Goal: Information Seeking & Learning: Learn about a topic

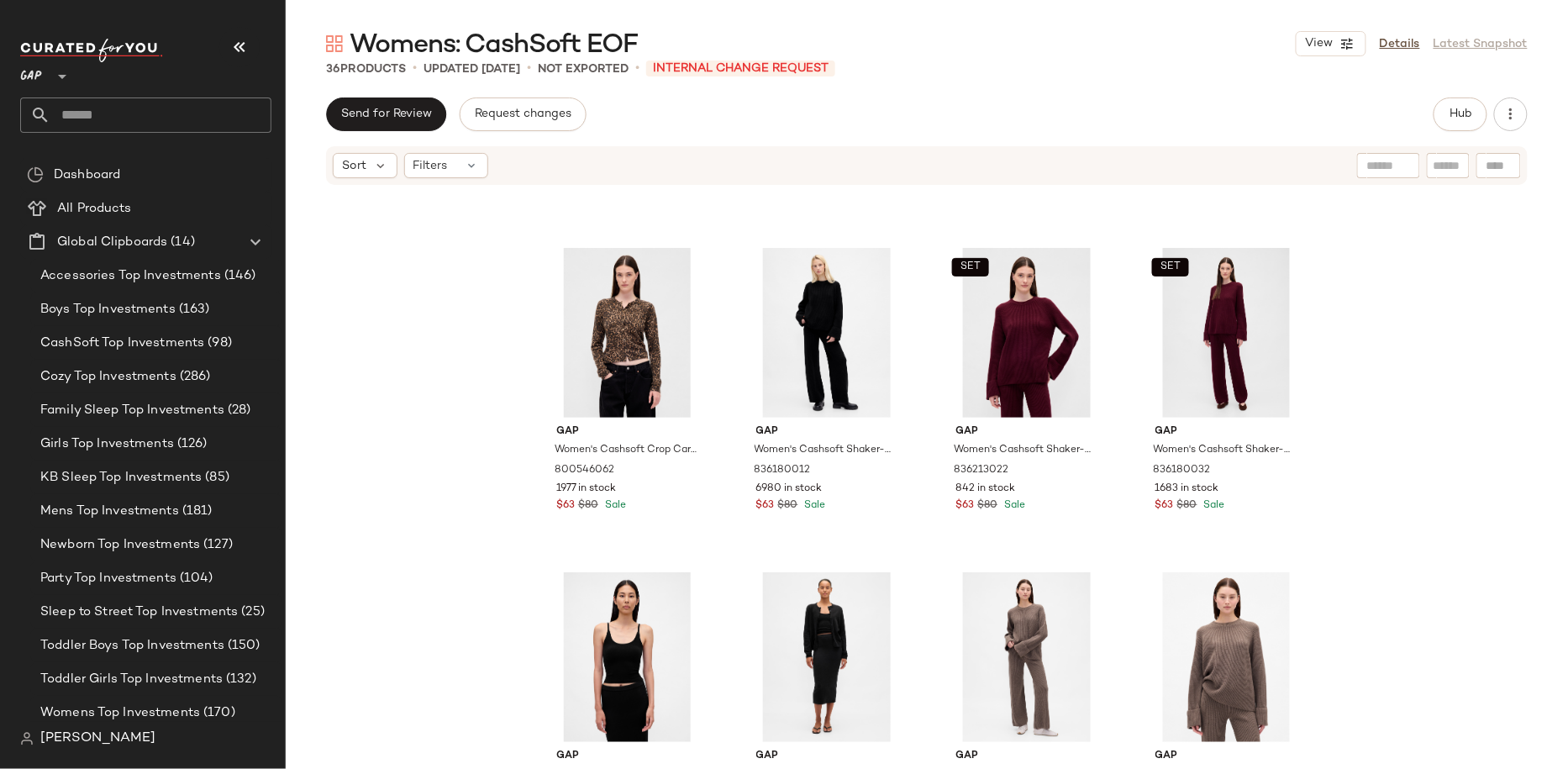
scroll to position [610, 0]
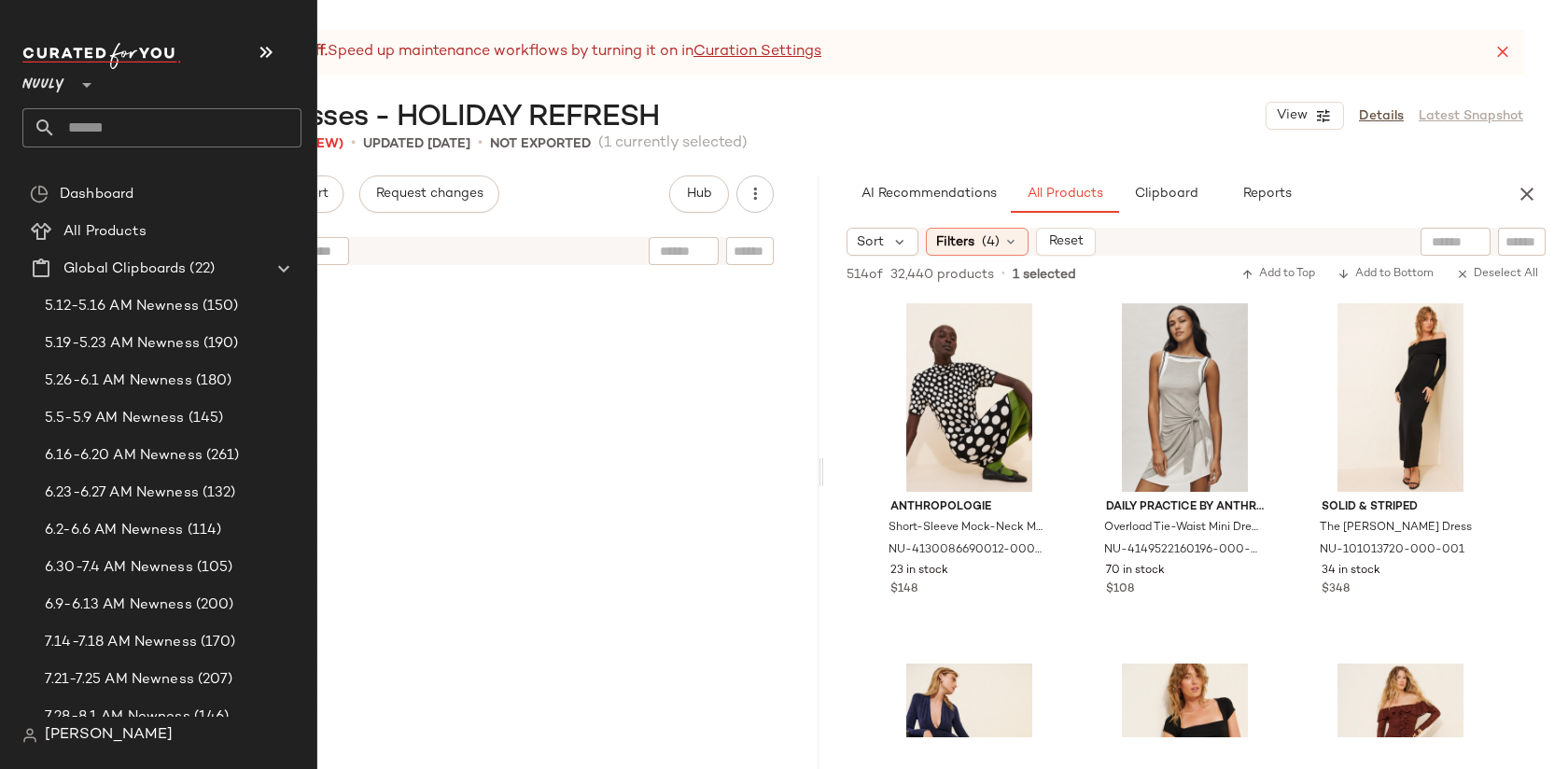
click at [51, 84] on span "Nuuly" at bounding box center [43, 79] width 42 height 33
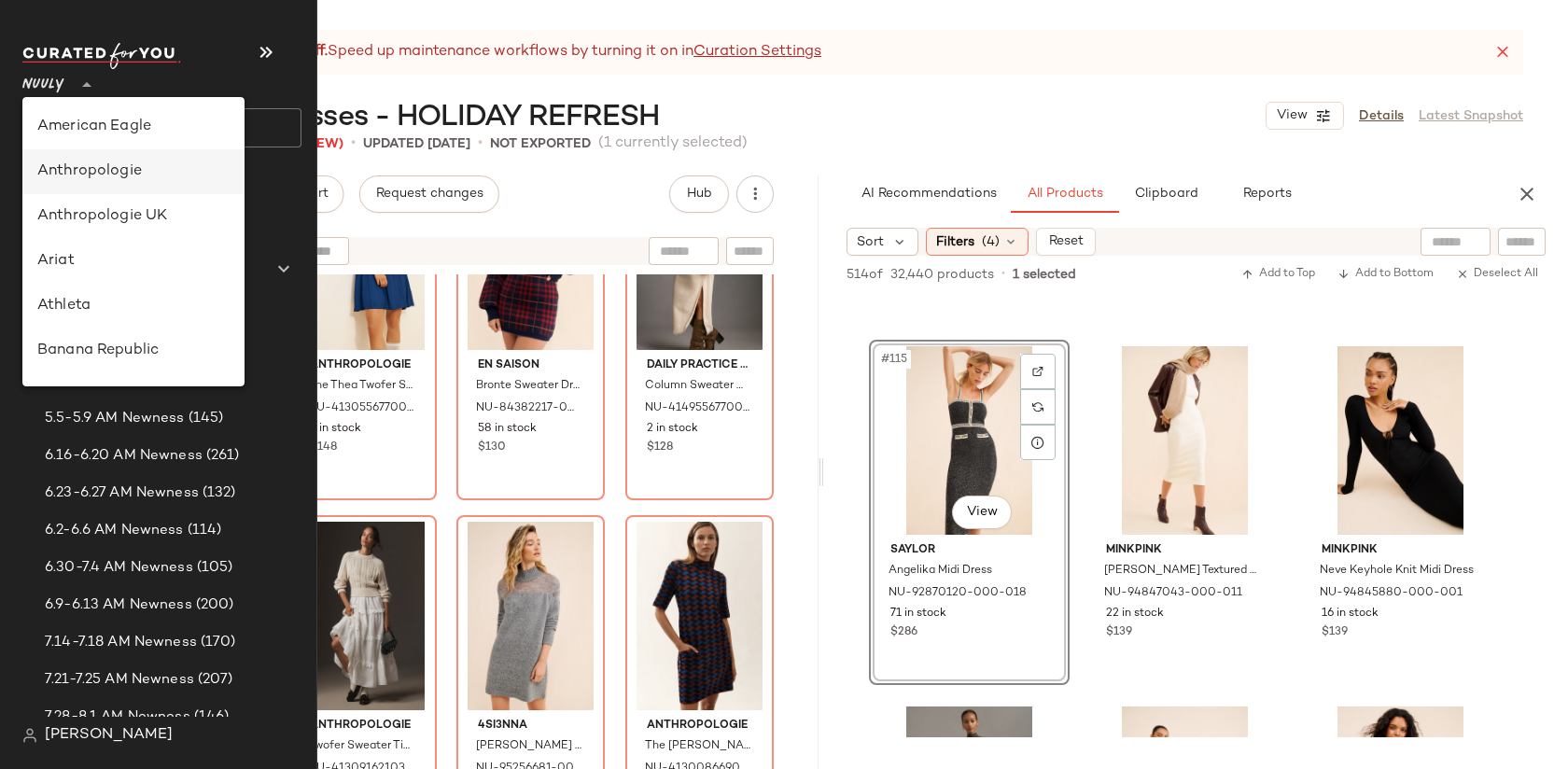
click at [136, 162] on div "Anthropologie" at bounding box center [133, 171] width 192 height 22
type input "**"
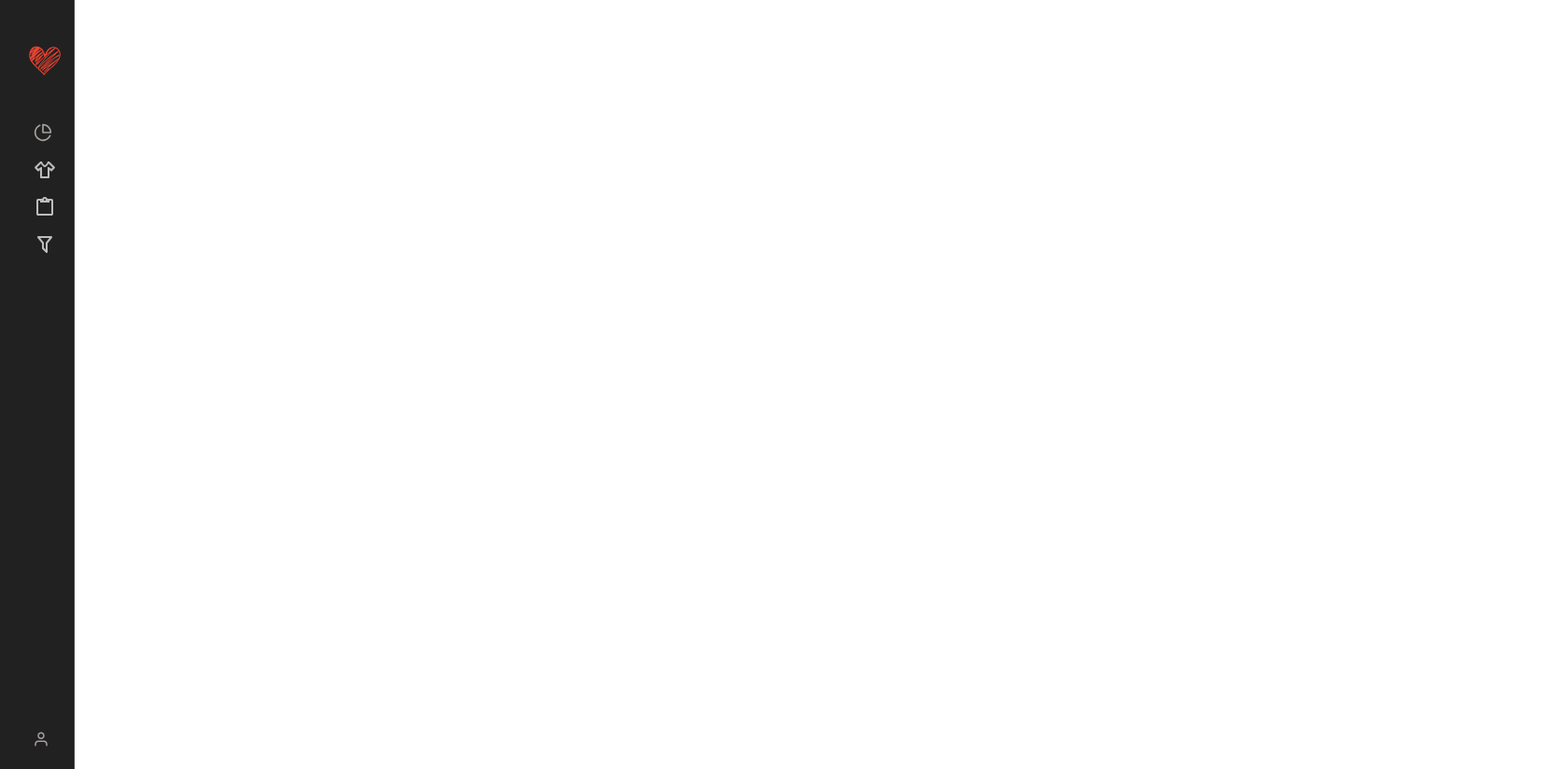
scroll to position [20139, 0]
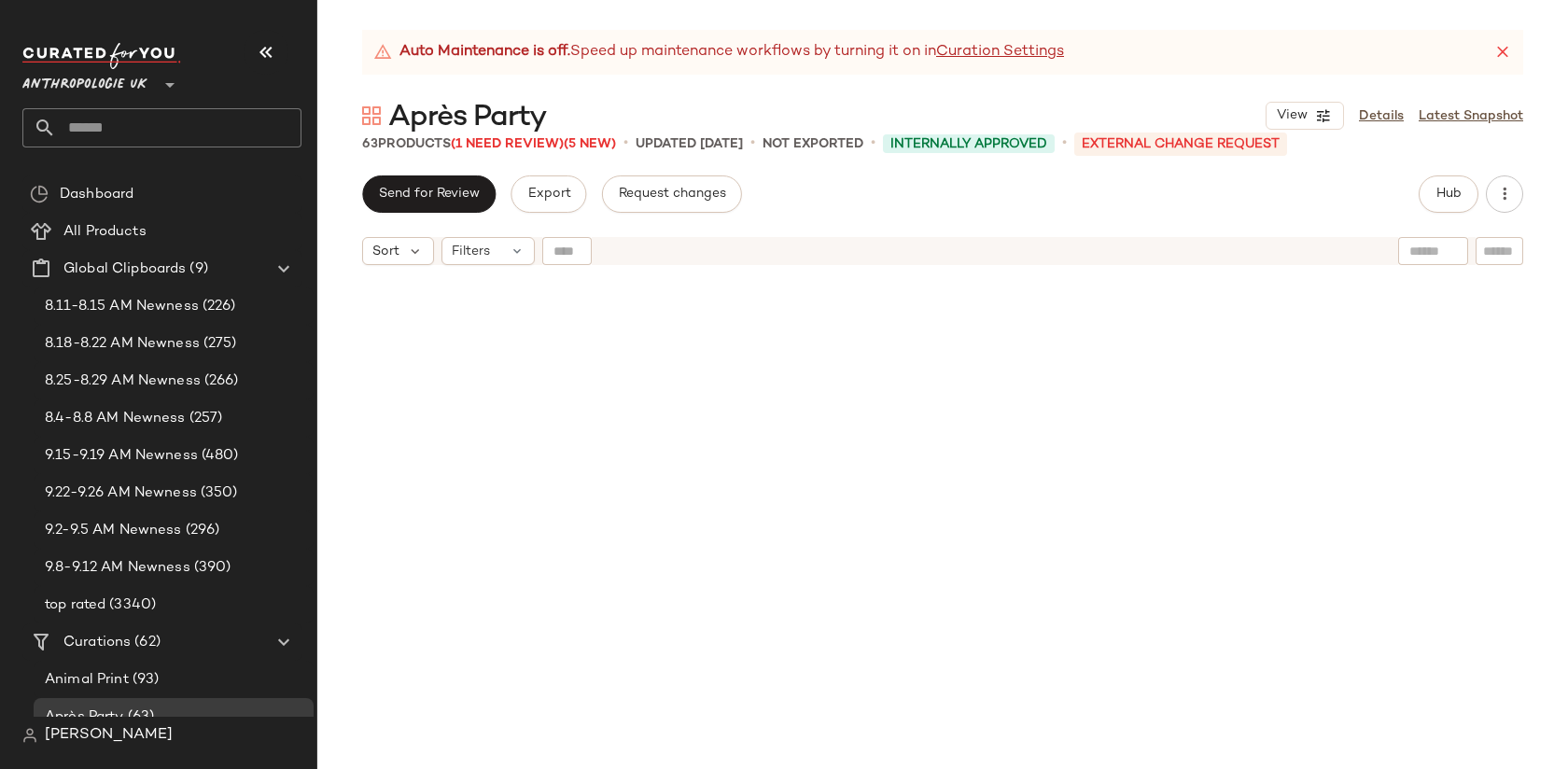
click at [119, 84] on span "Anthropologie UK" at bounding box center [84, 79] width 125 height 33
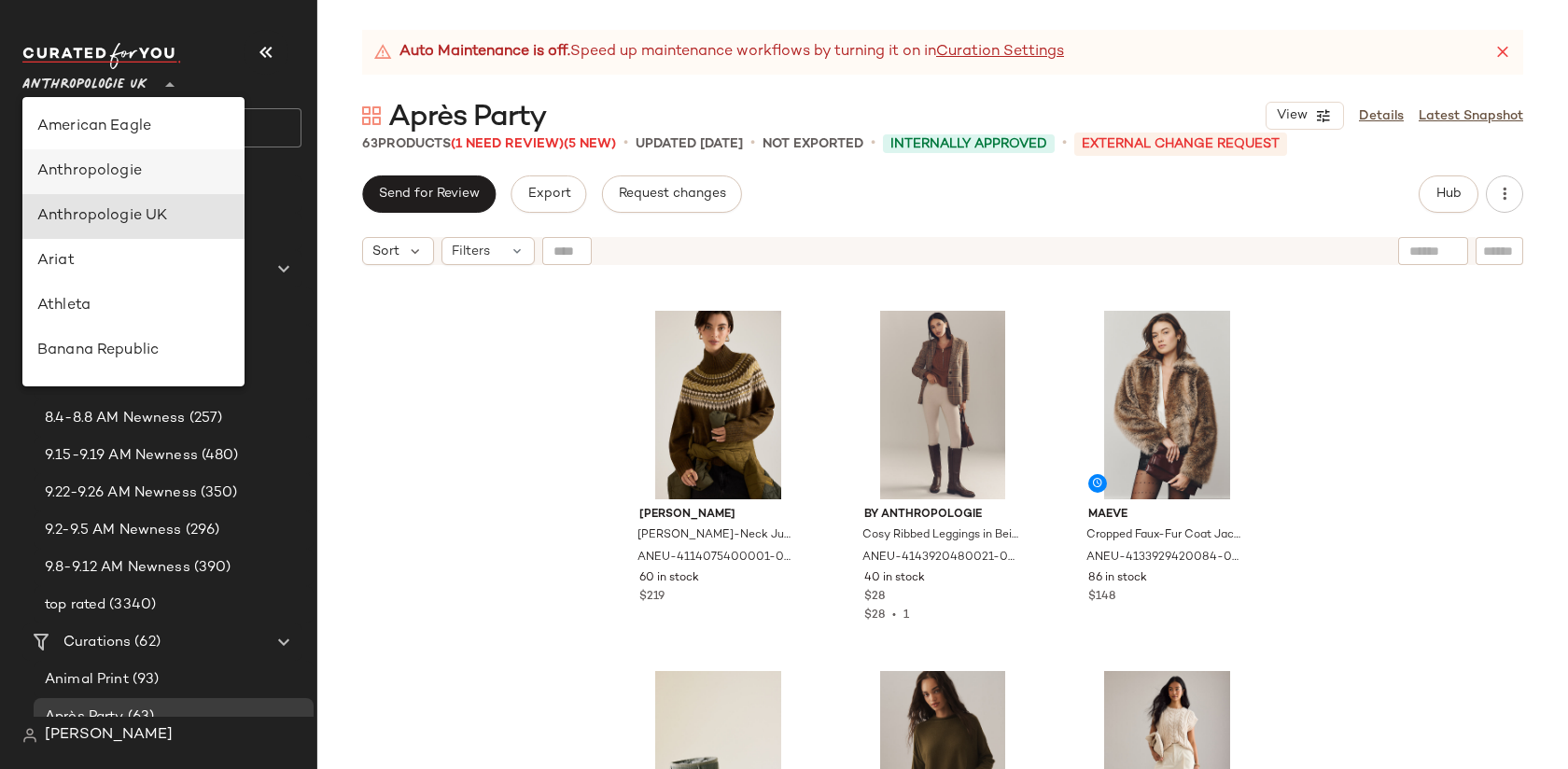
click at [134, 172] on div "Anthropologie" at bounding box center [133, 171] width 192 height 22
type input "**"
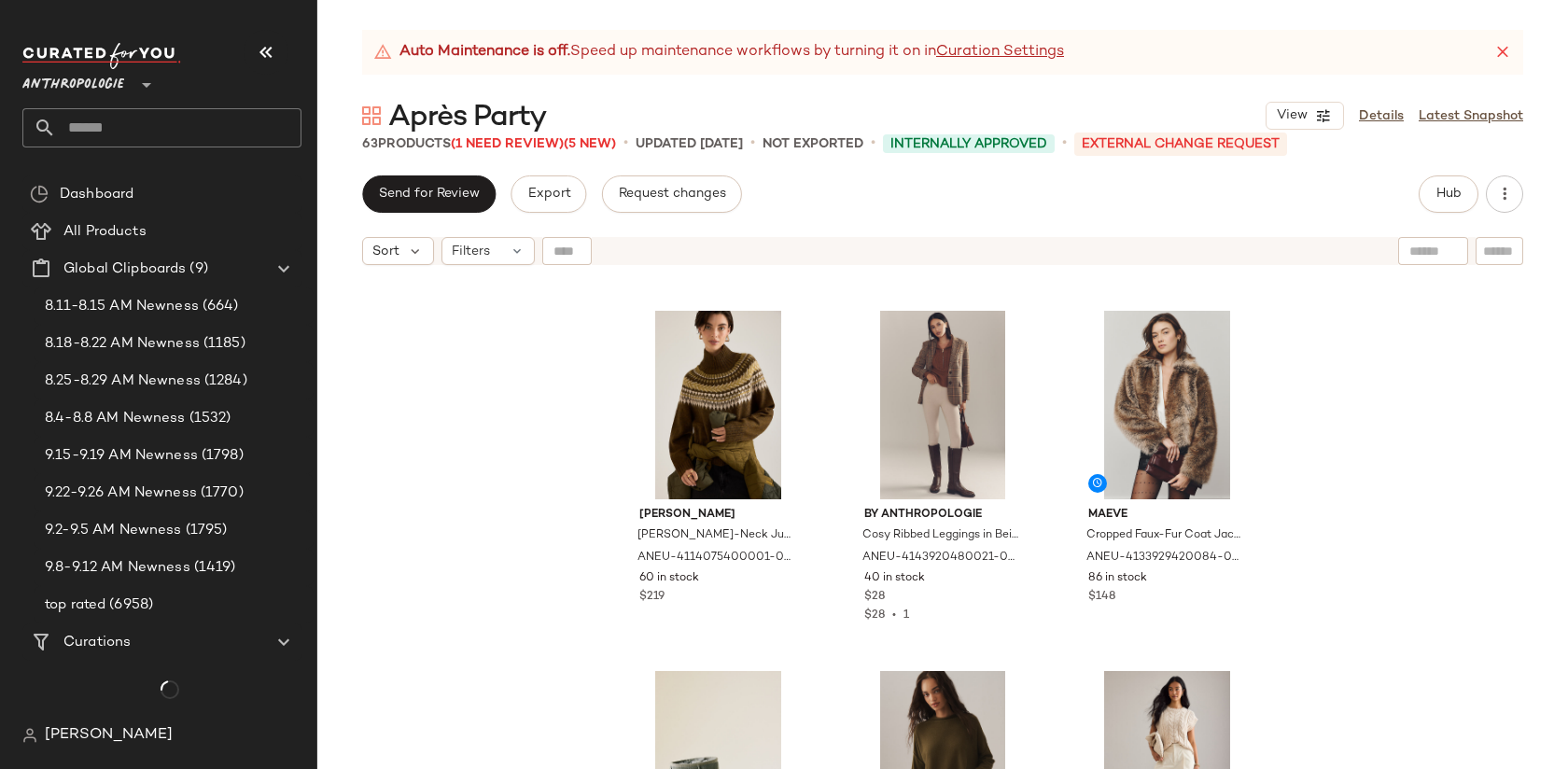
click at [140, 129] on input "text" at bounding box center [179, 127] width 245 height 39
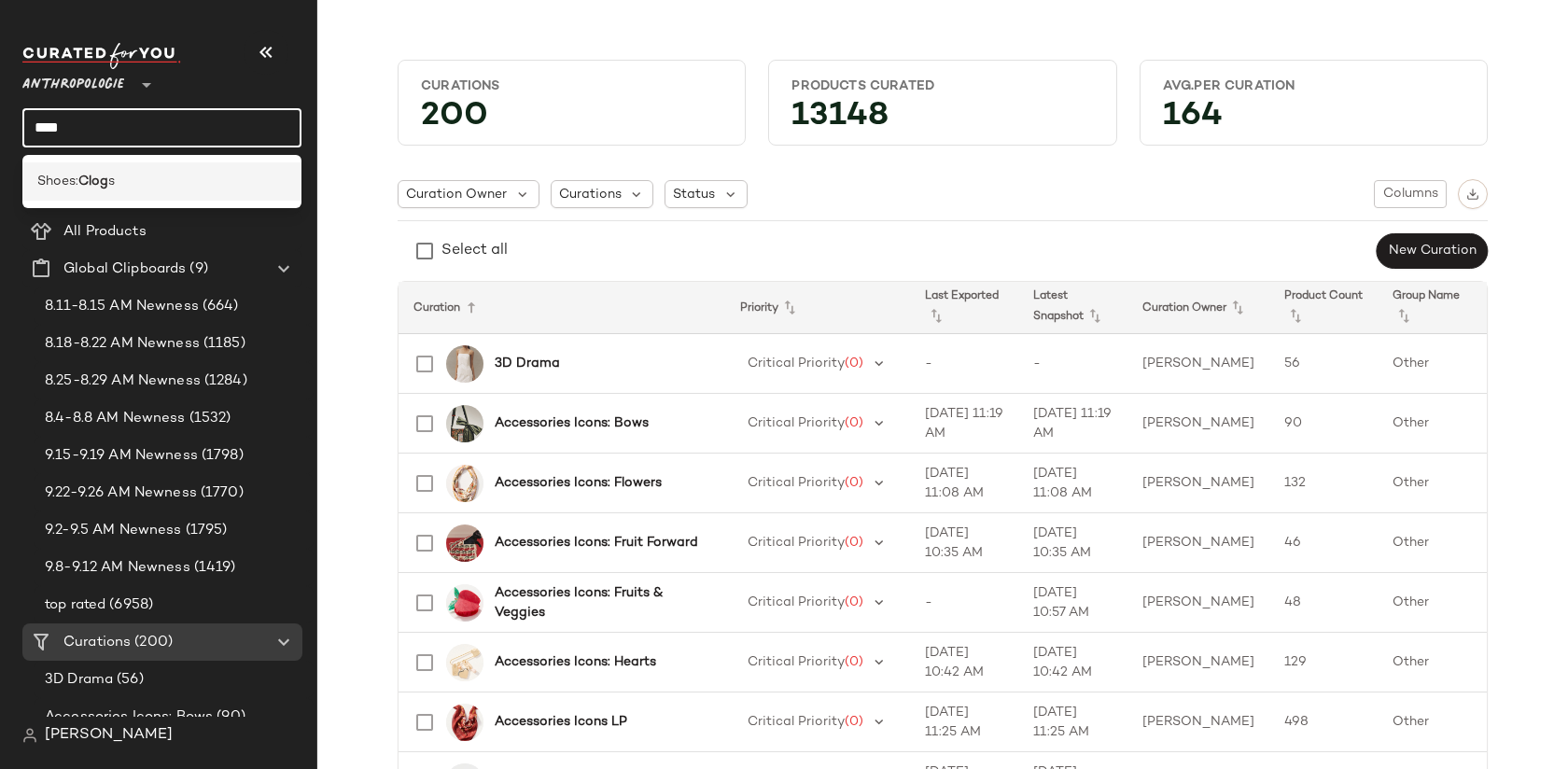
type input "****"
click at [152, 180] on div "Shoes: Clog s" at bounding box center [161, 182] width 249 height 20
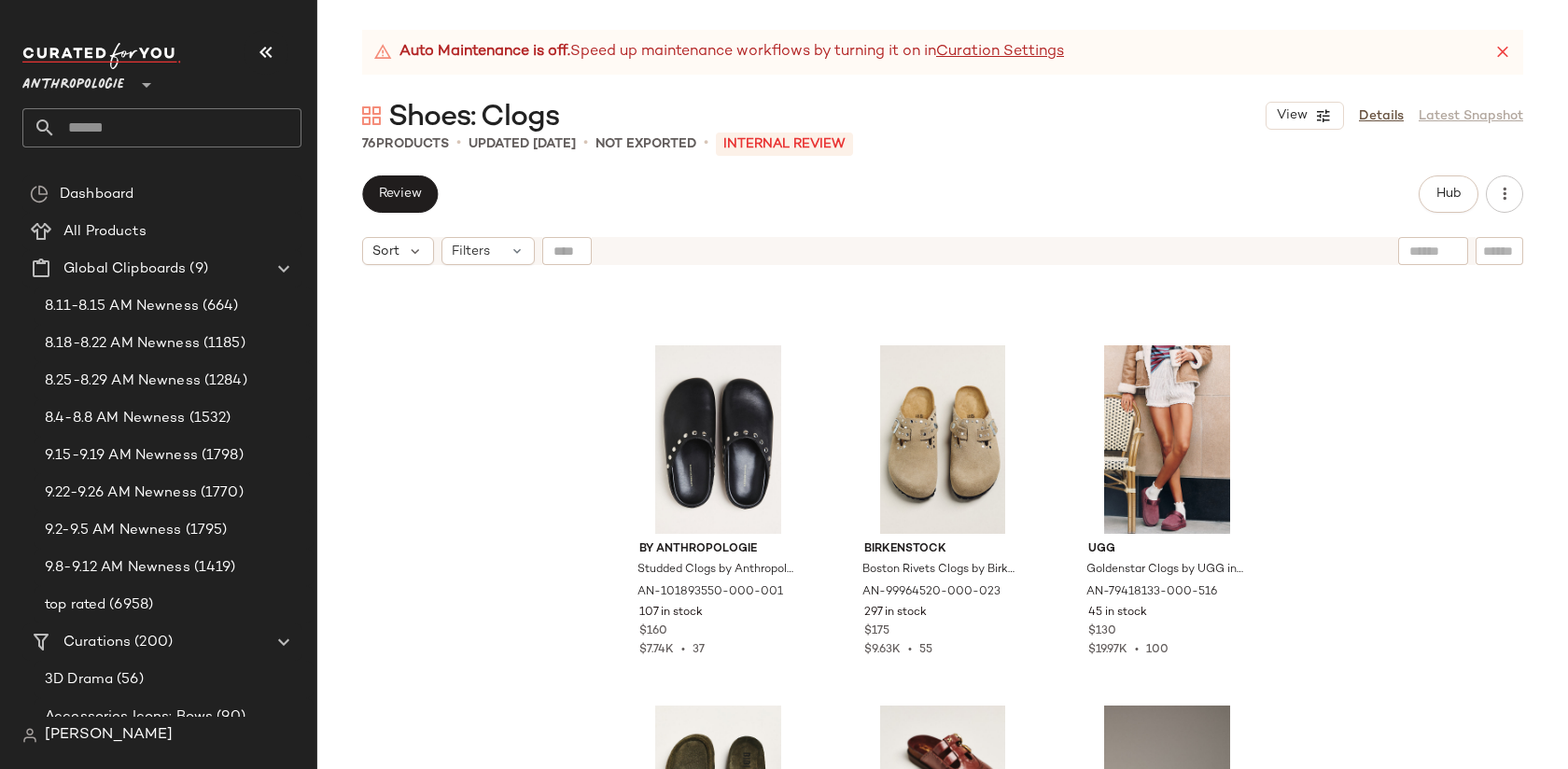
scroll to position [652, 0]
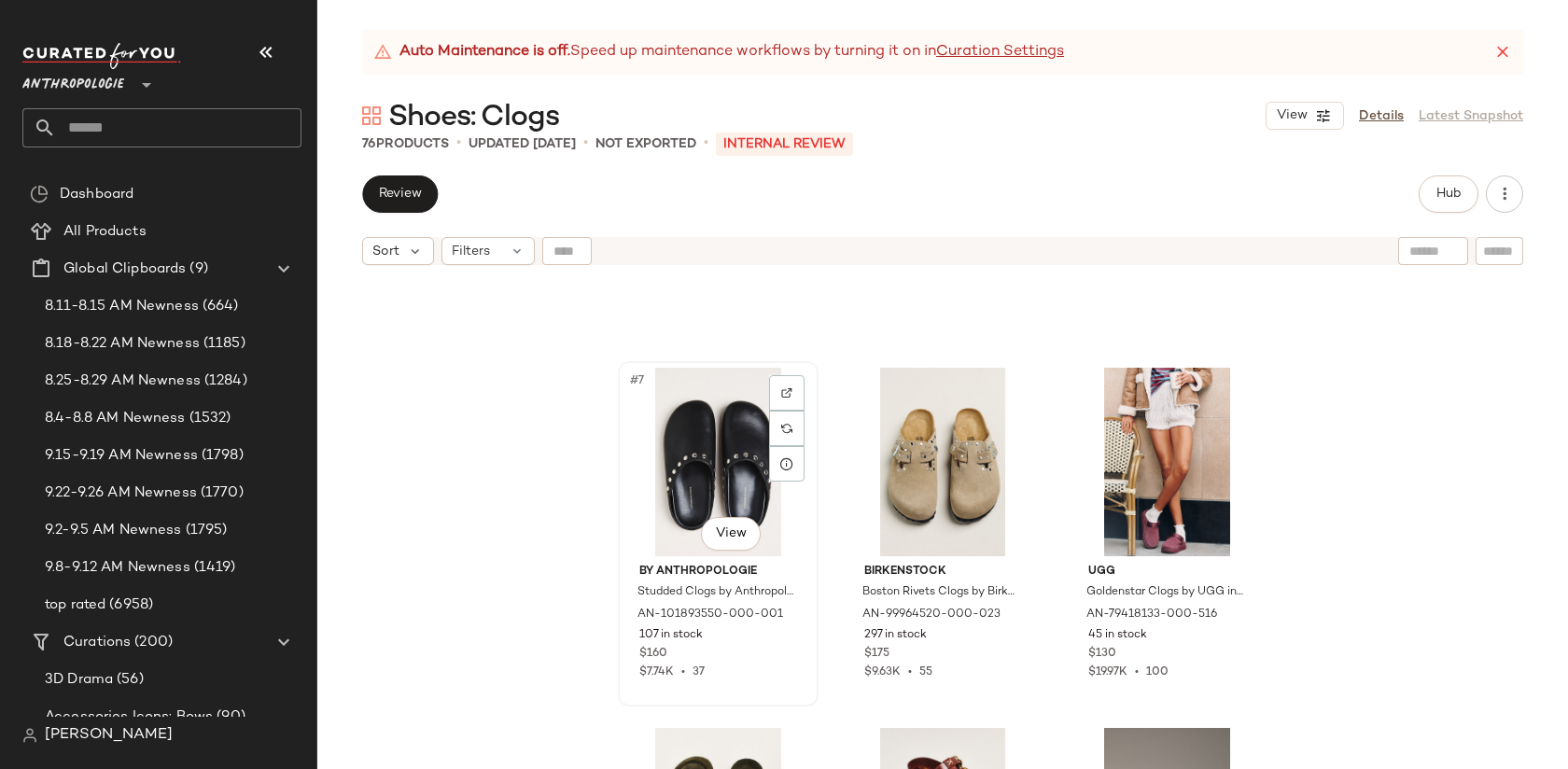
click at [705, 462] on div "#7 View" at bounding box center [718, 461] width 187 height 188
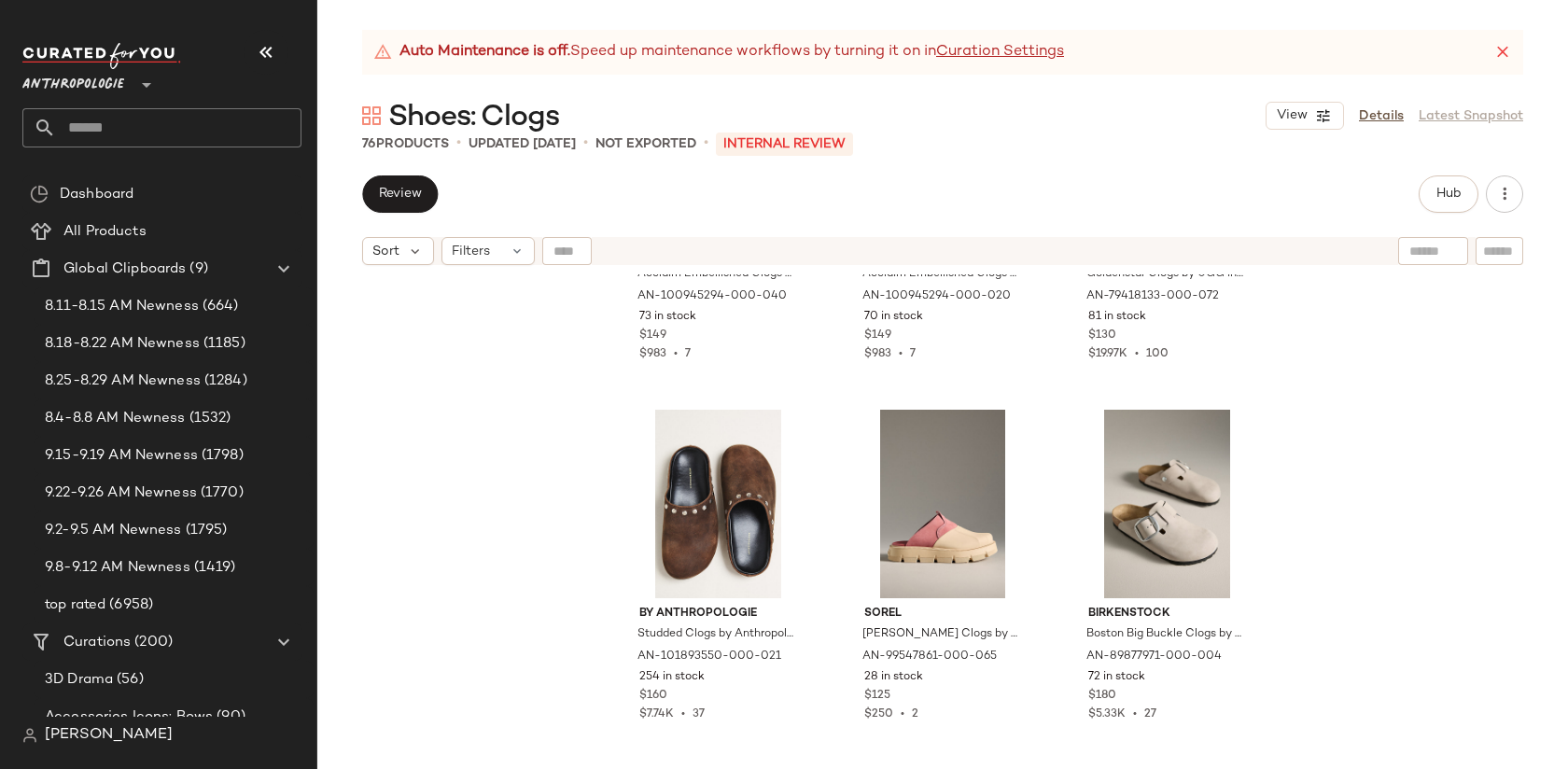
scroll to position [1659, 0]
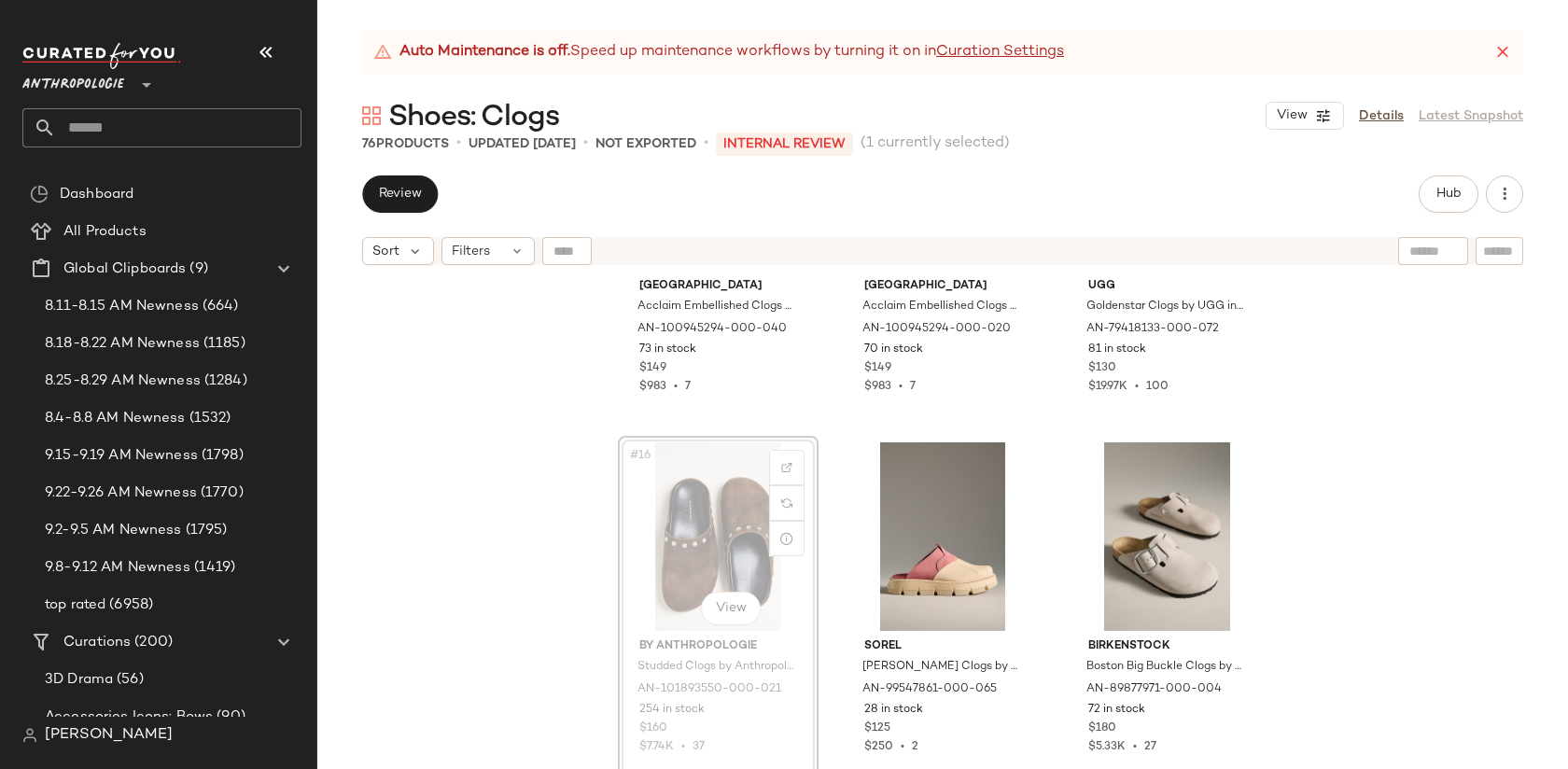
drag, startPoint x: 679, startPoint y: 563, endPoint x: 679, endPoint y: 552, distance: 11.0
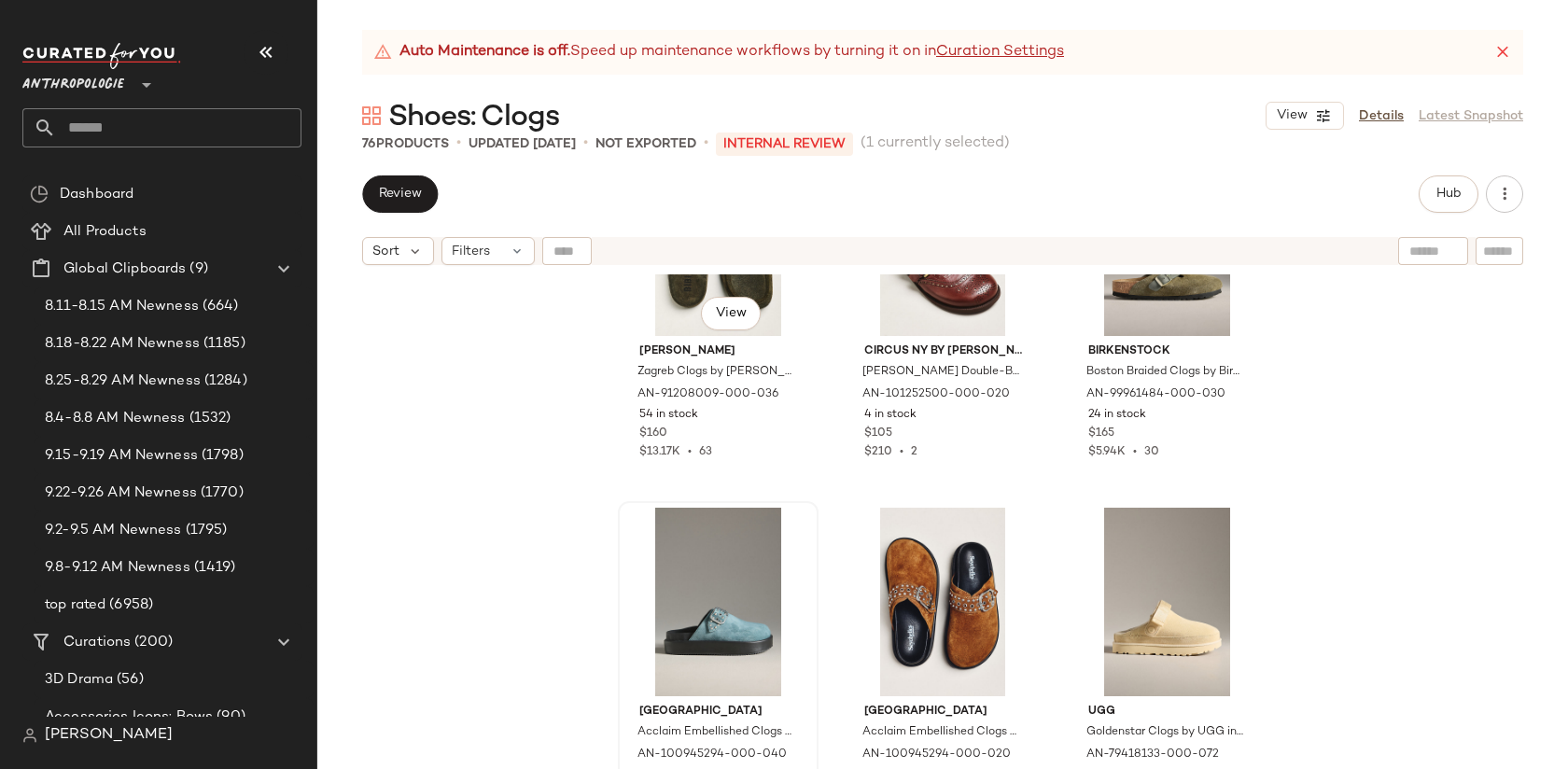
scroll to position [1228, 0]
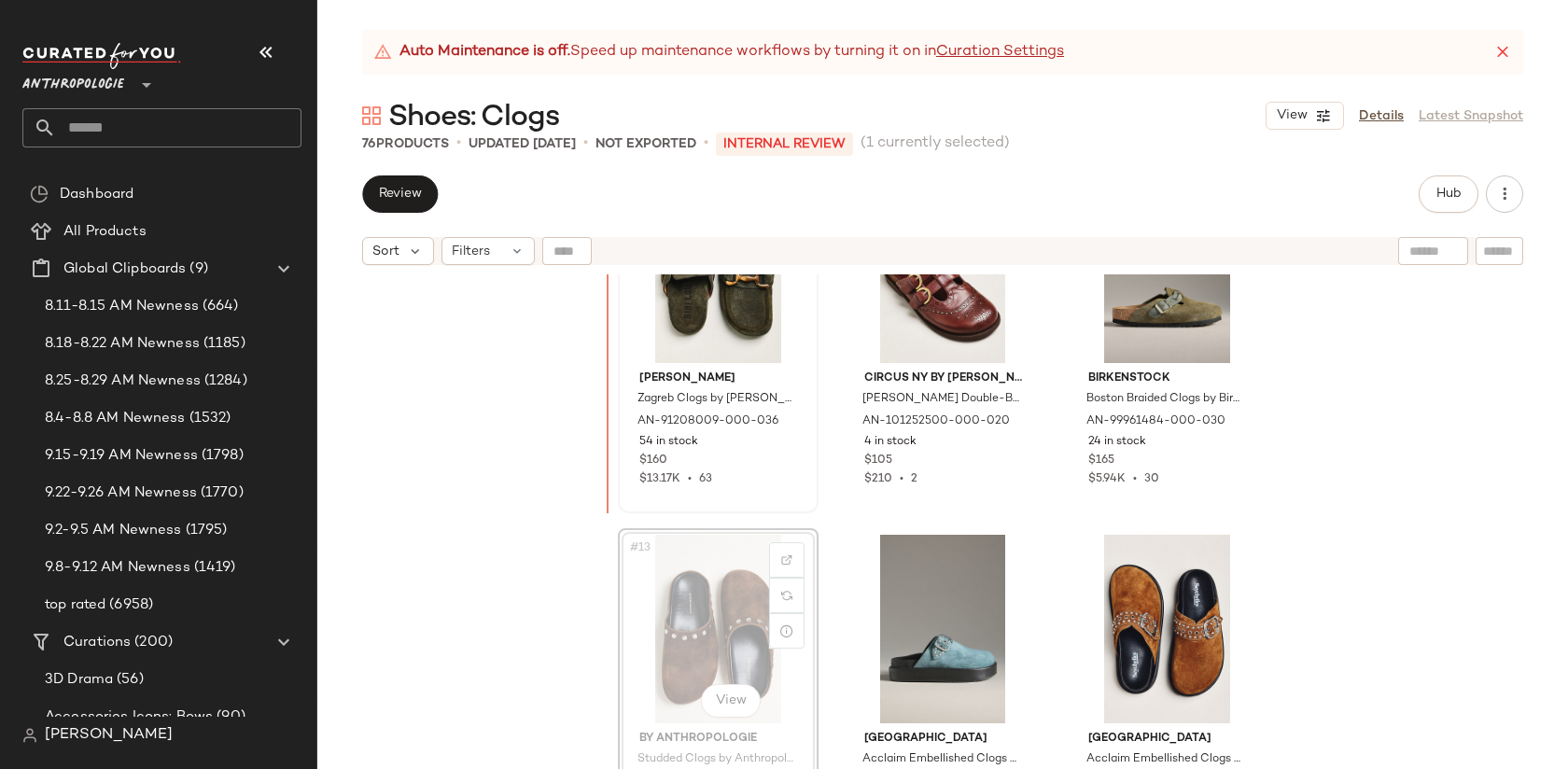
drag, startPoint x: 715, startPoint y: 568, endPoint x: 689, endPoint y: 391, distance: 178.9
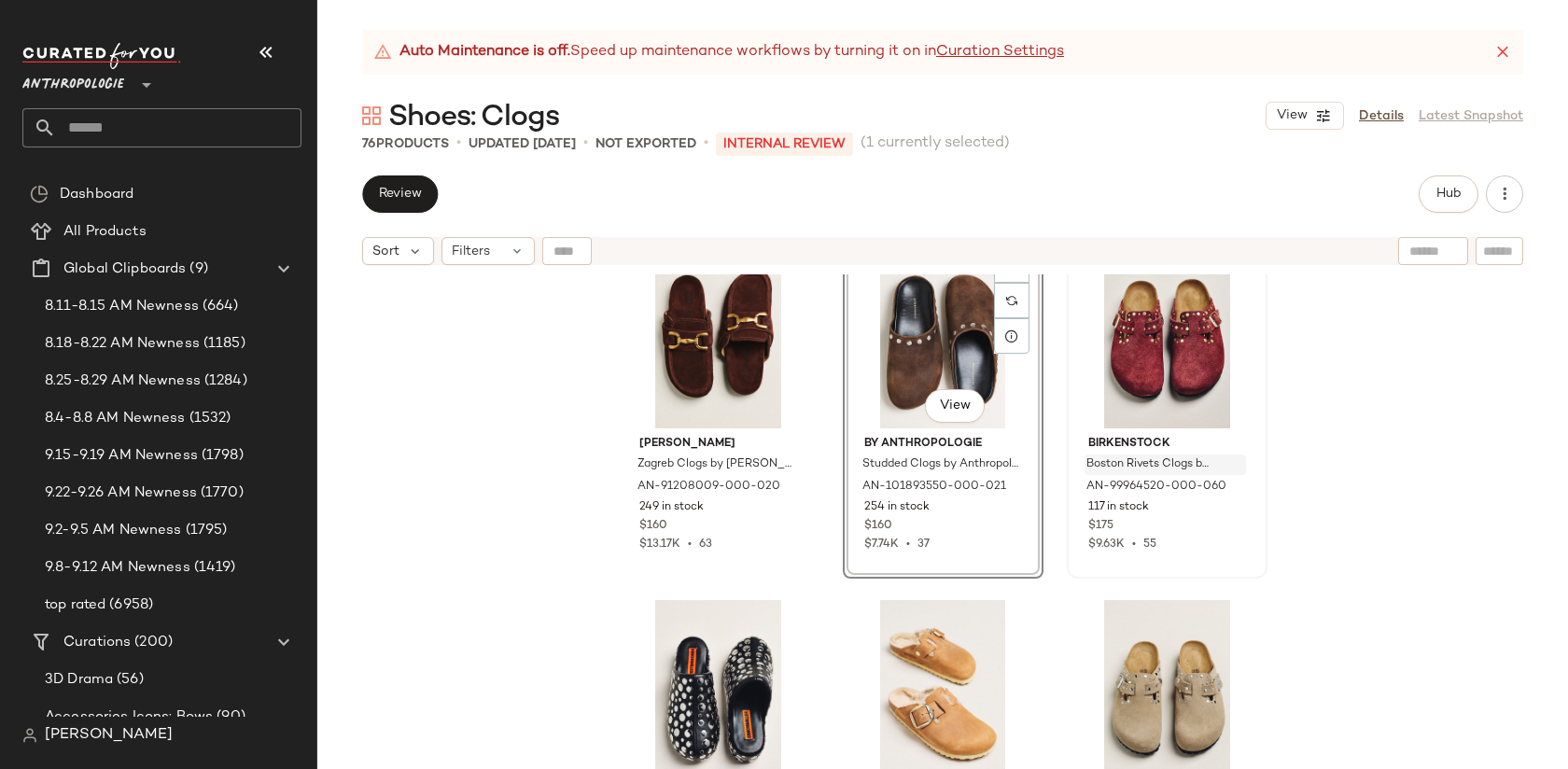
scroll to position [407, 0]
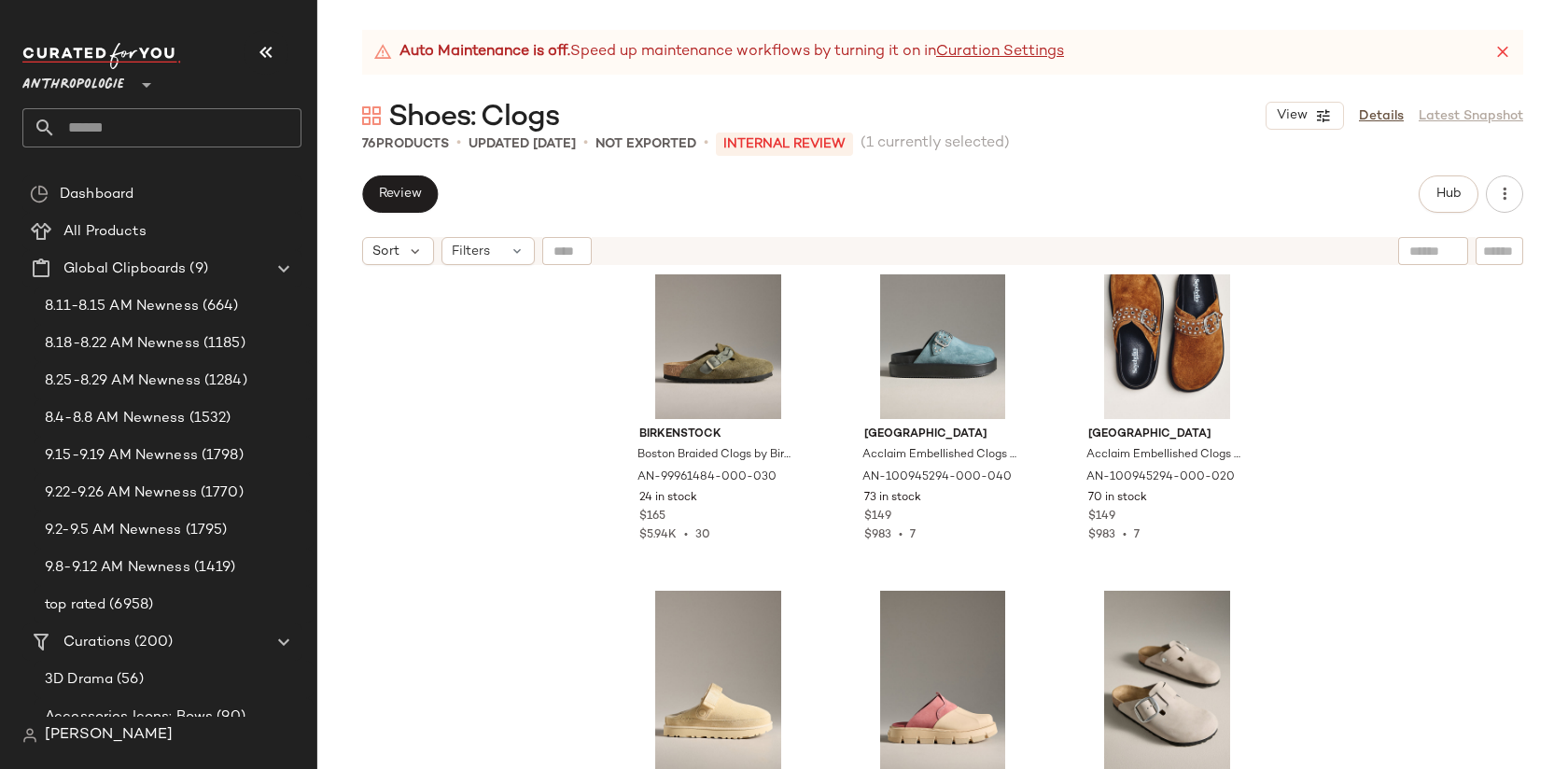
scroll to position [1514, 0]
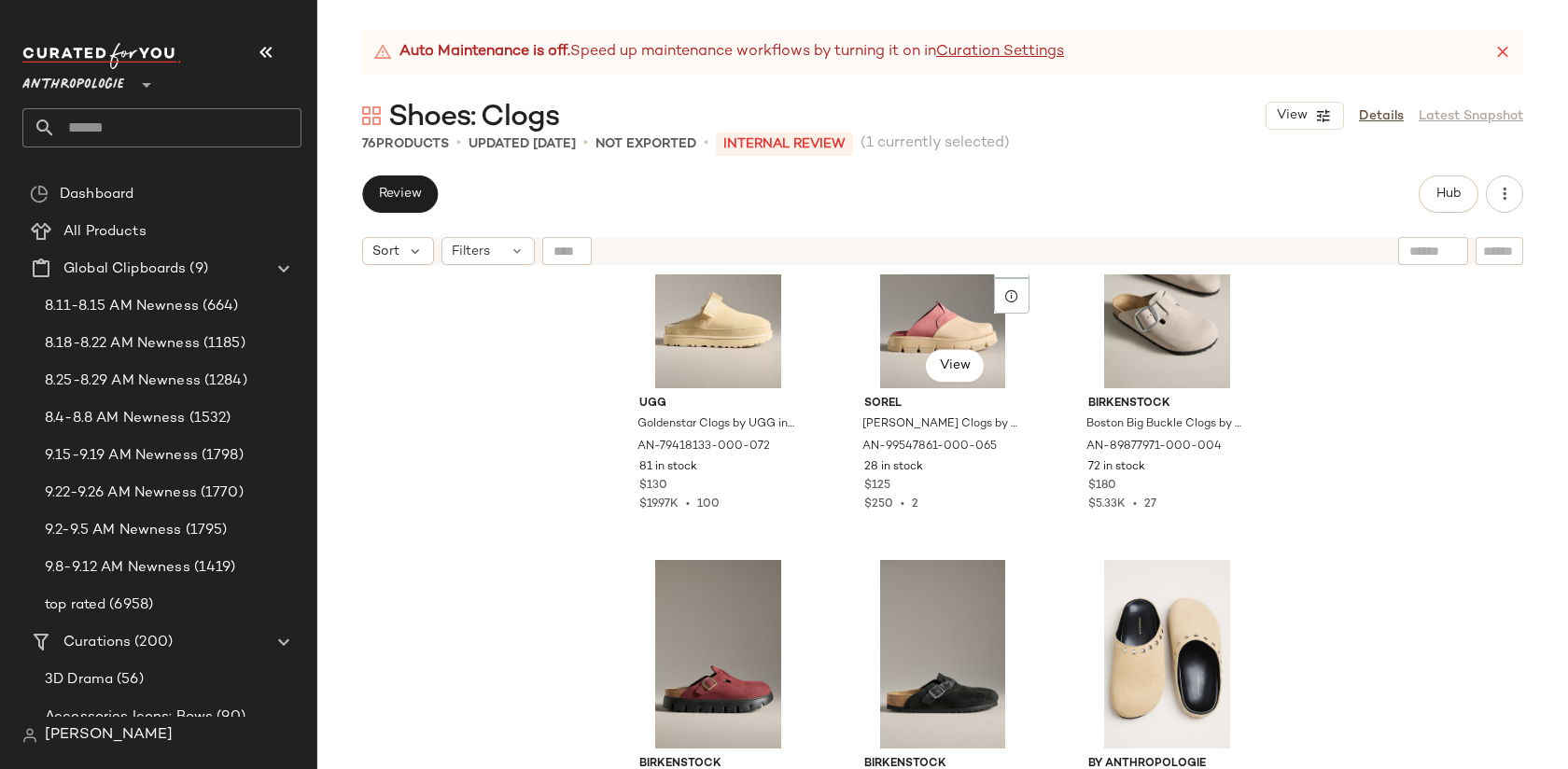
scroll to position [1903, 0]
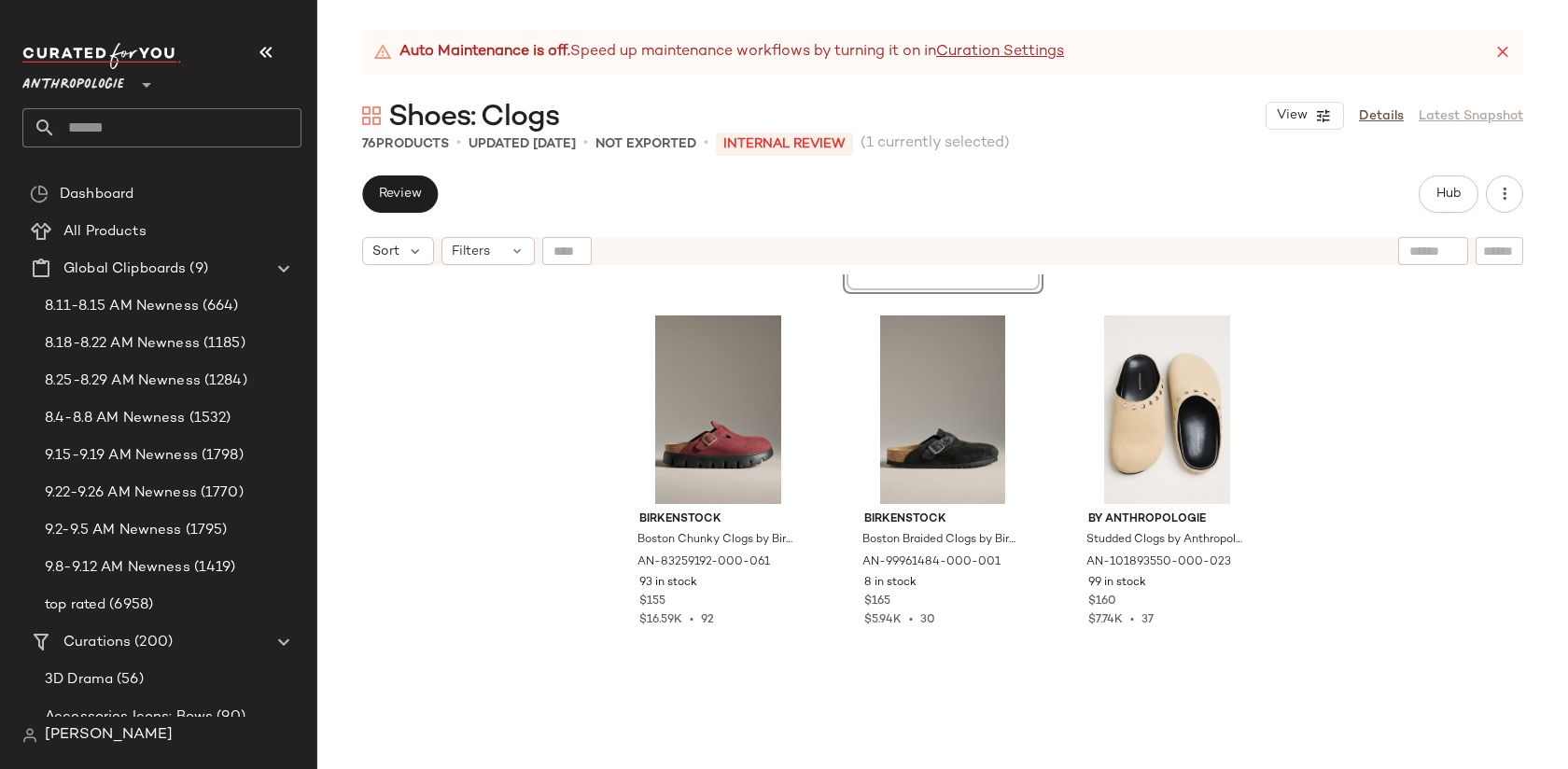
scroll to position [2148, 0]
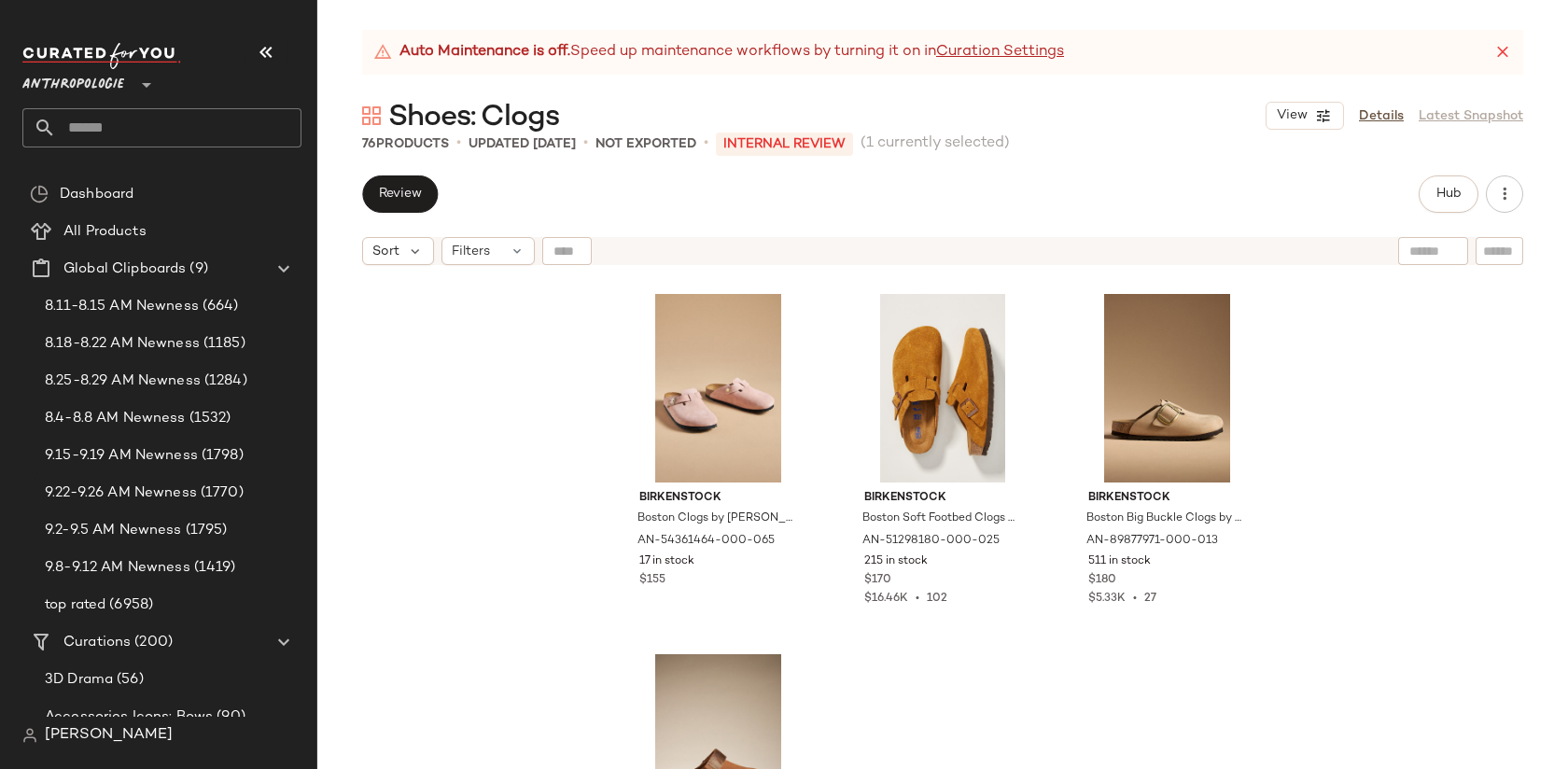
scroll to position [8833, 0]
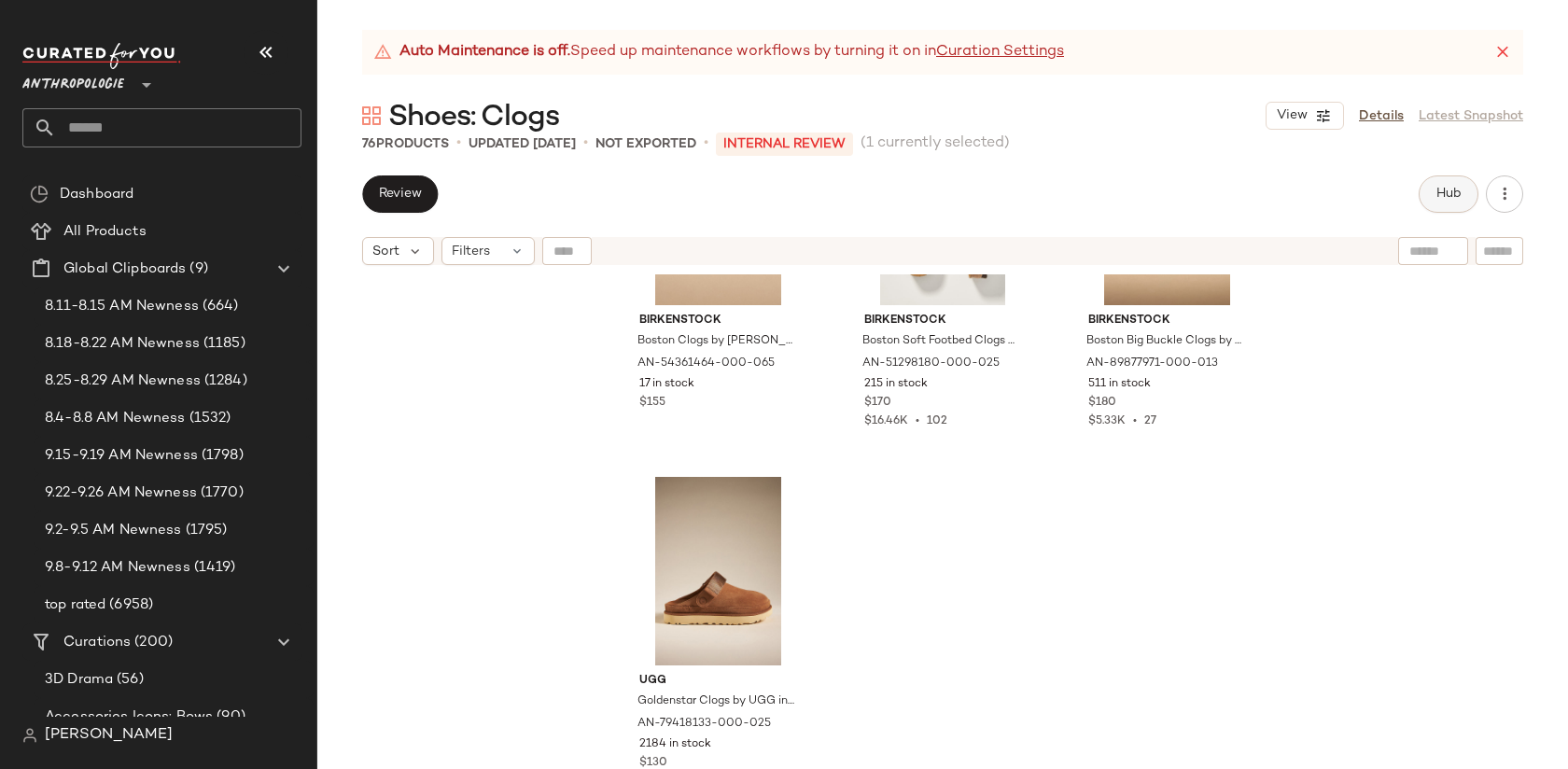
click at [1450, 181] on button "Hub" at bounding box center [1449, 194] width 60 height 37
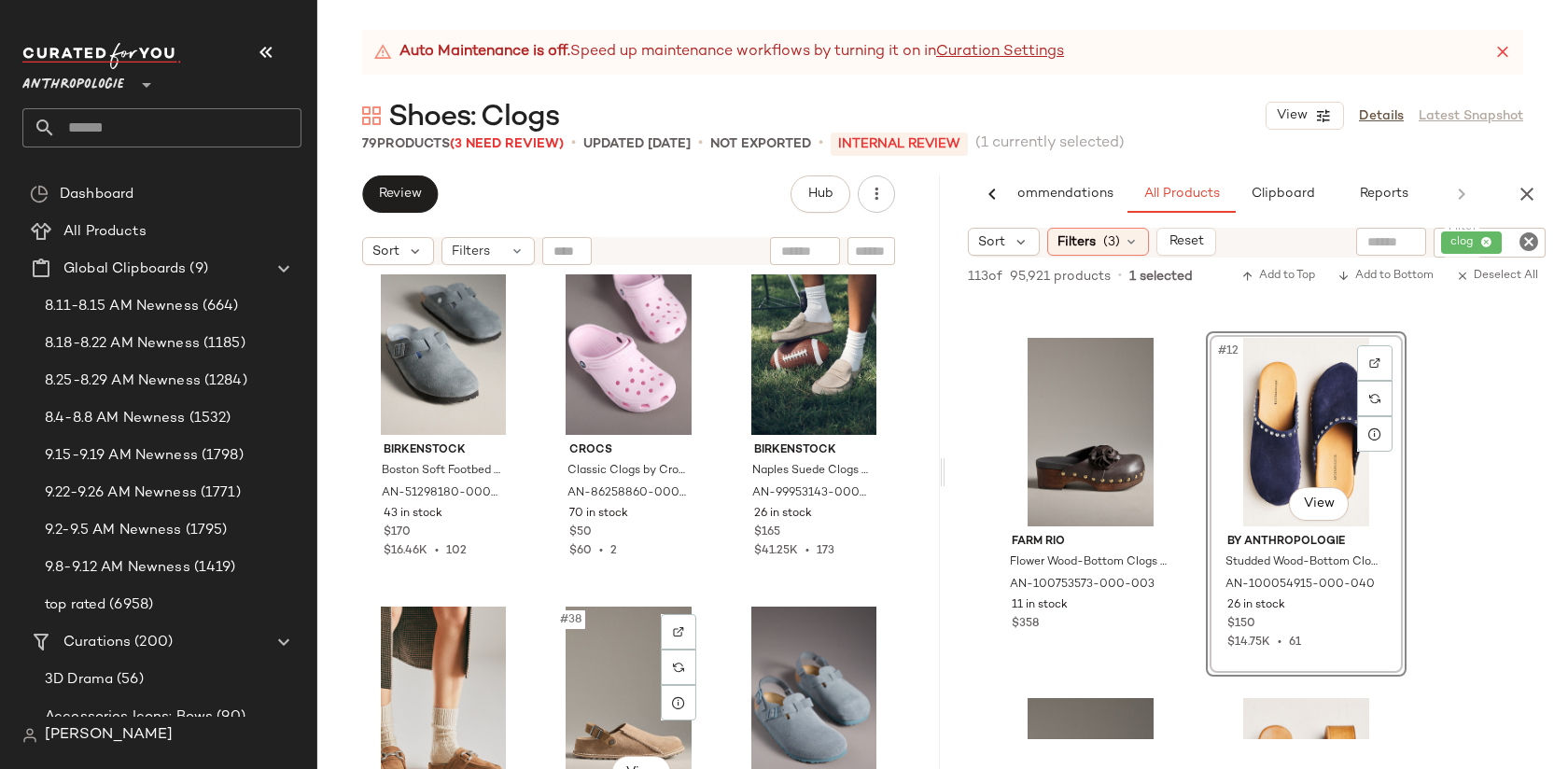
scroll to position [4005, 0]
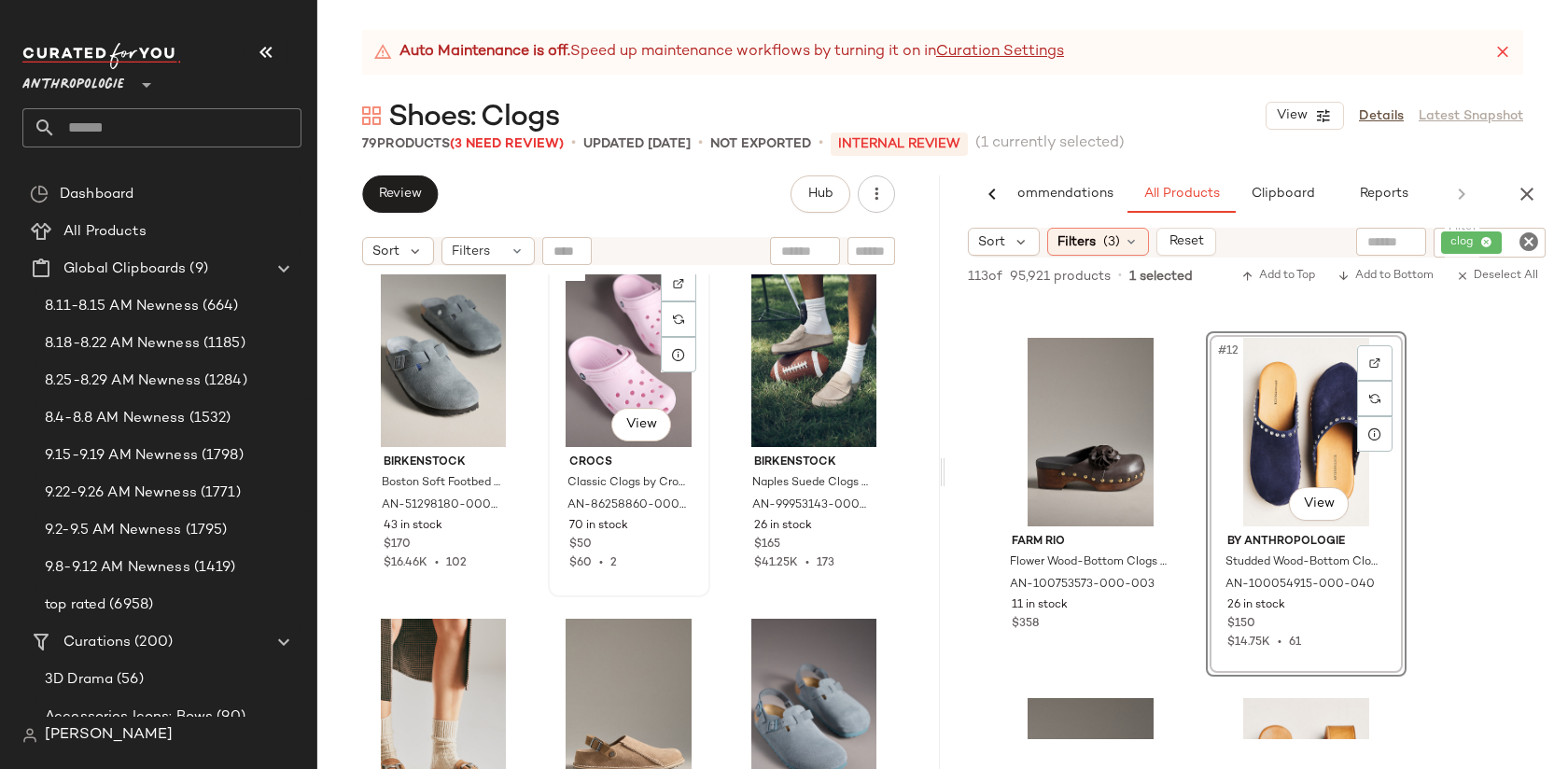
click at [601, 373] on div "#35 View" at bounding box center [629, 352] width 149 height 188
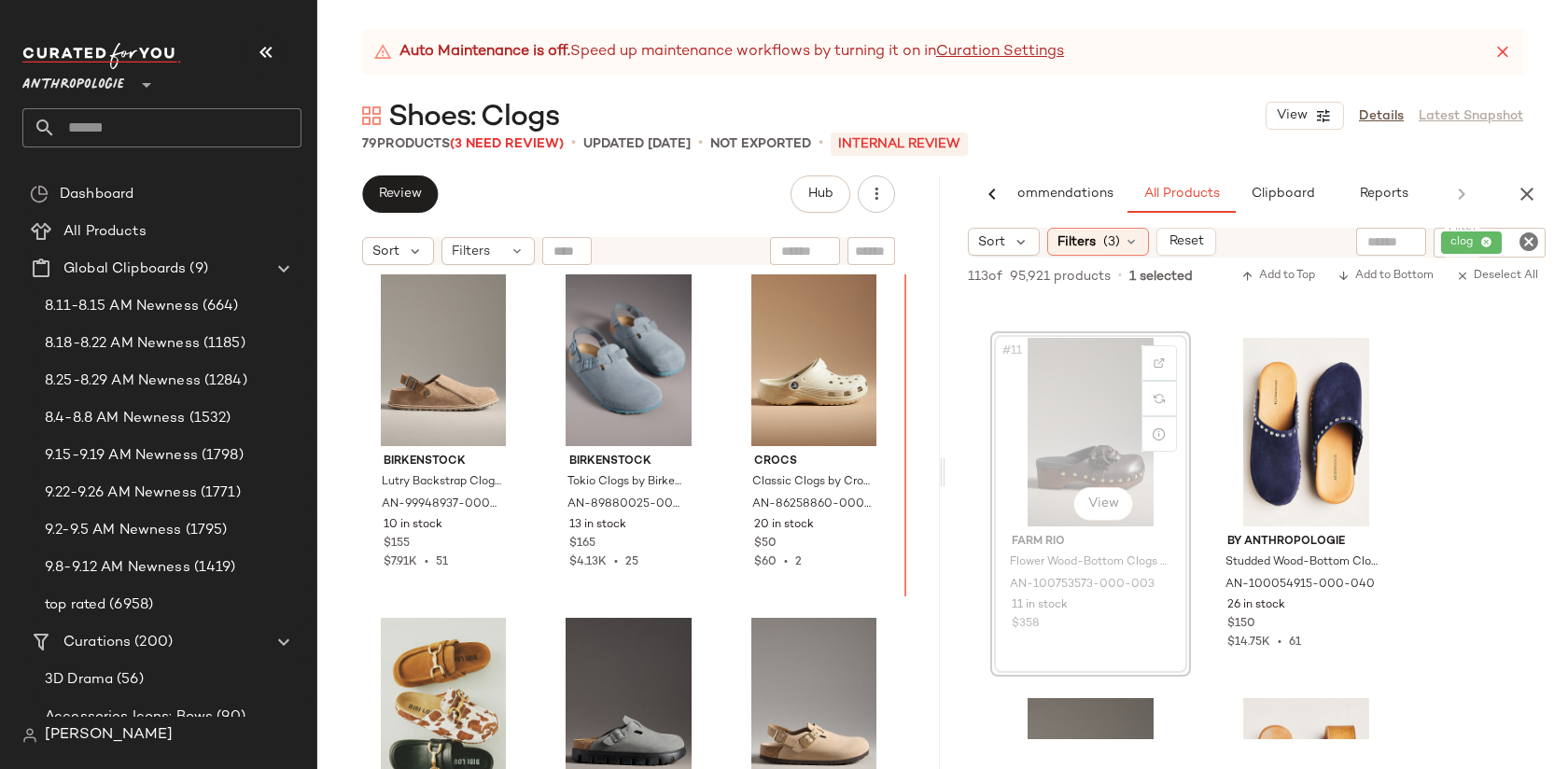
scroll to position [4336, 0]
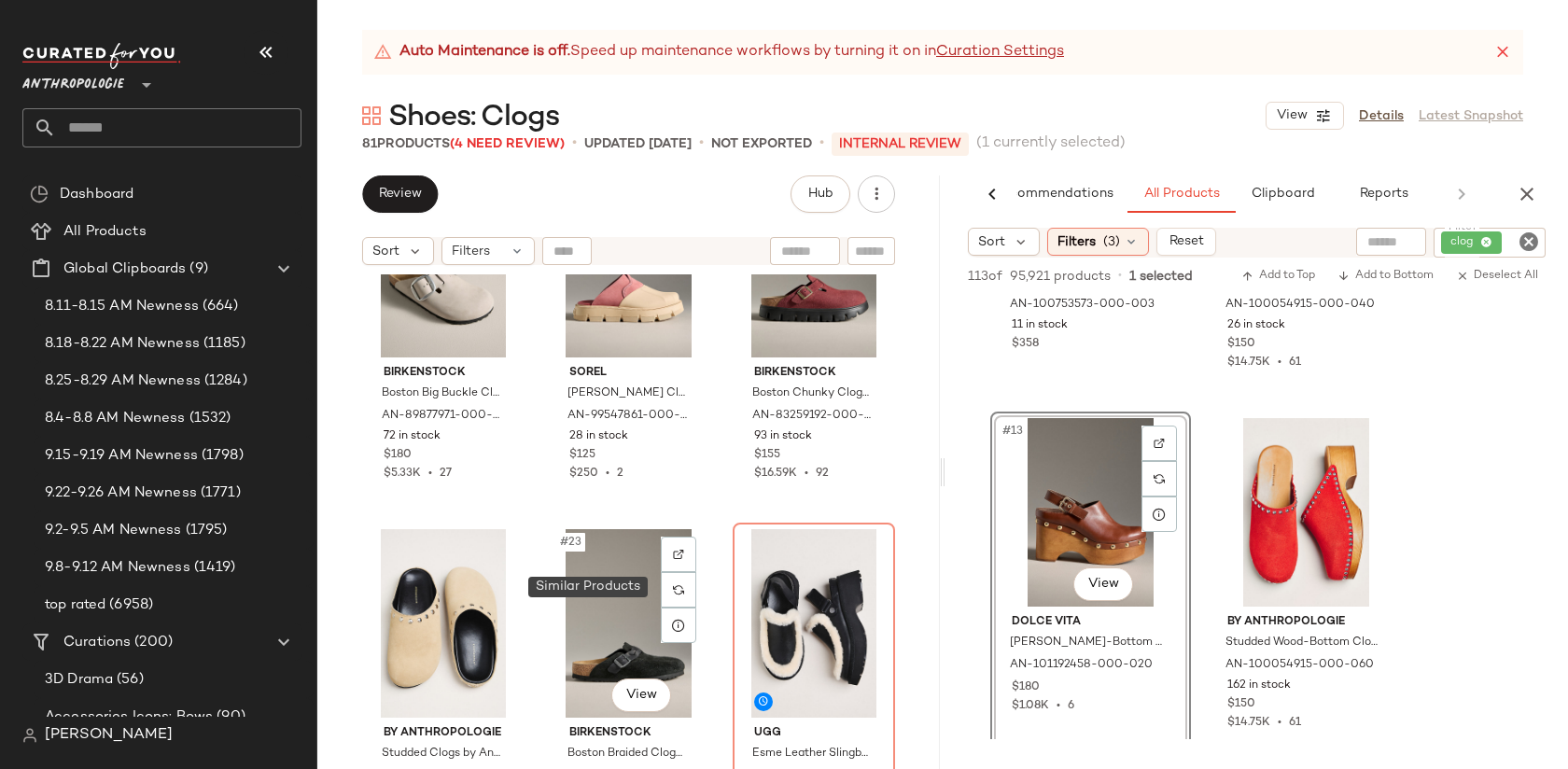
scroll to position [2296, 0]
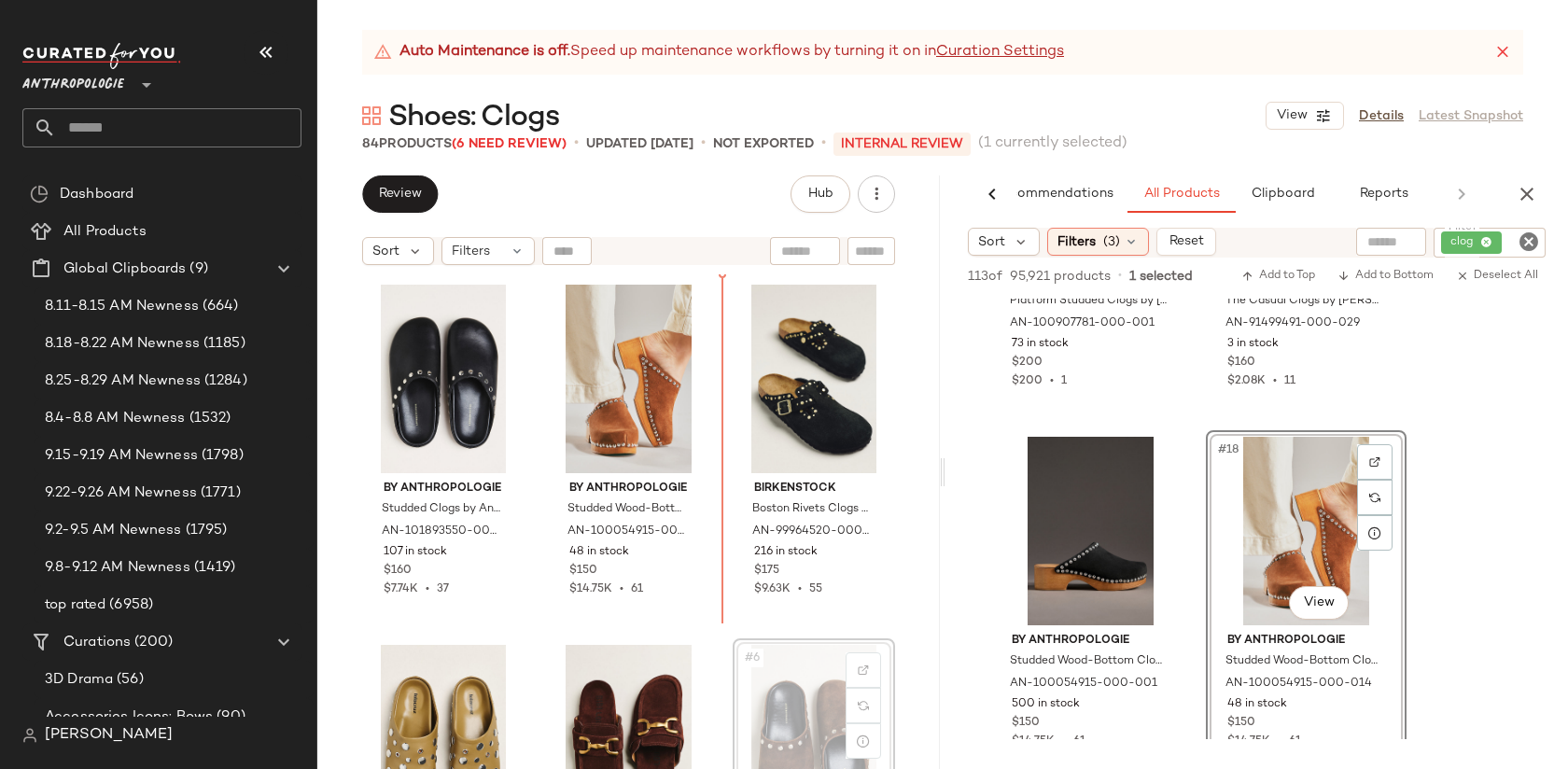
scroll to position [1, 0]
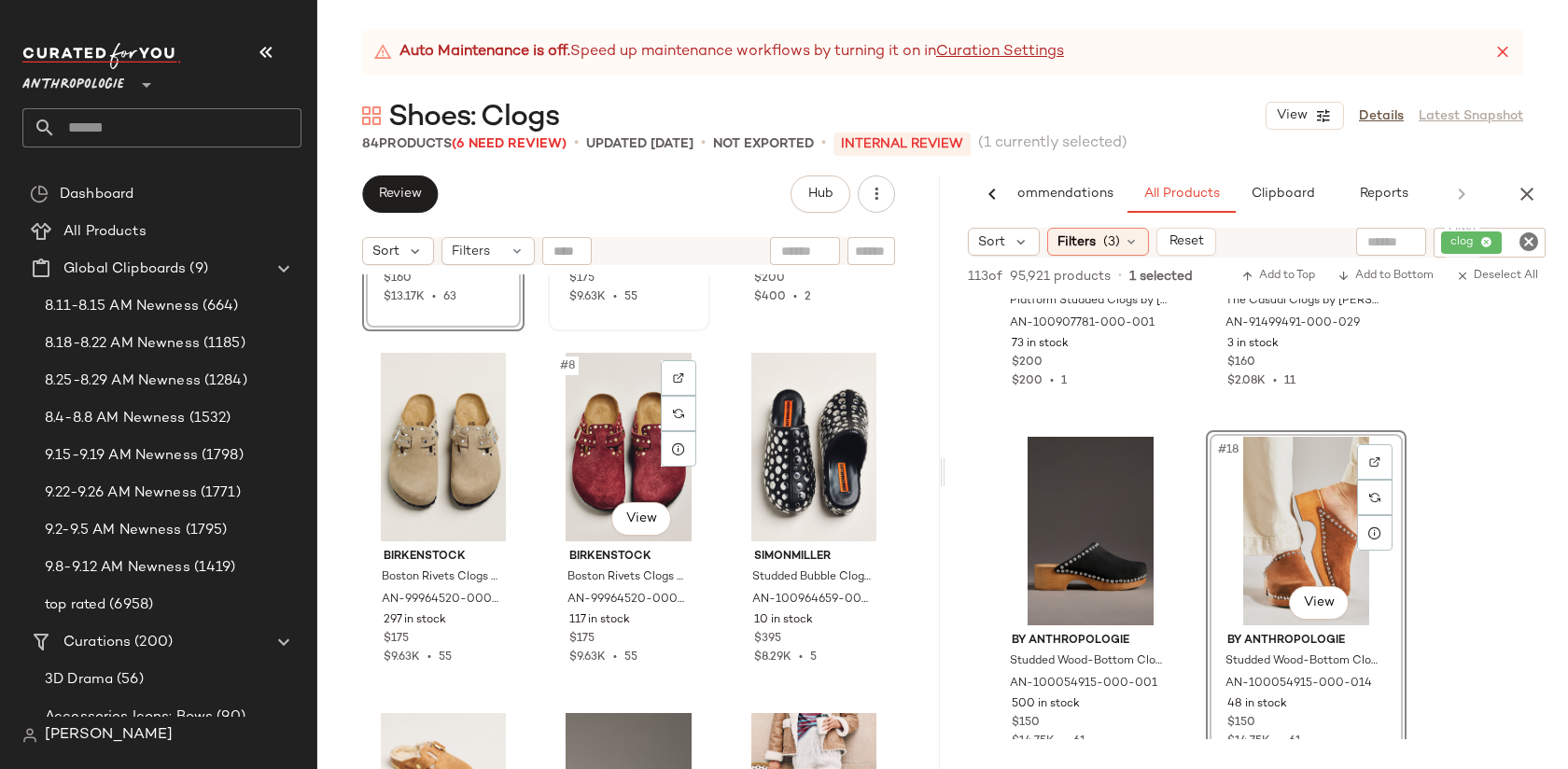
scroll to position [671, 0]
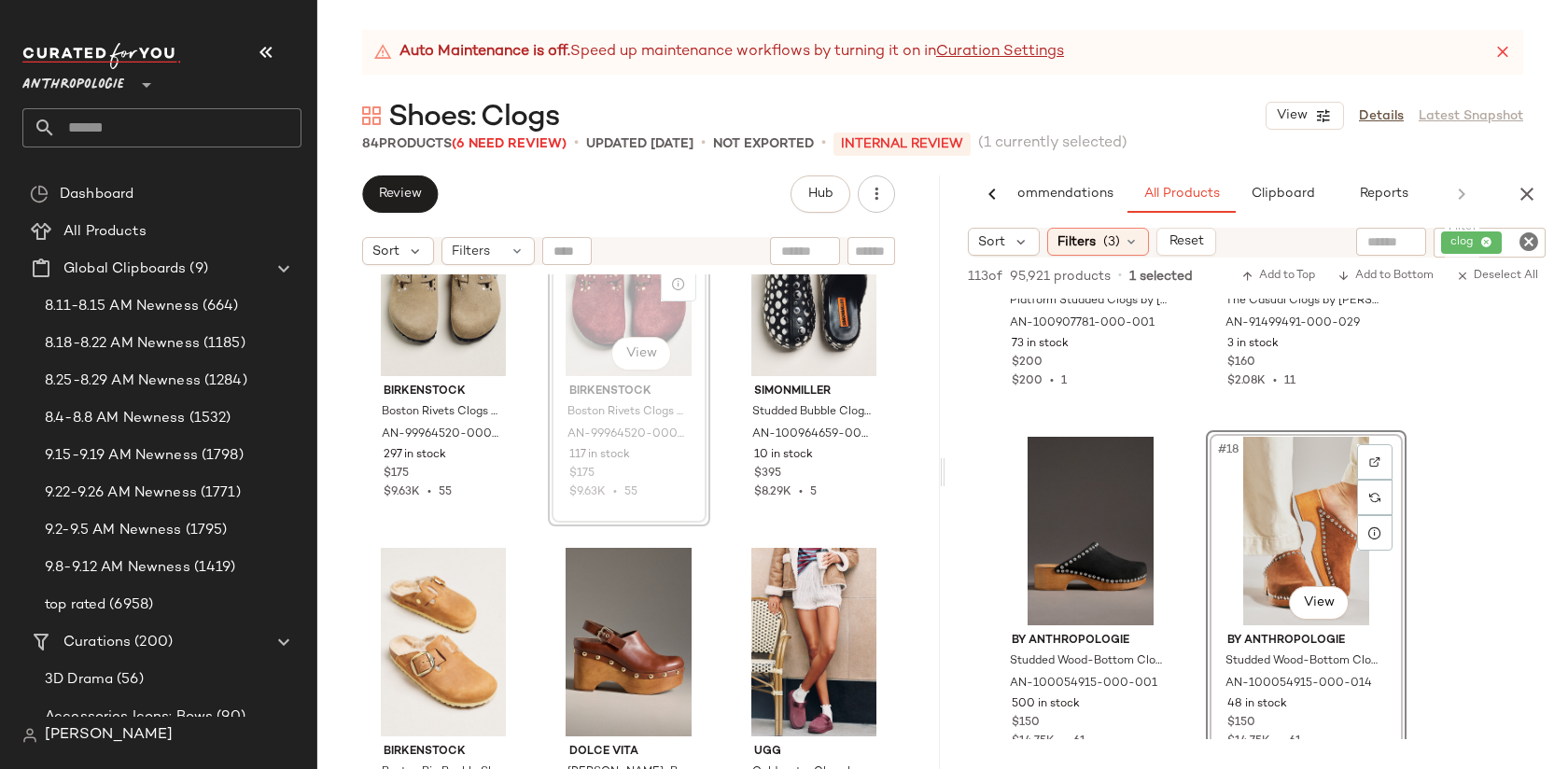
scroll to position [829, 0]
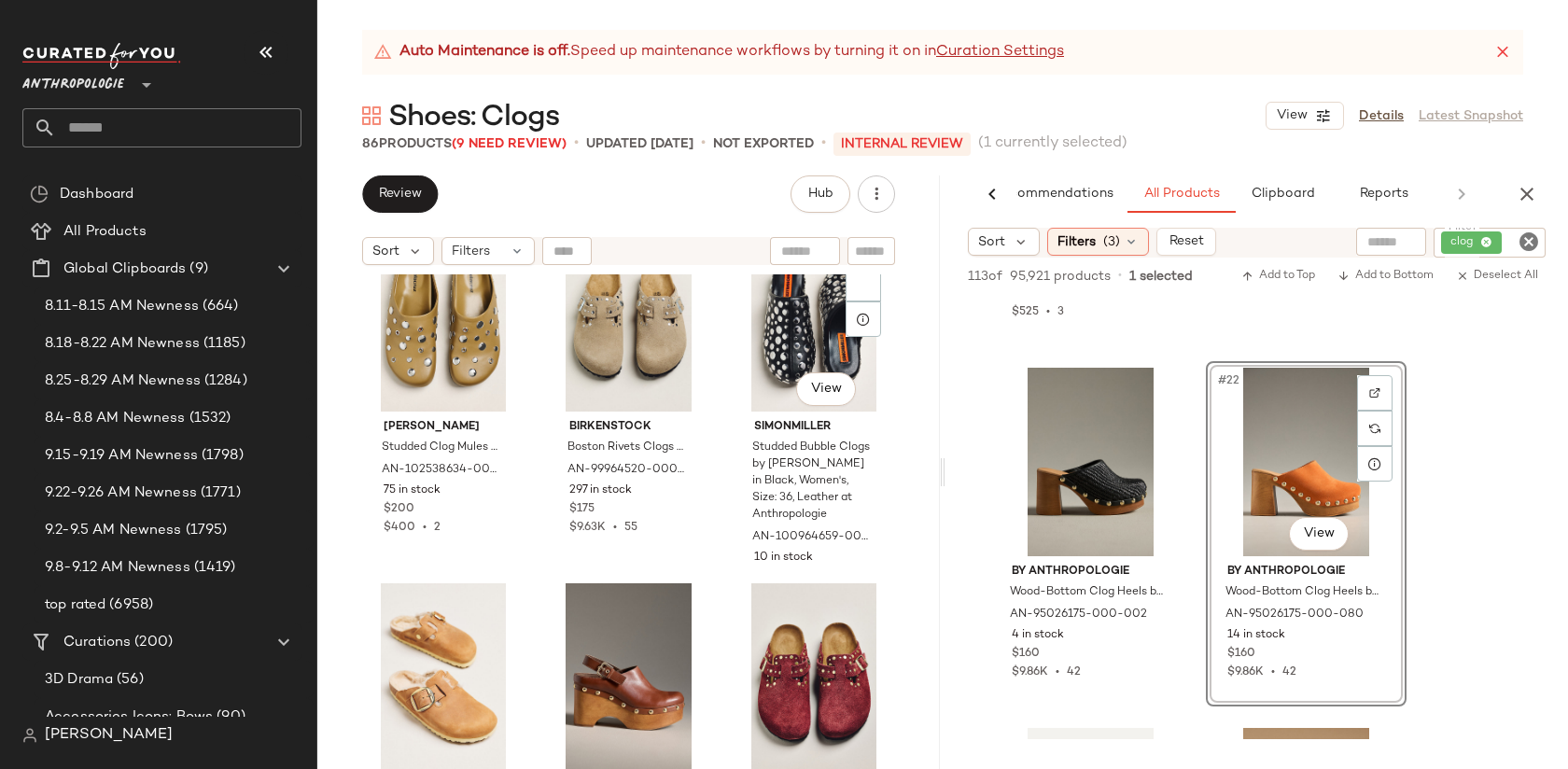
scroll to position [808, 0]
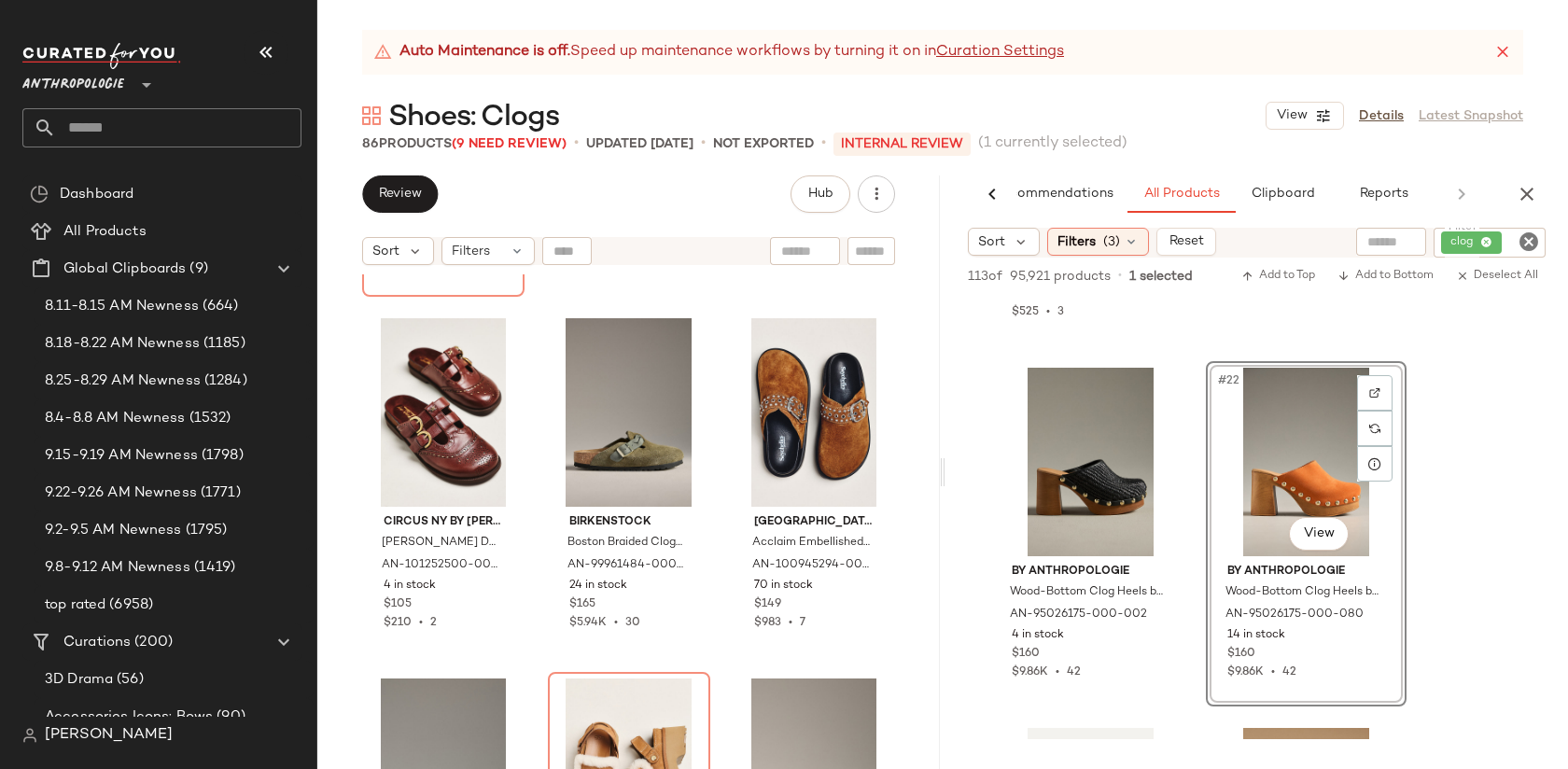
scroll to position [1784, 0]
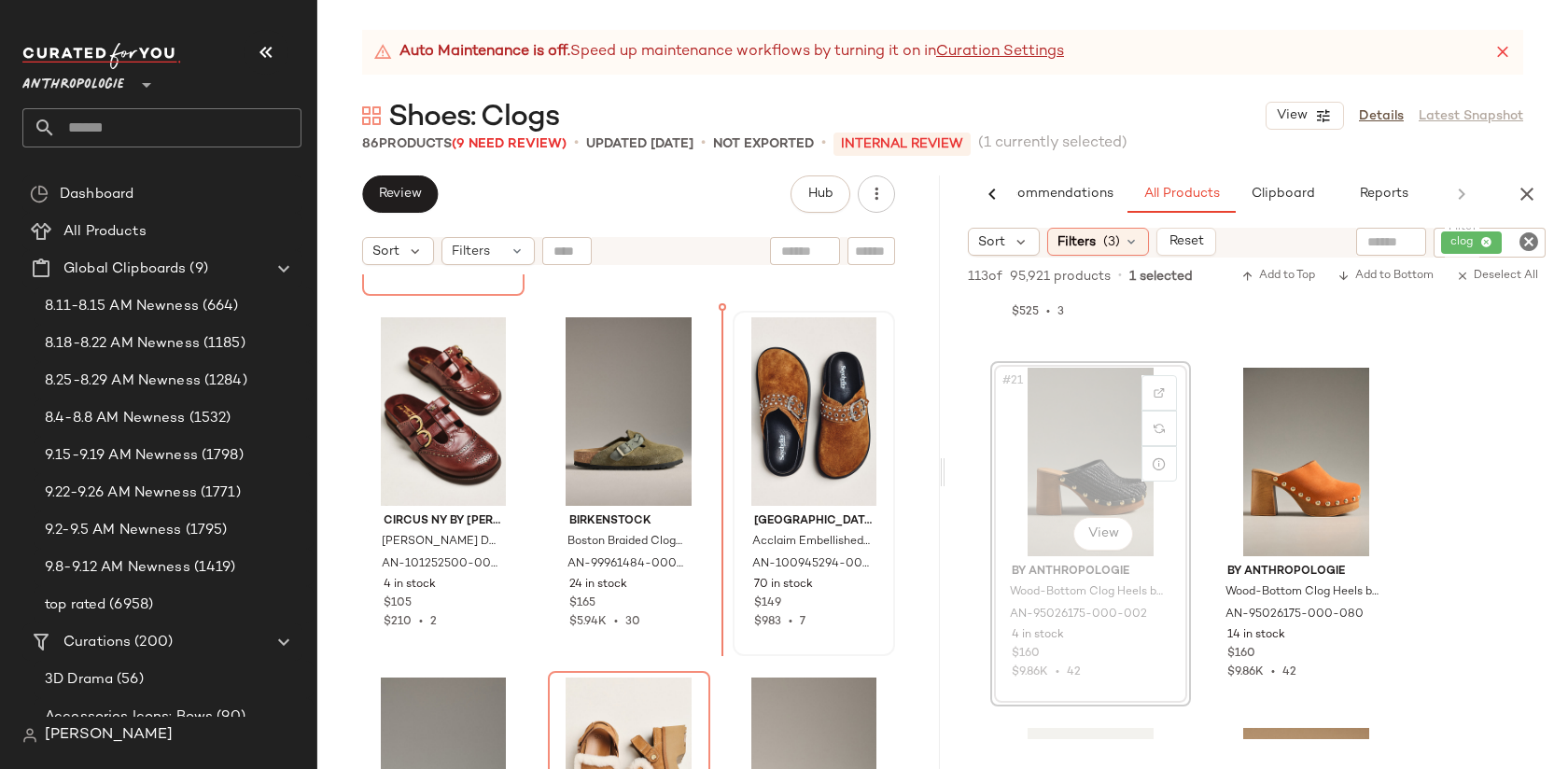
drag, startPoint x: 1054, startPoint y: 467, endPoint x: 779, endPoint y: 441, distance: 276.2
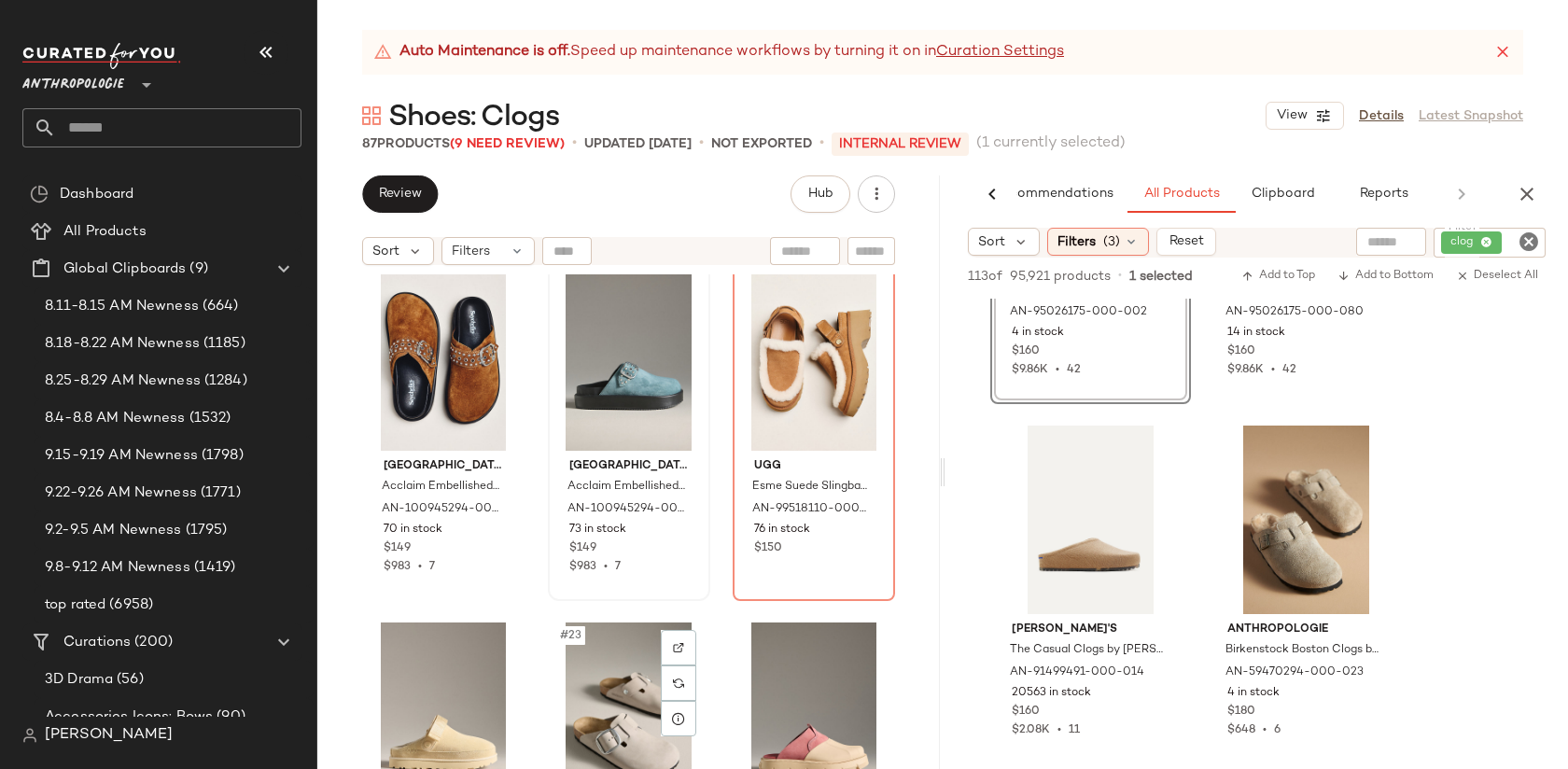
scroll to position [2190, 0]
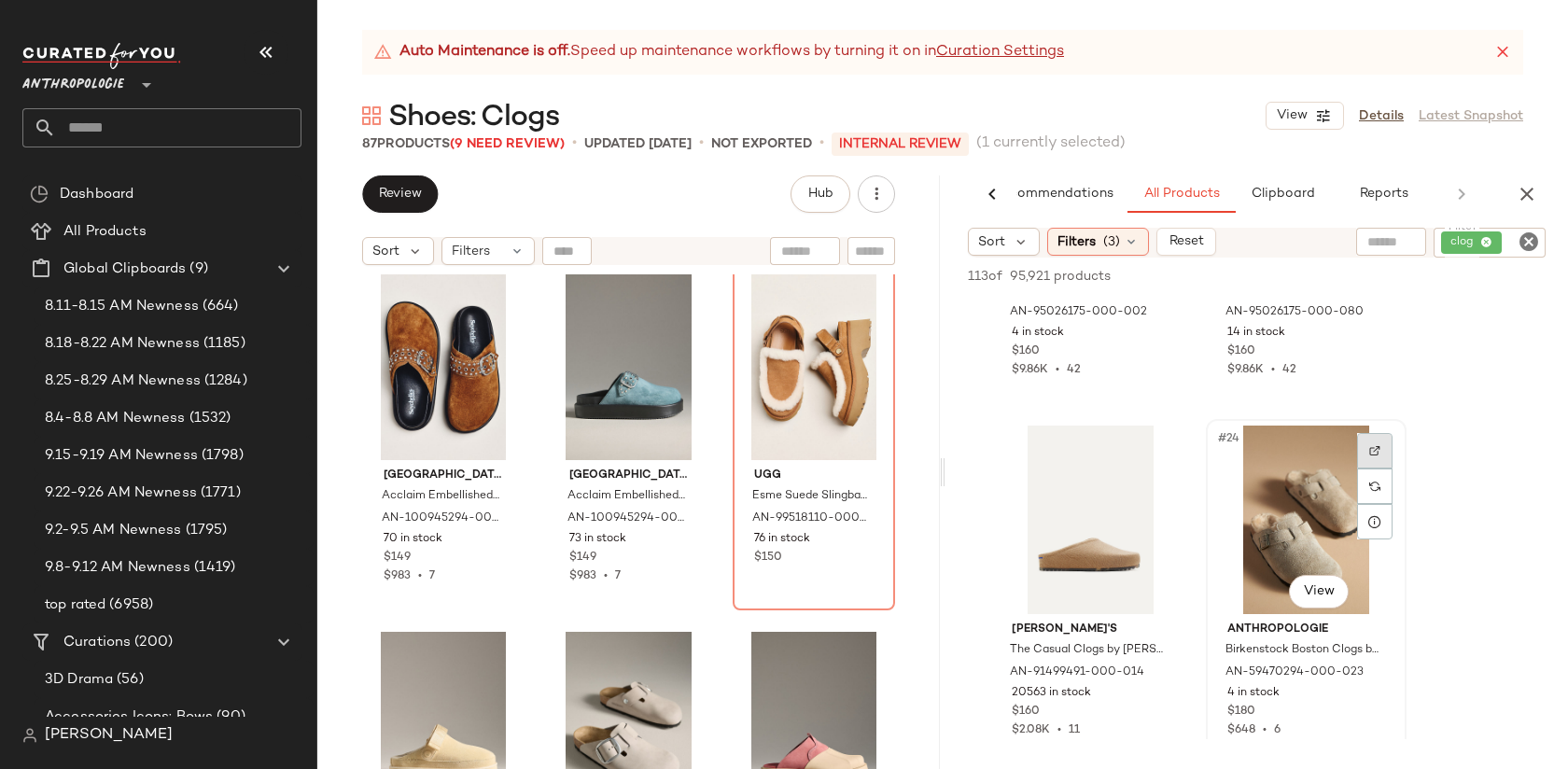
click at [1376, 443] on div at bounding box center [1374, 450] width 35 height 35
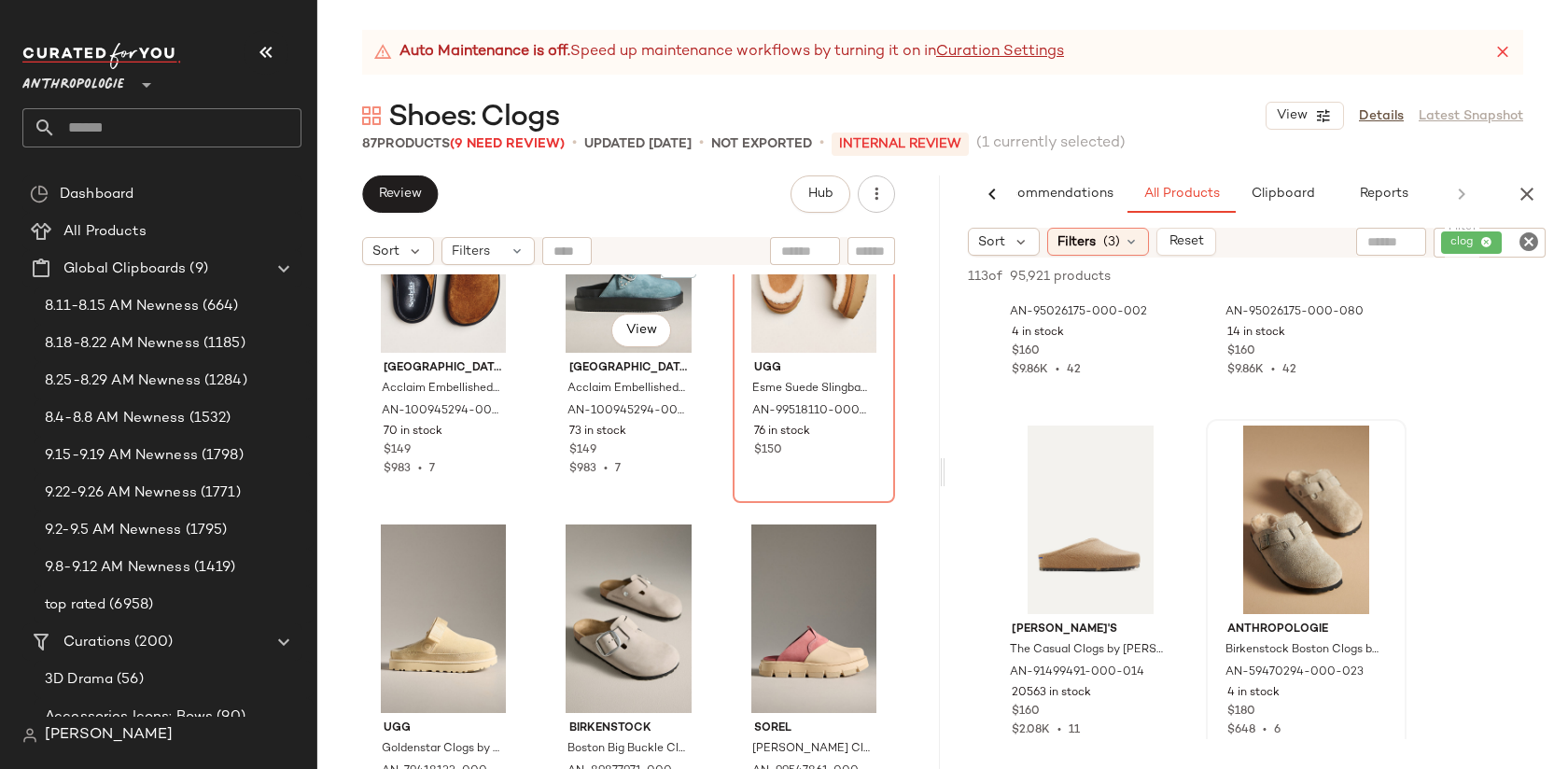
scroll to position [2262, 0]
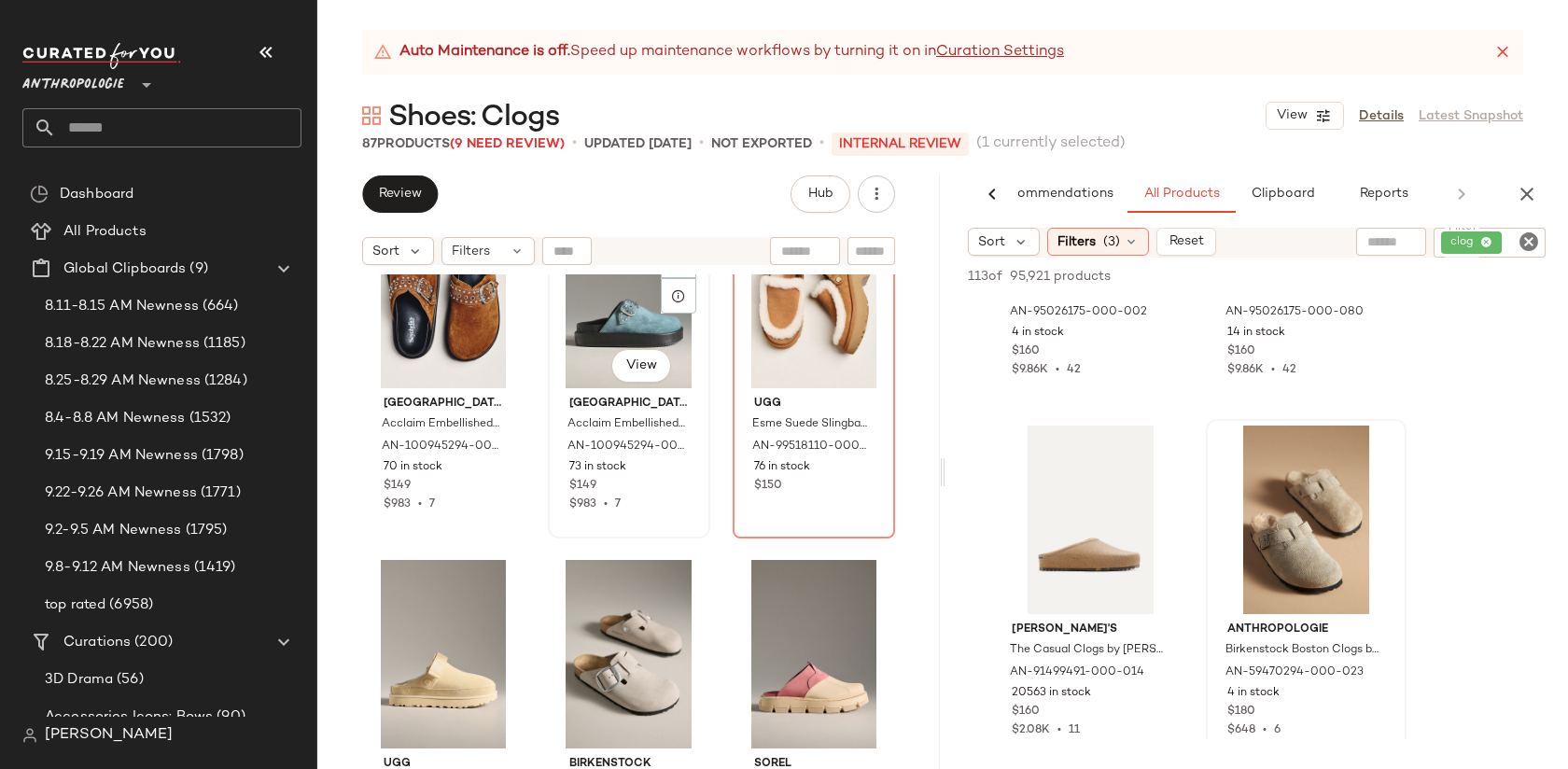
click at [595, 326] on div "#20 View" at bounding box center [629, 293] width 149 height 188
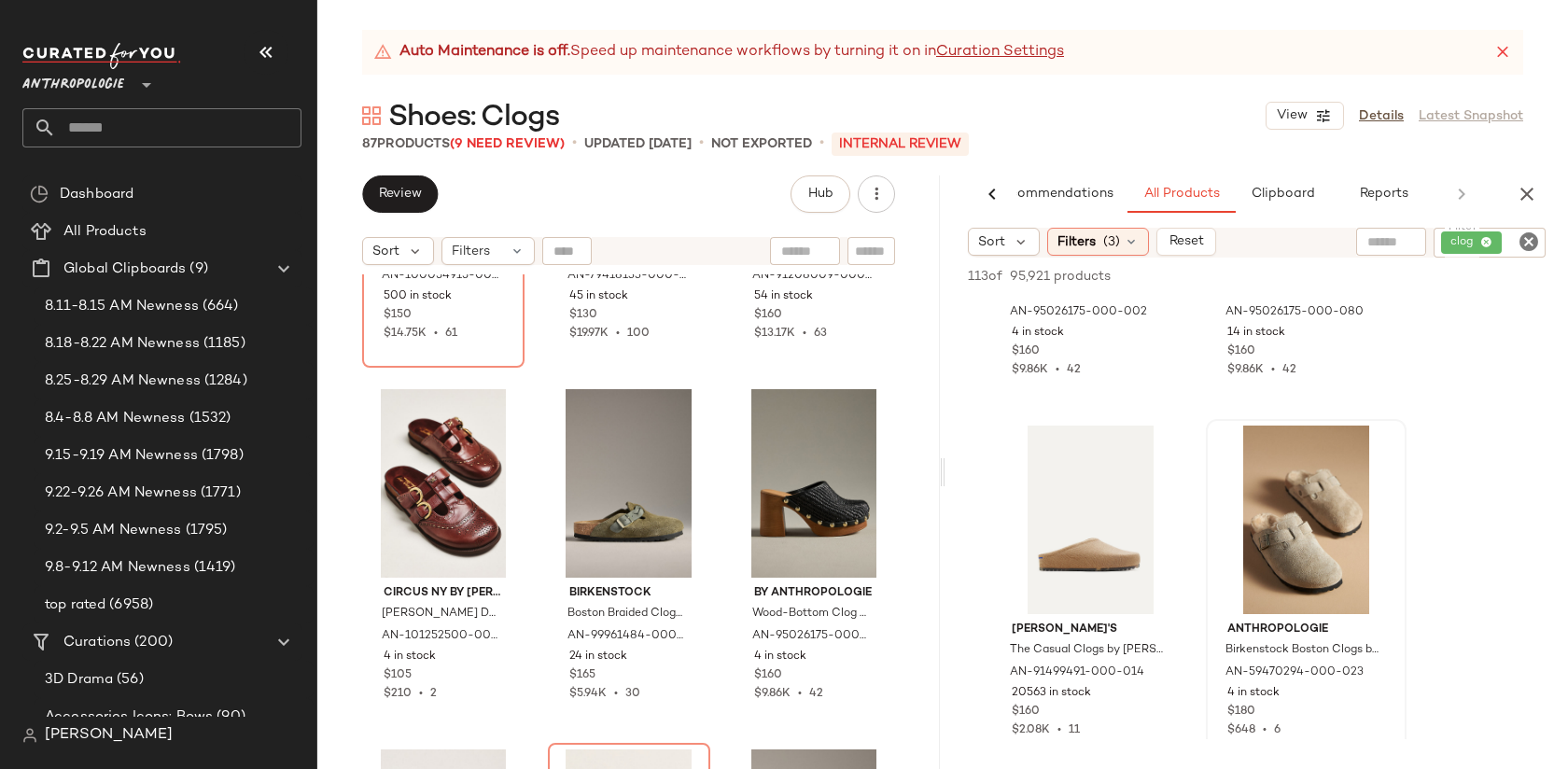
scroll to position [1720, 0]
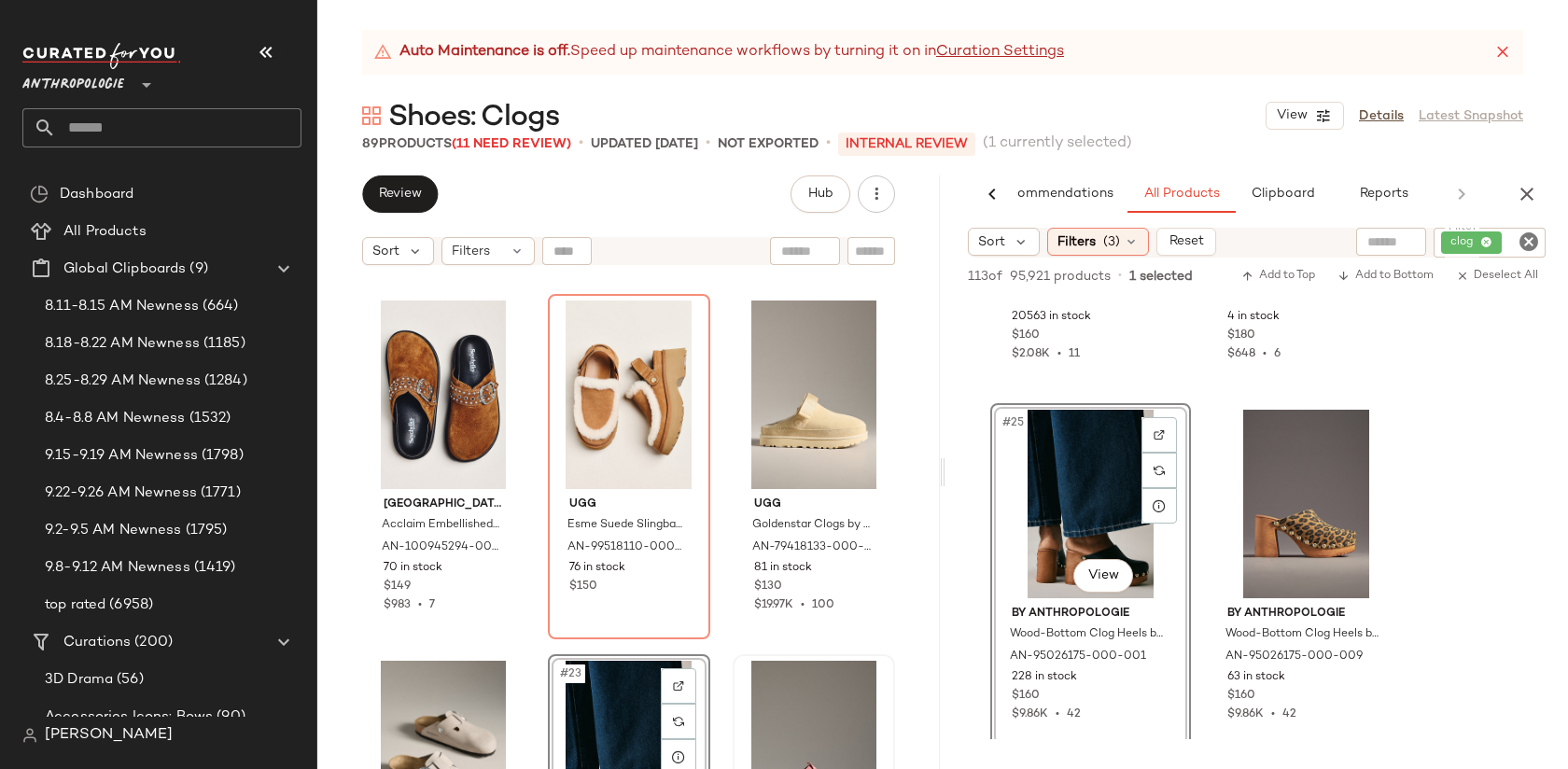
scroll to position [2156, 0]
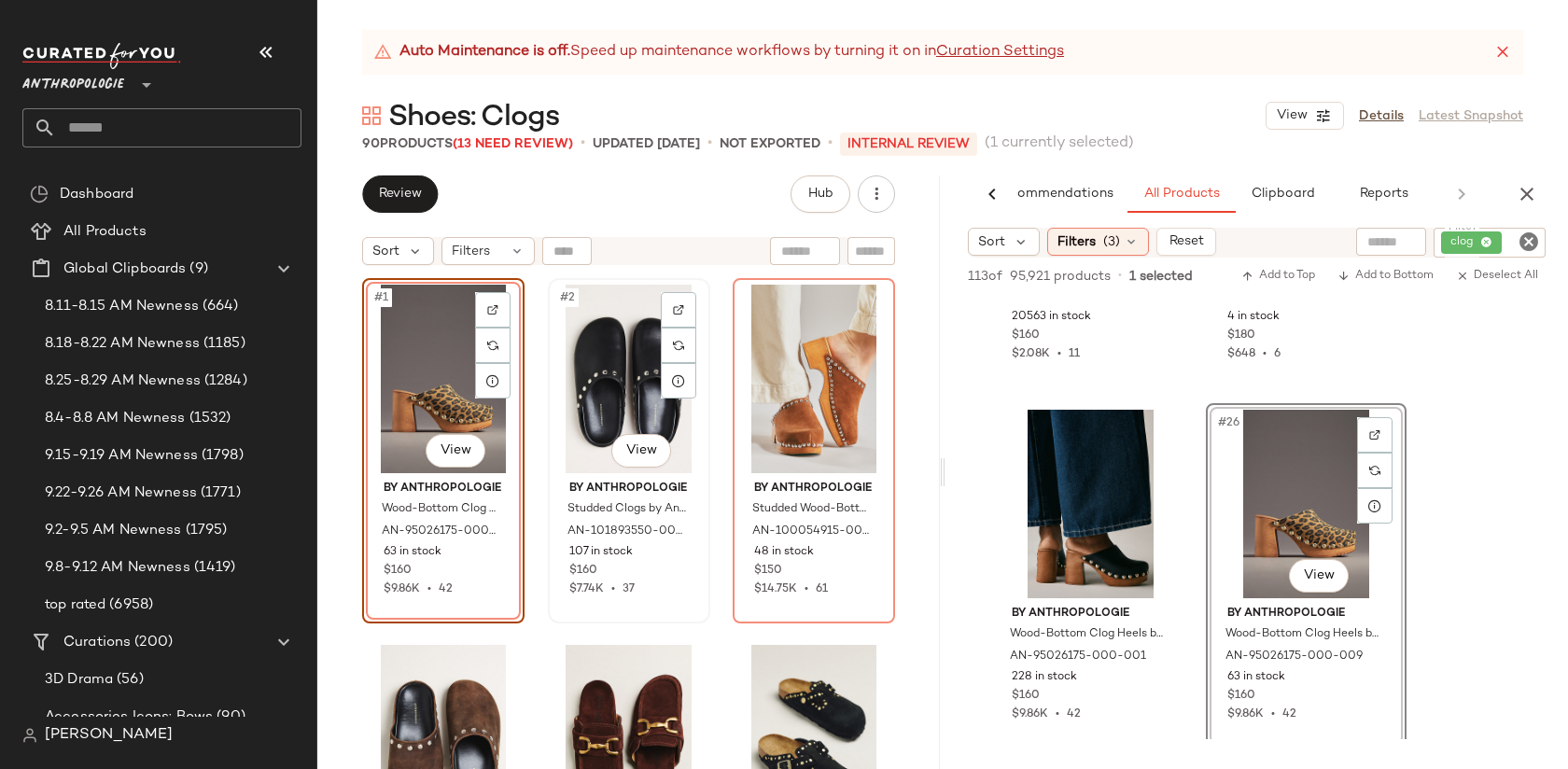
scroll to position [47, 0]
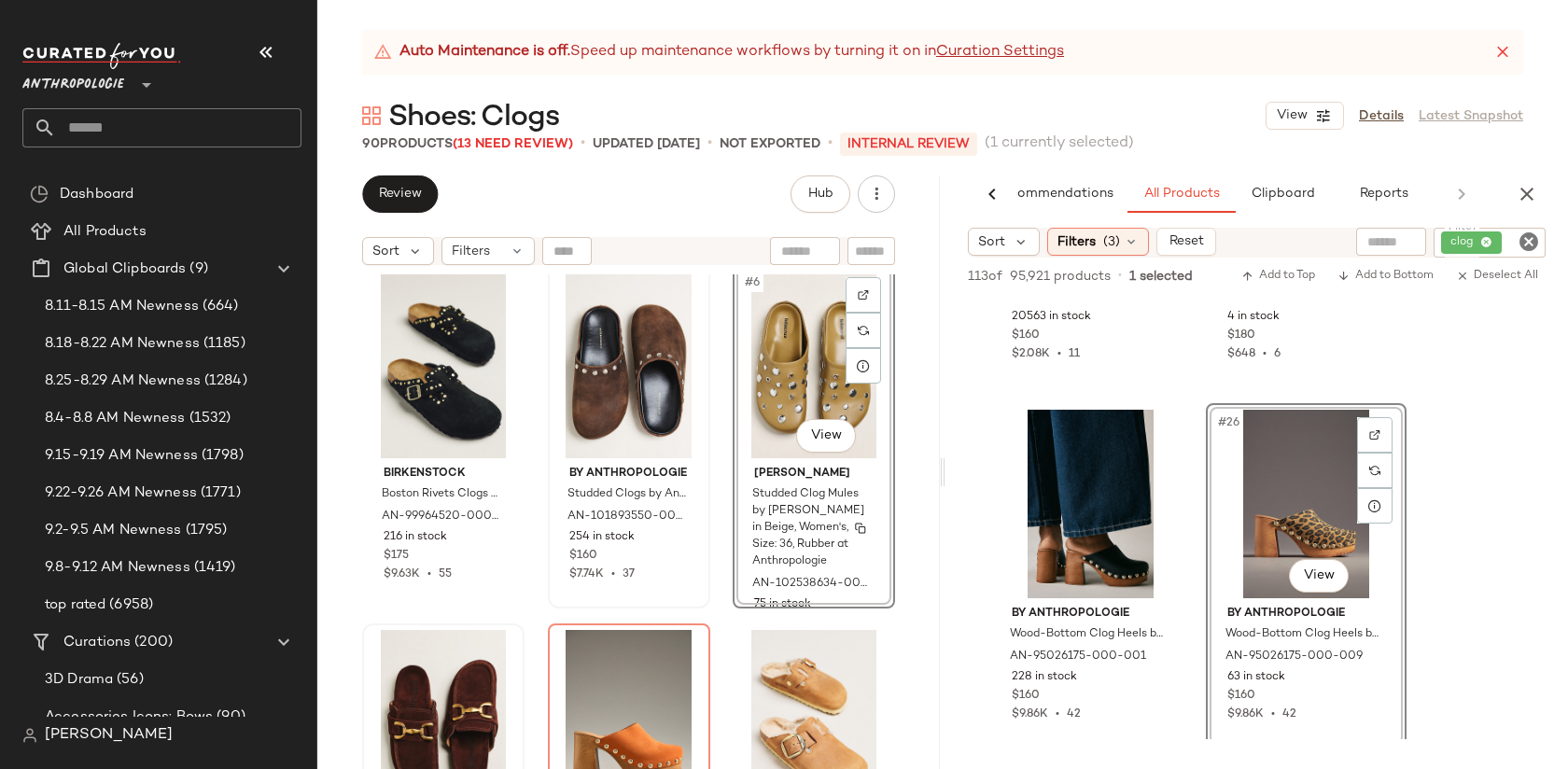
scroll to position [392, 0]
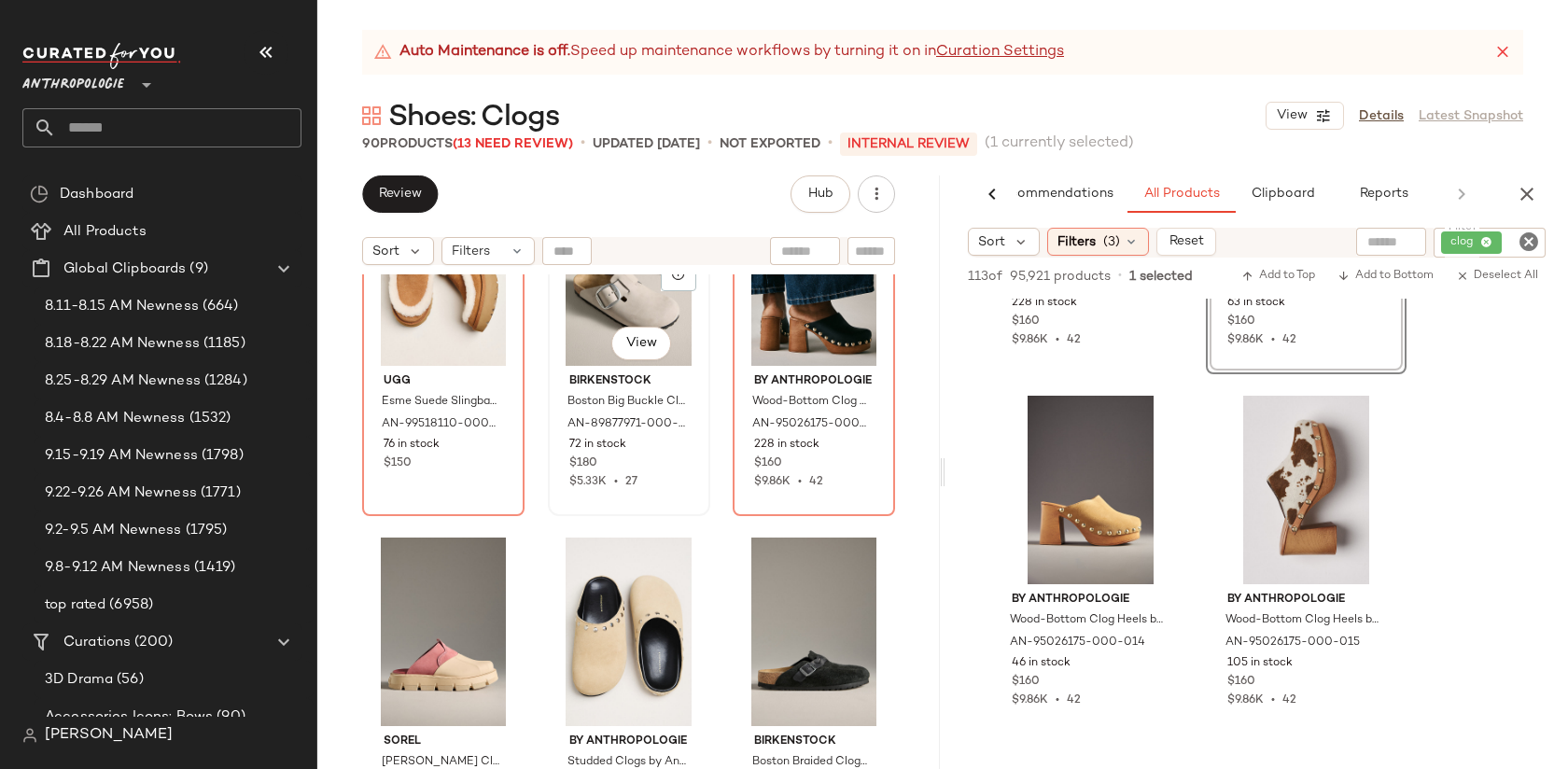
scroll to position [2569, 0]
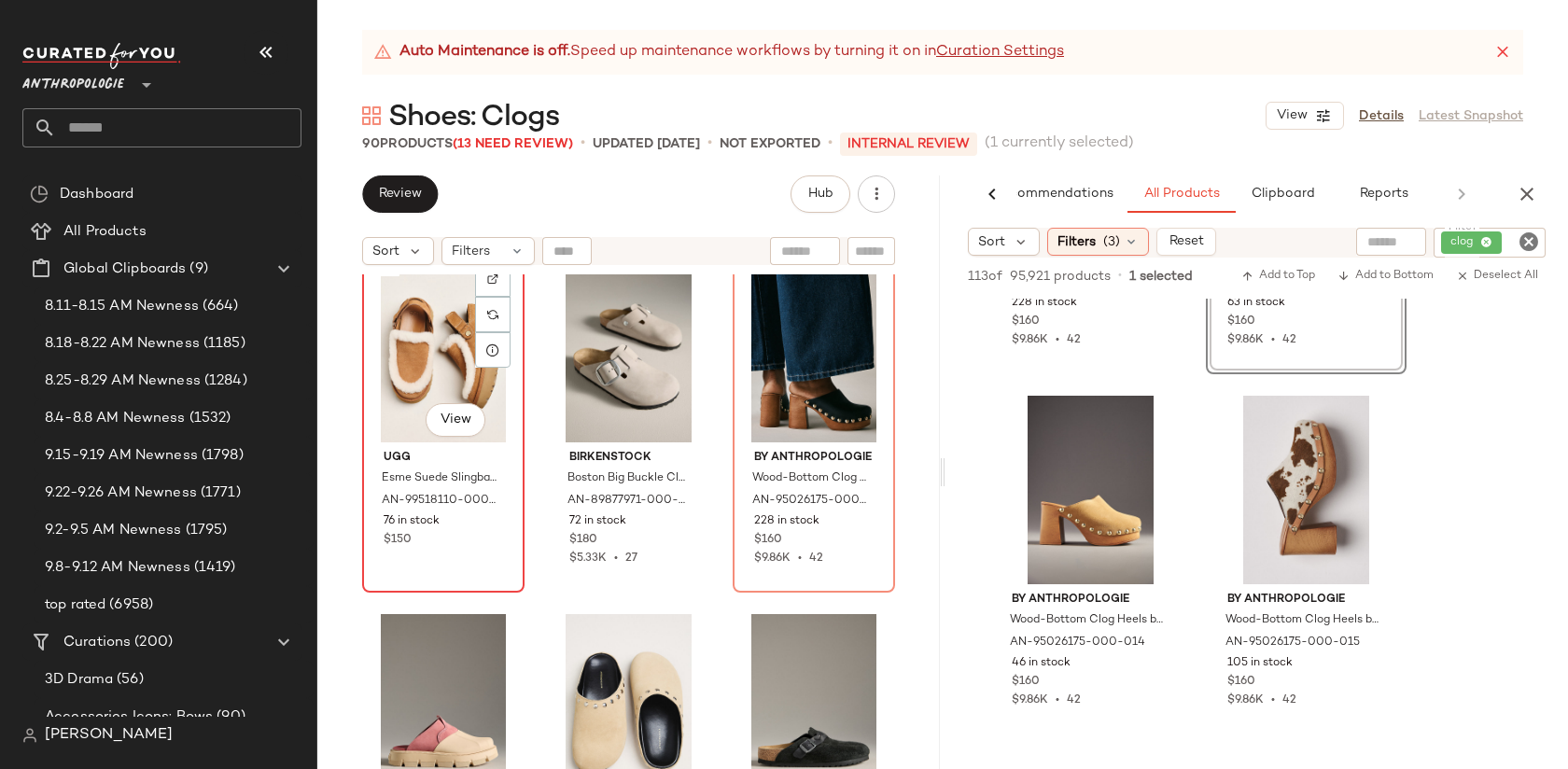
click at [419, 357] on div "#22 View" at bounding box center [443, 348] width 149 height 188
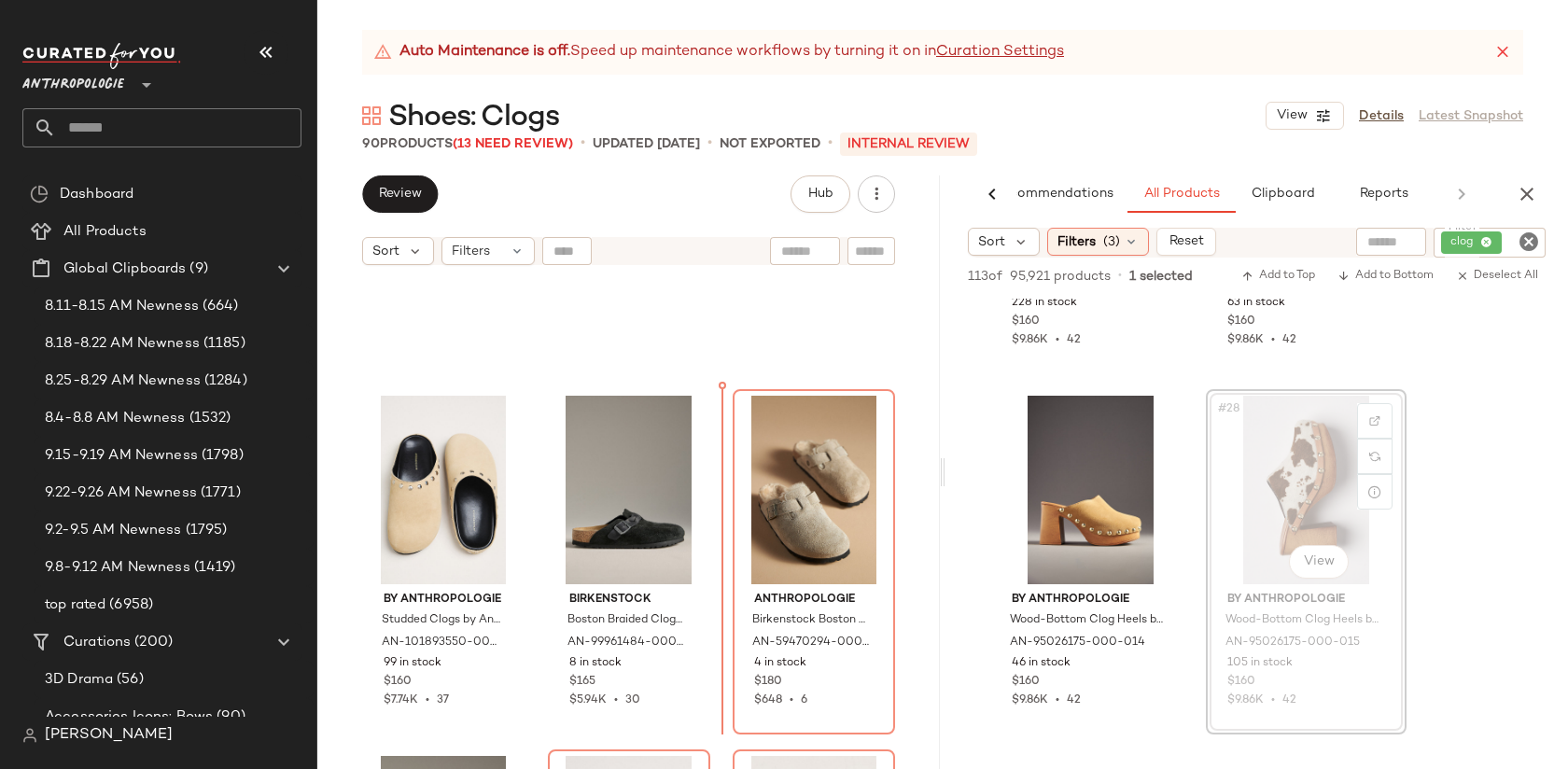
scroll to position [2759, 0]
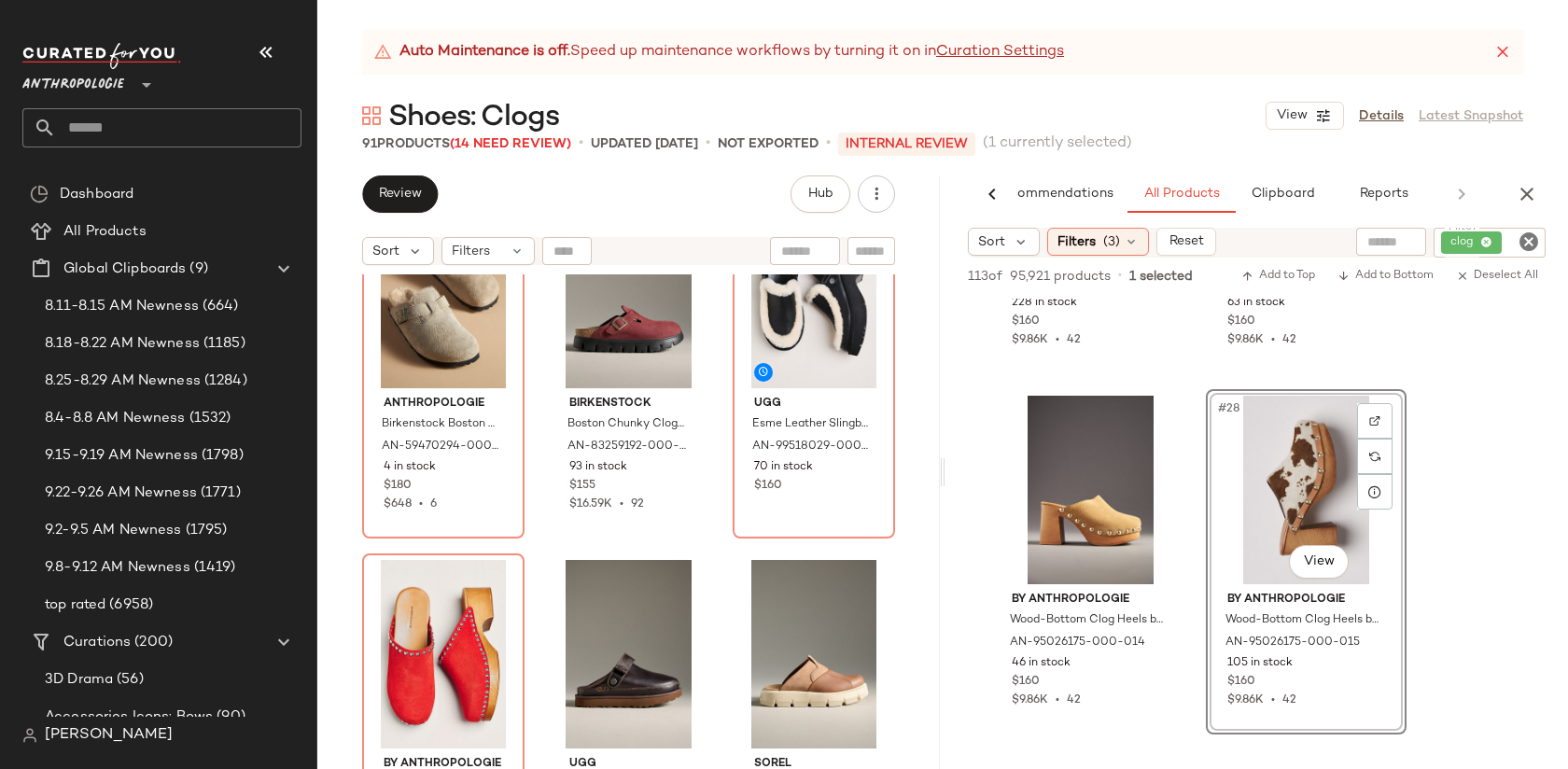
scroll to position [3346, 0]
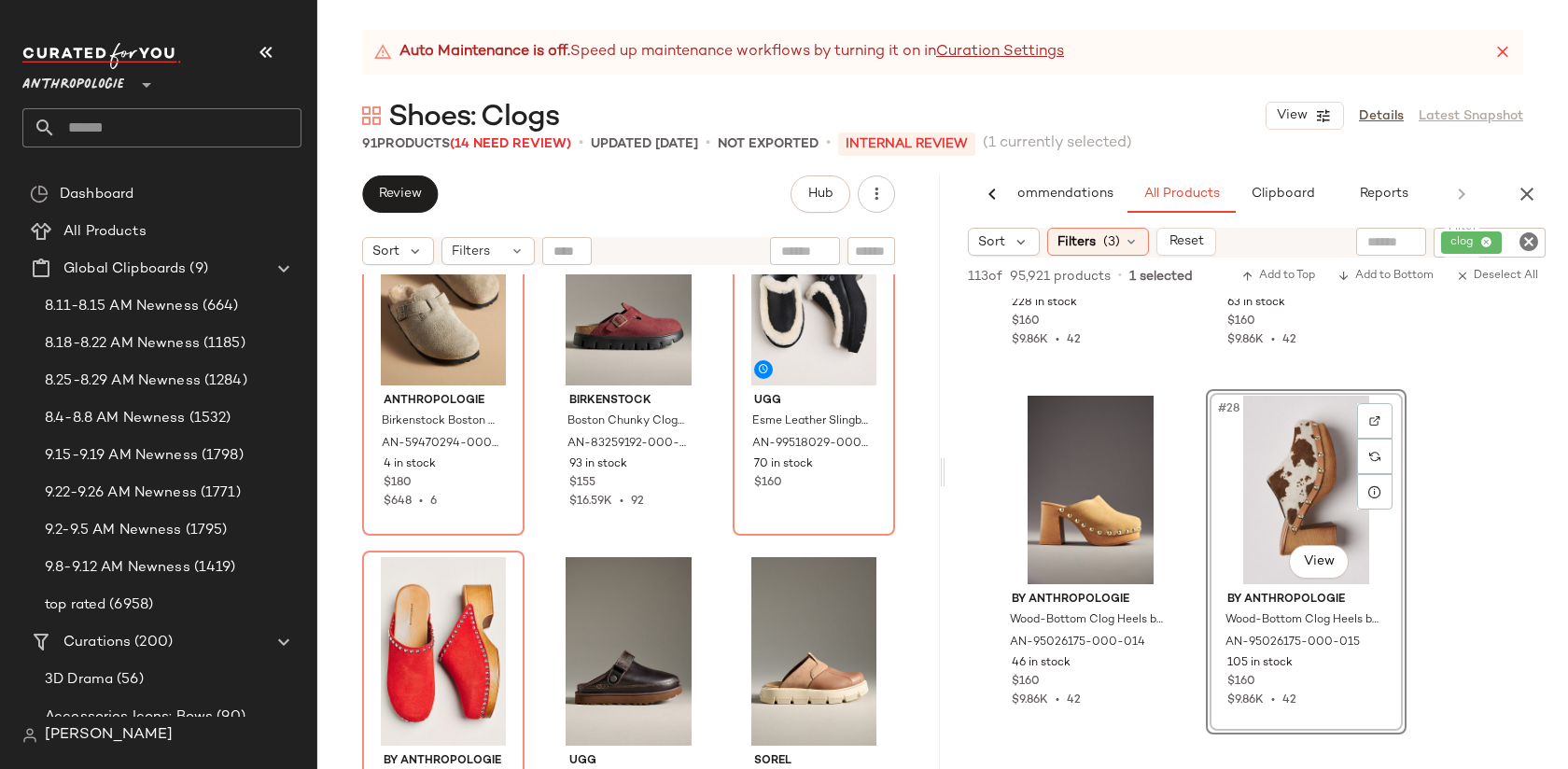
drag, startPoint x: 1292, startPoint y: 473, endPoint x: 261, endPoint y: 1, distance: 1133.9
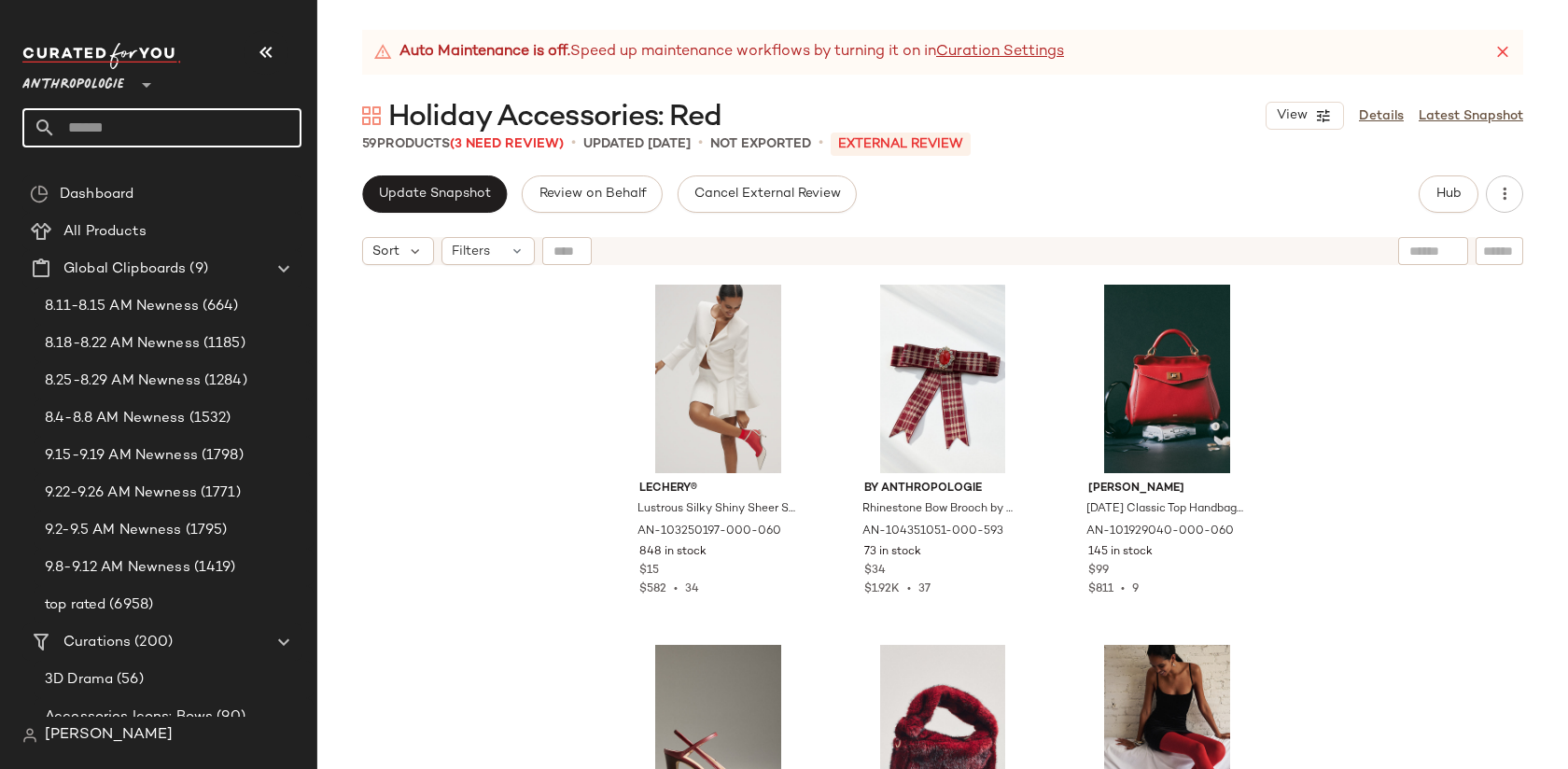
click at [160, 135] on input "text" at bounding box center [179, 127] width 245 height 39
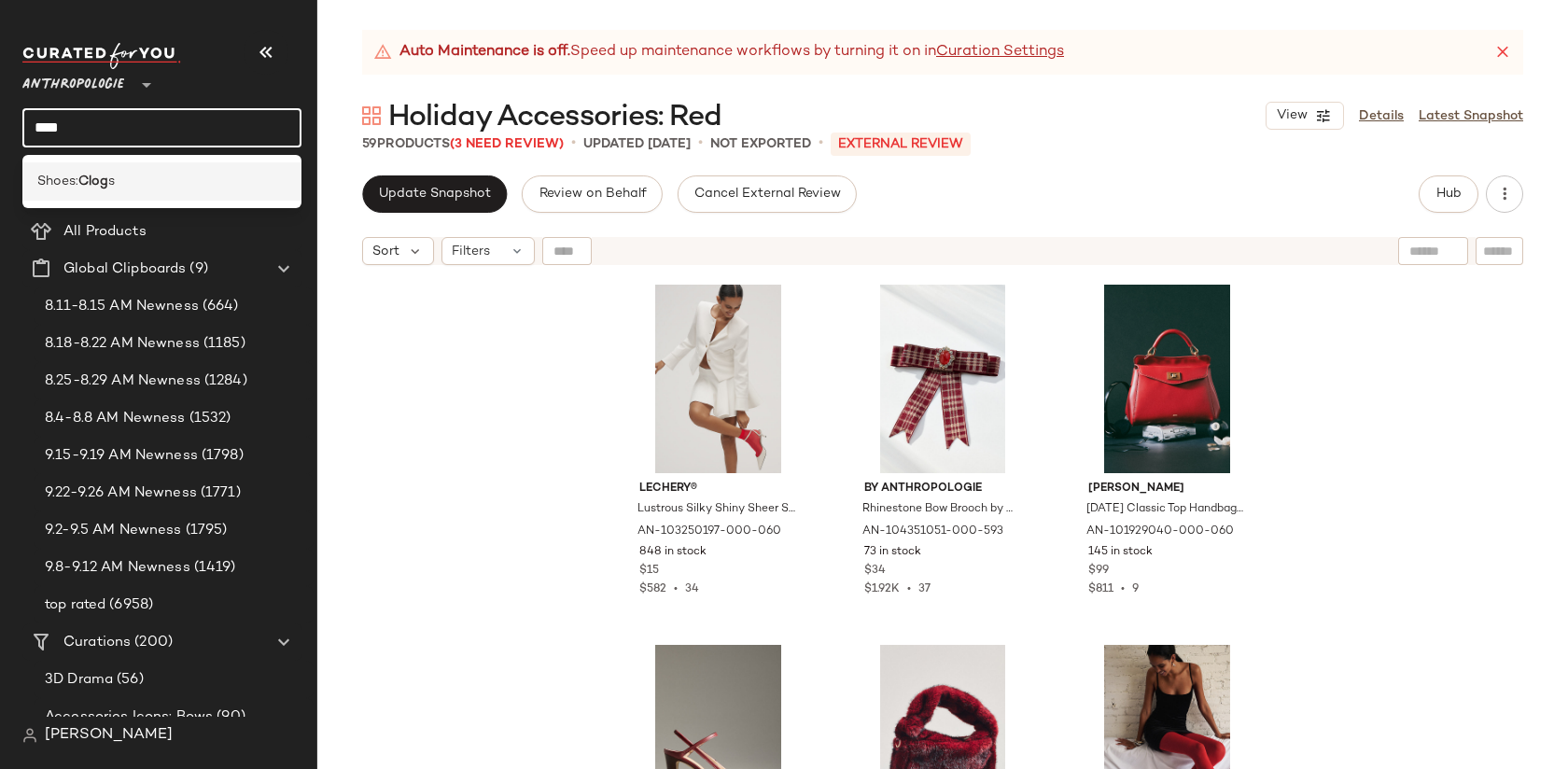
type input "****"
click at [192, 177] on div "Shoes: Clog s" at bounding box center [161, 182] width 249 height 20
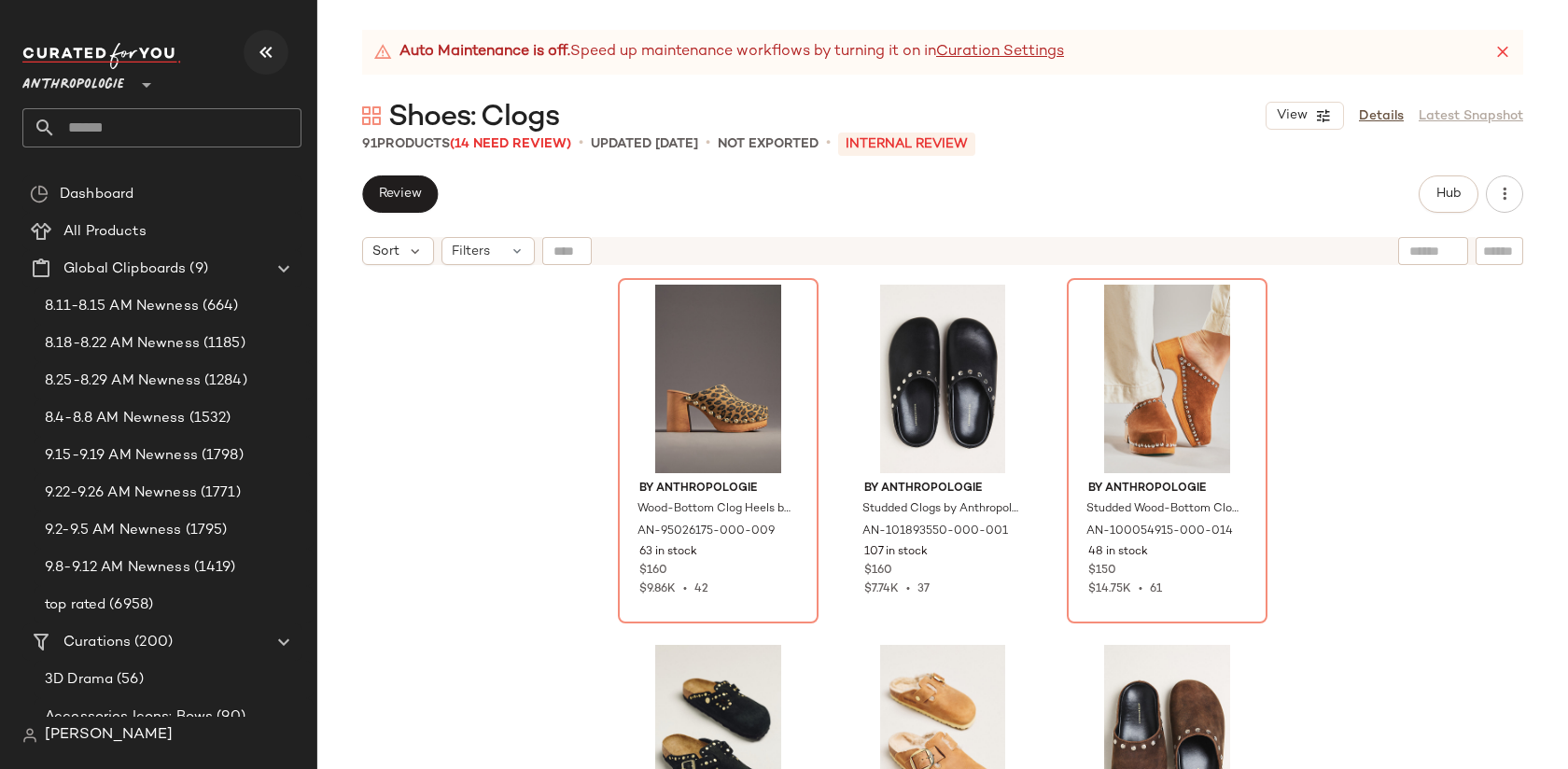
click at [263, 45] on icon "button" at bounding box center [265, 52] width 22 height 22
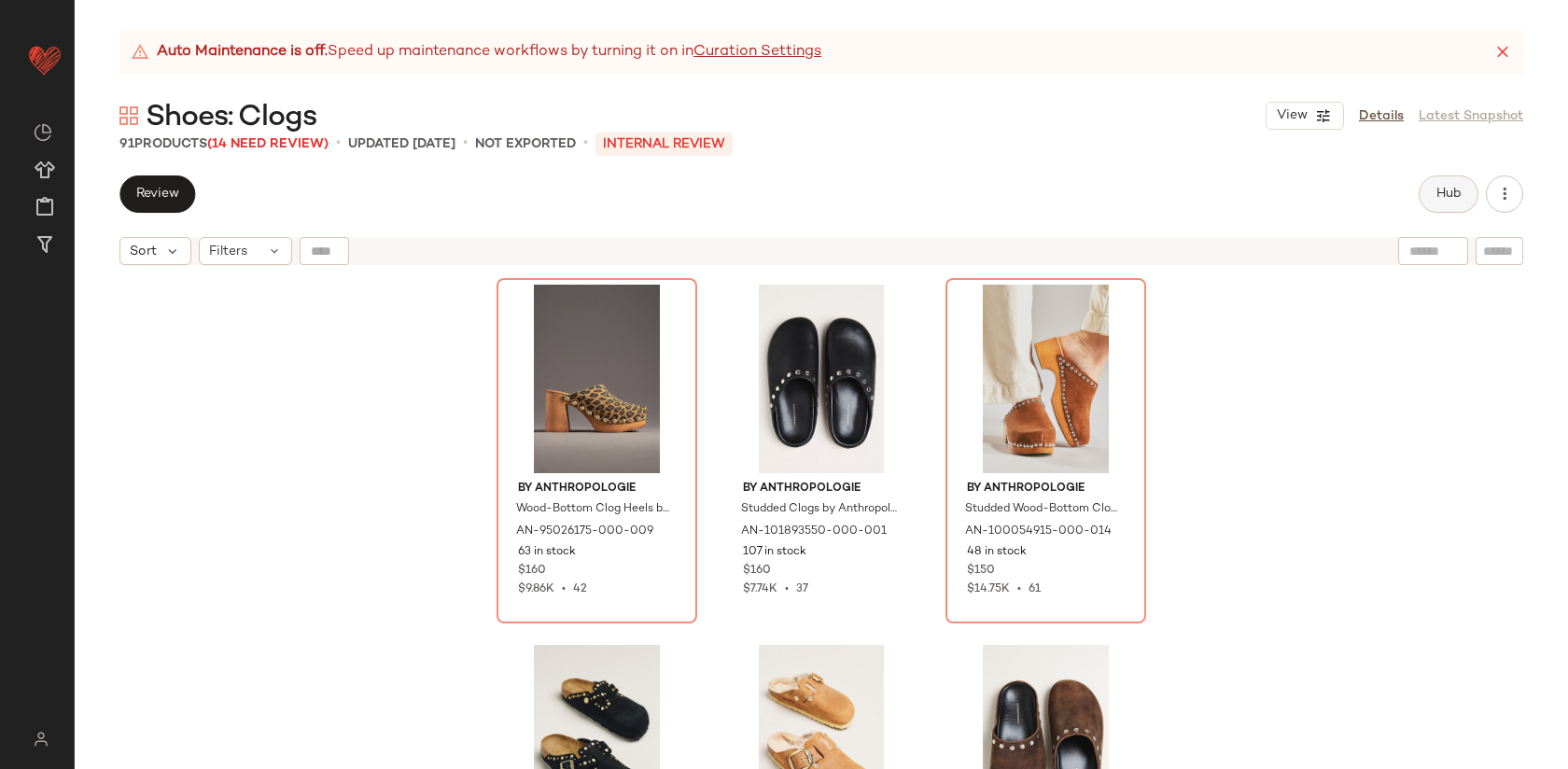
click at [1449, 195] on span "Hub" at bounding box center [1448, 194] width 26 height 15
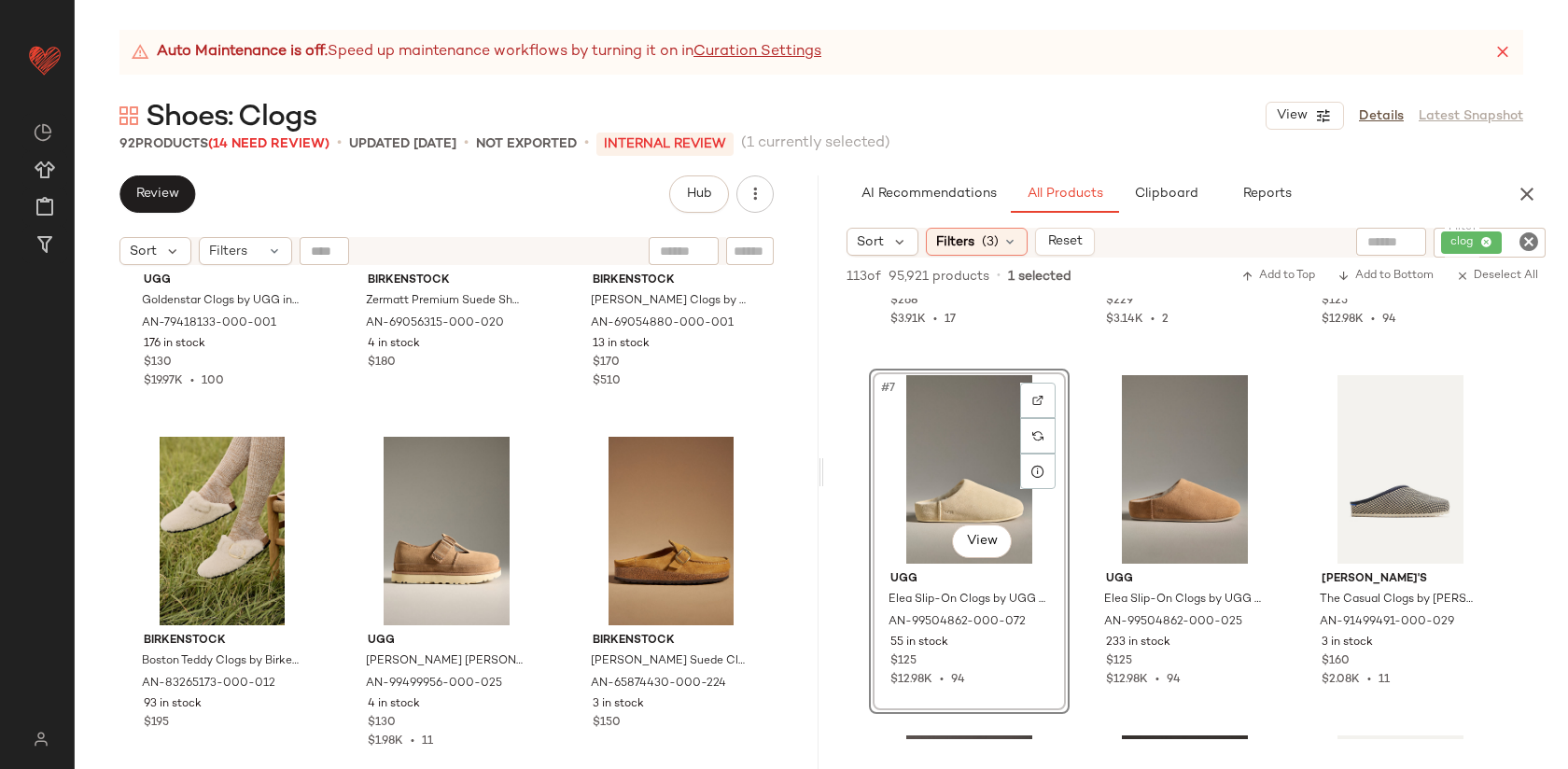
scroll to position [9388, 0]
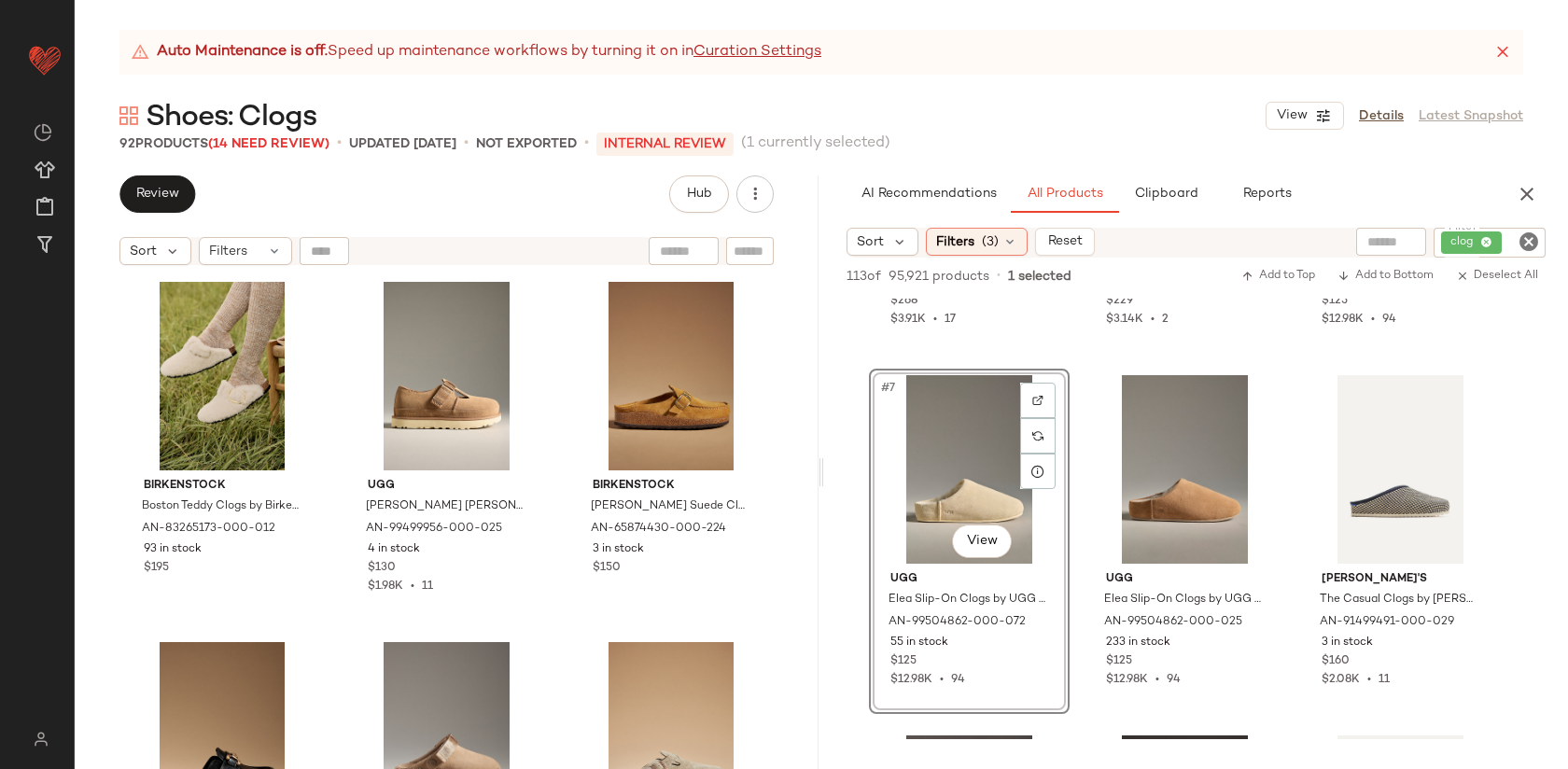
click at [550, 566] on div "UGG Goldenstar Clogs by UGG in Black, Women's, Size: 9, Rubber/Suede at Anthrop…" at bounding box center [446, 545] width 744 height 542
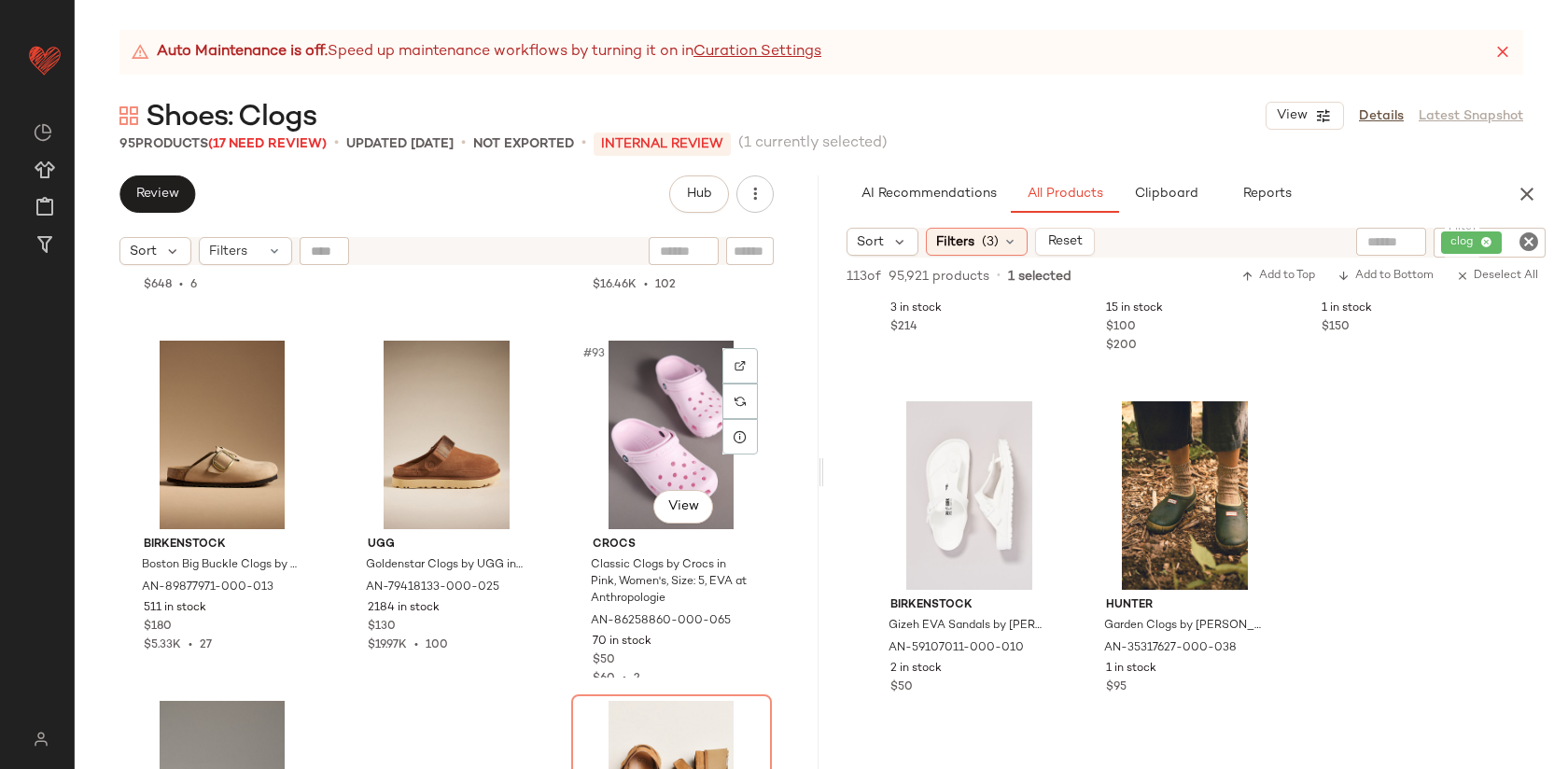
scroll to position [10839, 0]
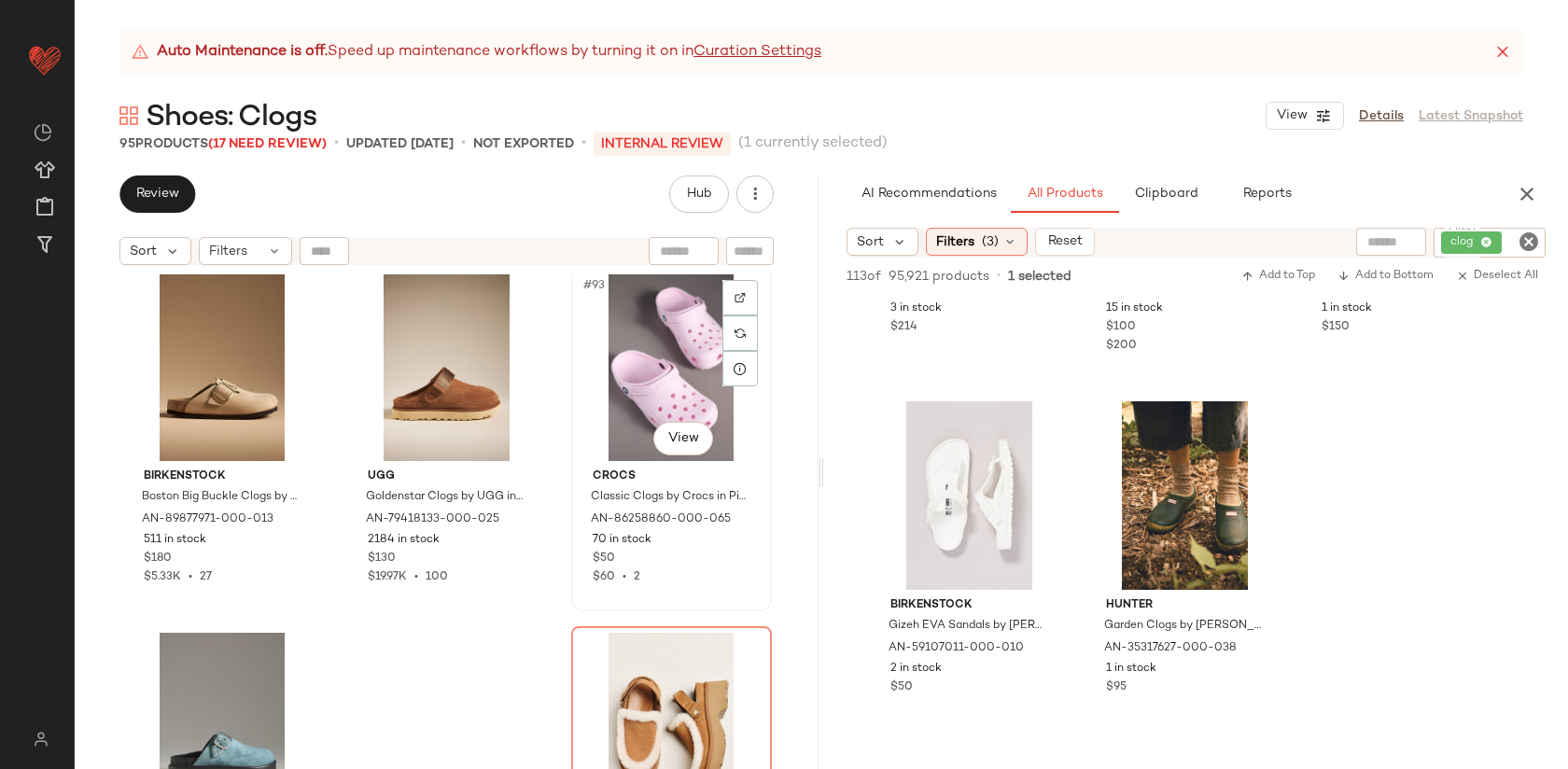
click at [608, 405] on div "#93 View" at bounding box center [671, 366] width 187 height 188
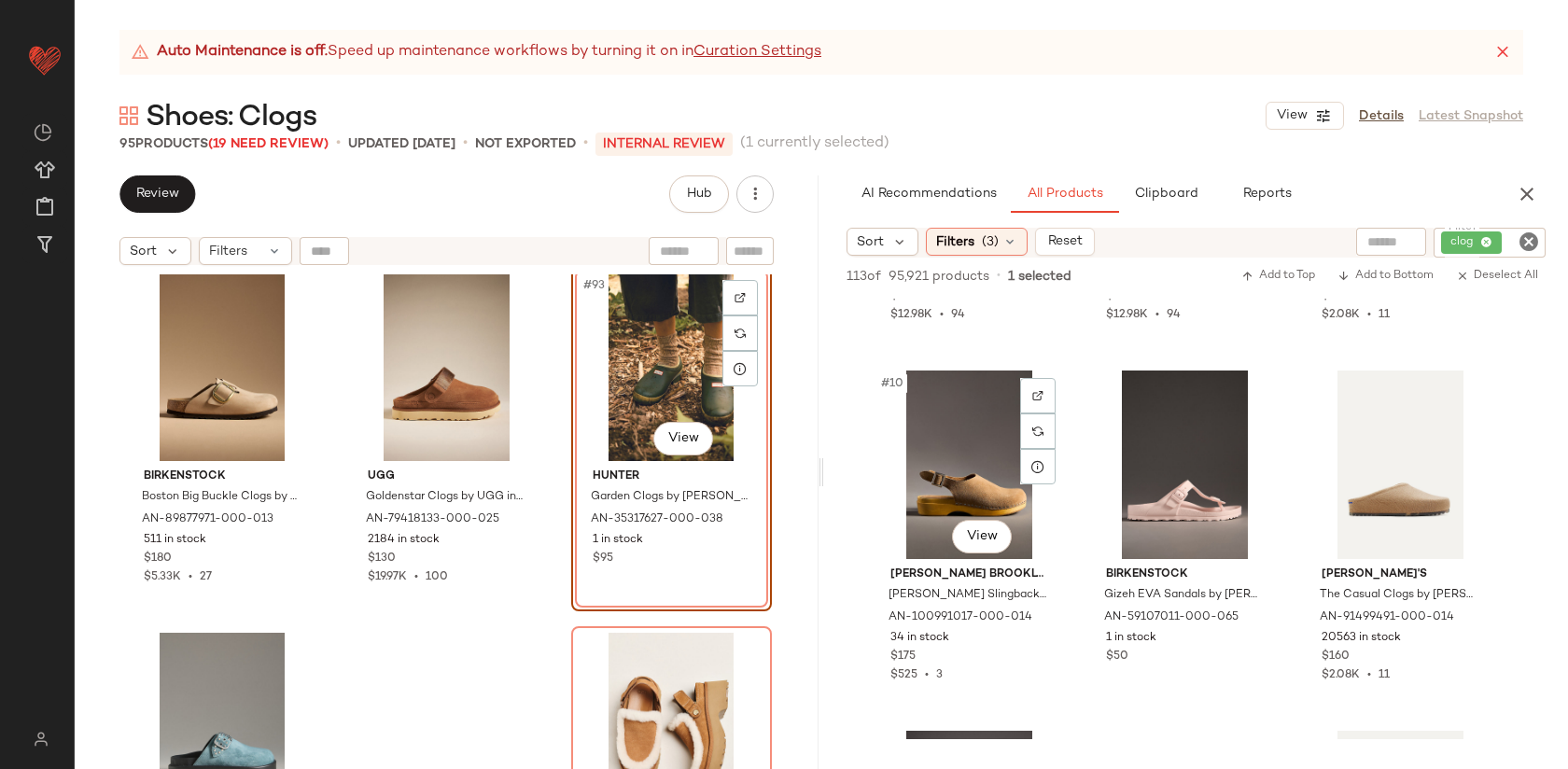
scroll to position [1021, 0]
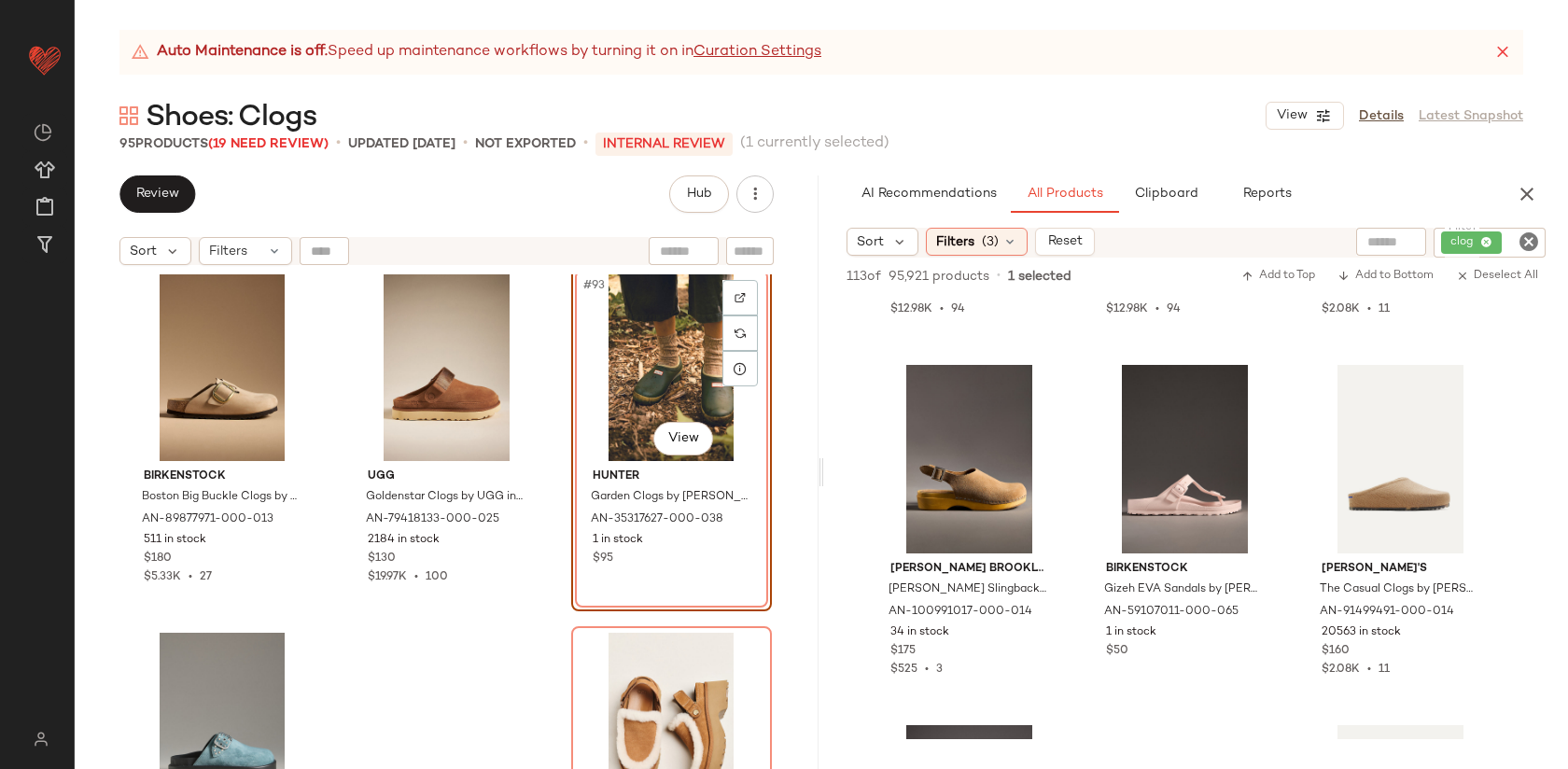
click at [736, 254] on input "text" at bounding box center [750, 251] width 32 height 20
type input "*******"
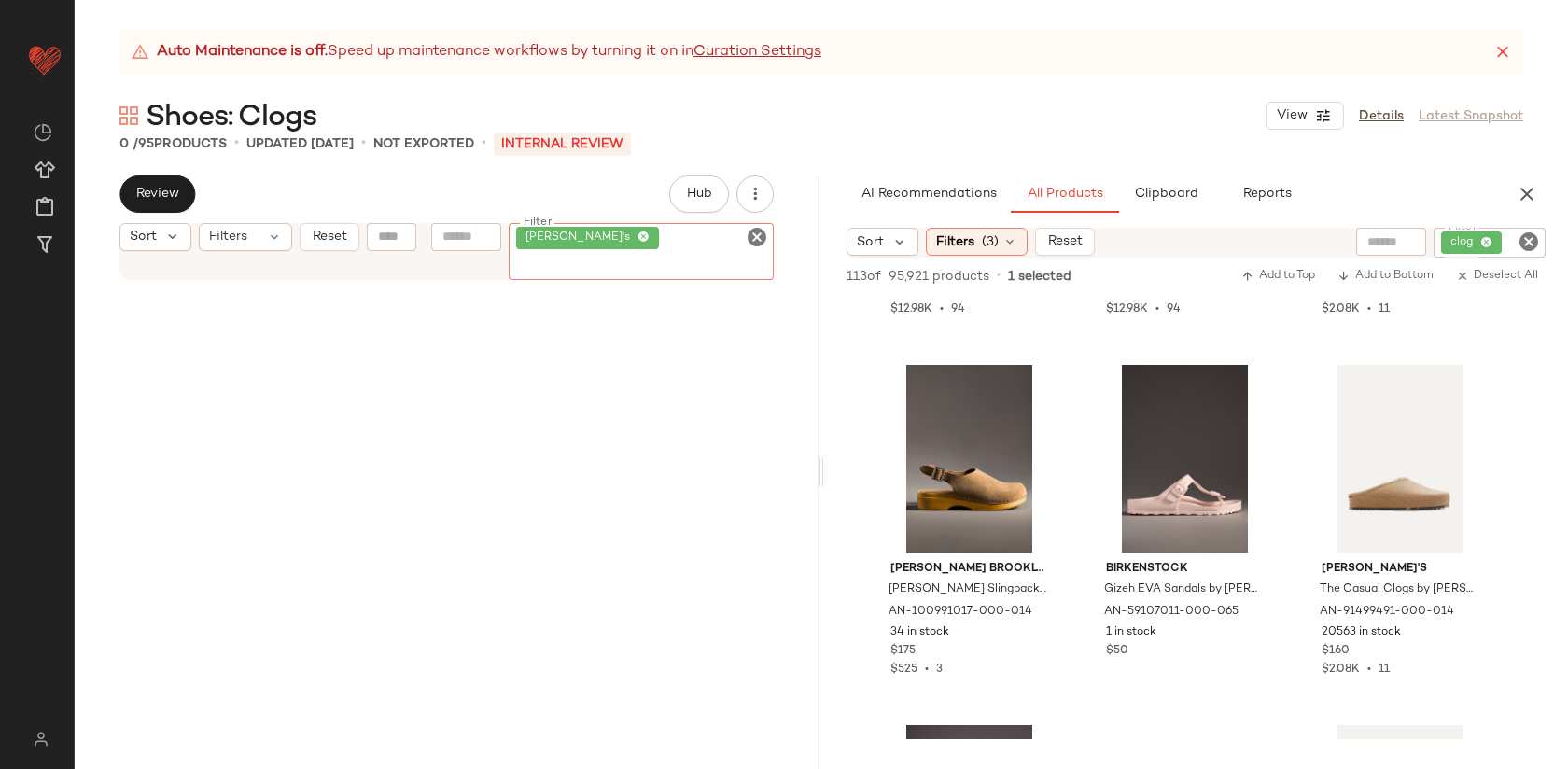
click at [755, 248] on icon "Clear Filter" at bounding box center [756, 237] width 22 height 22
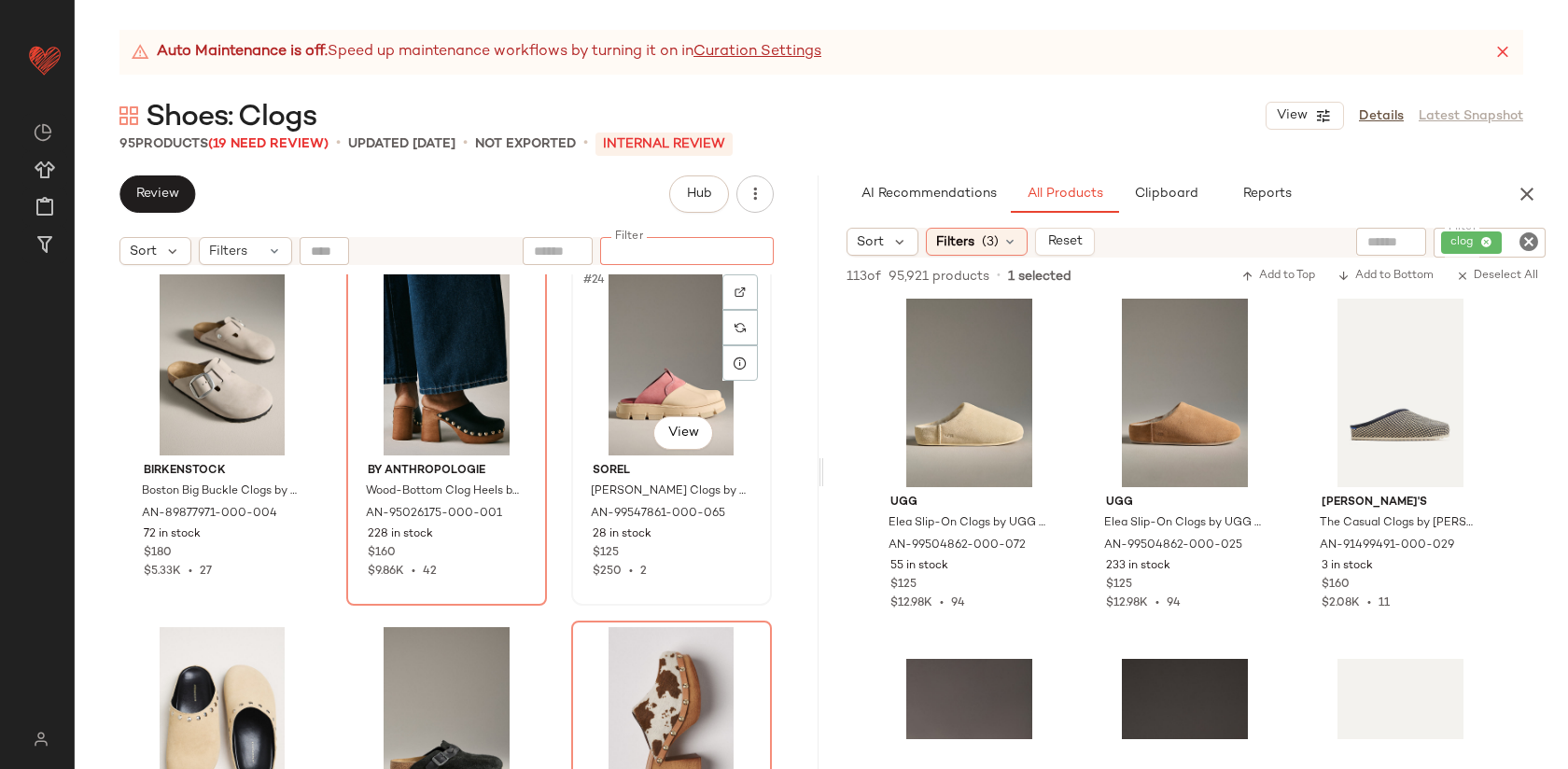
scroll to position [2554, 0]
click at [625, 423] on div "#24 View" at bounding box center [671, 362] width 187 height 188
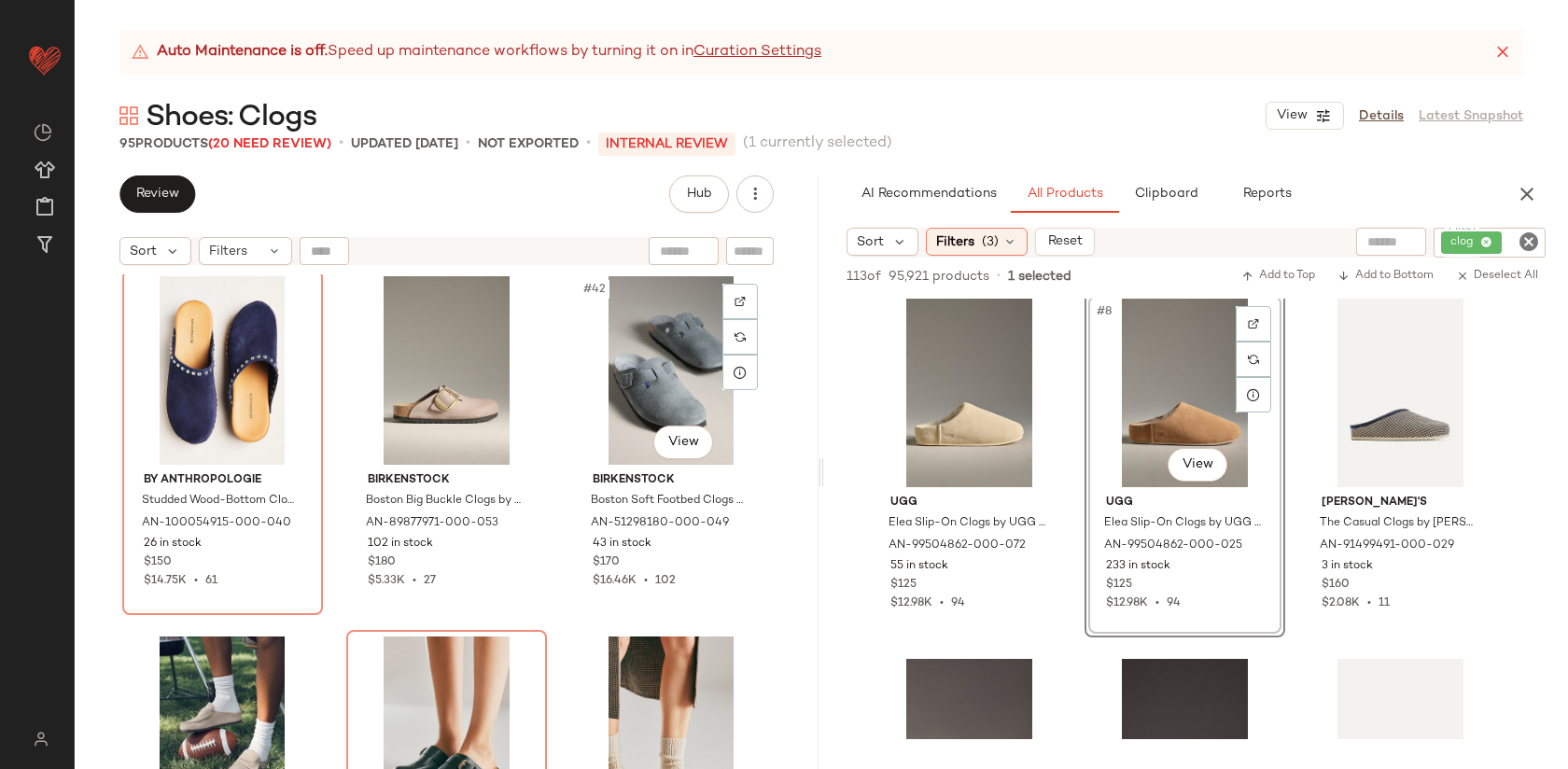
scroll to position [4767, 0]
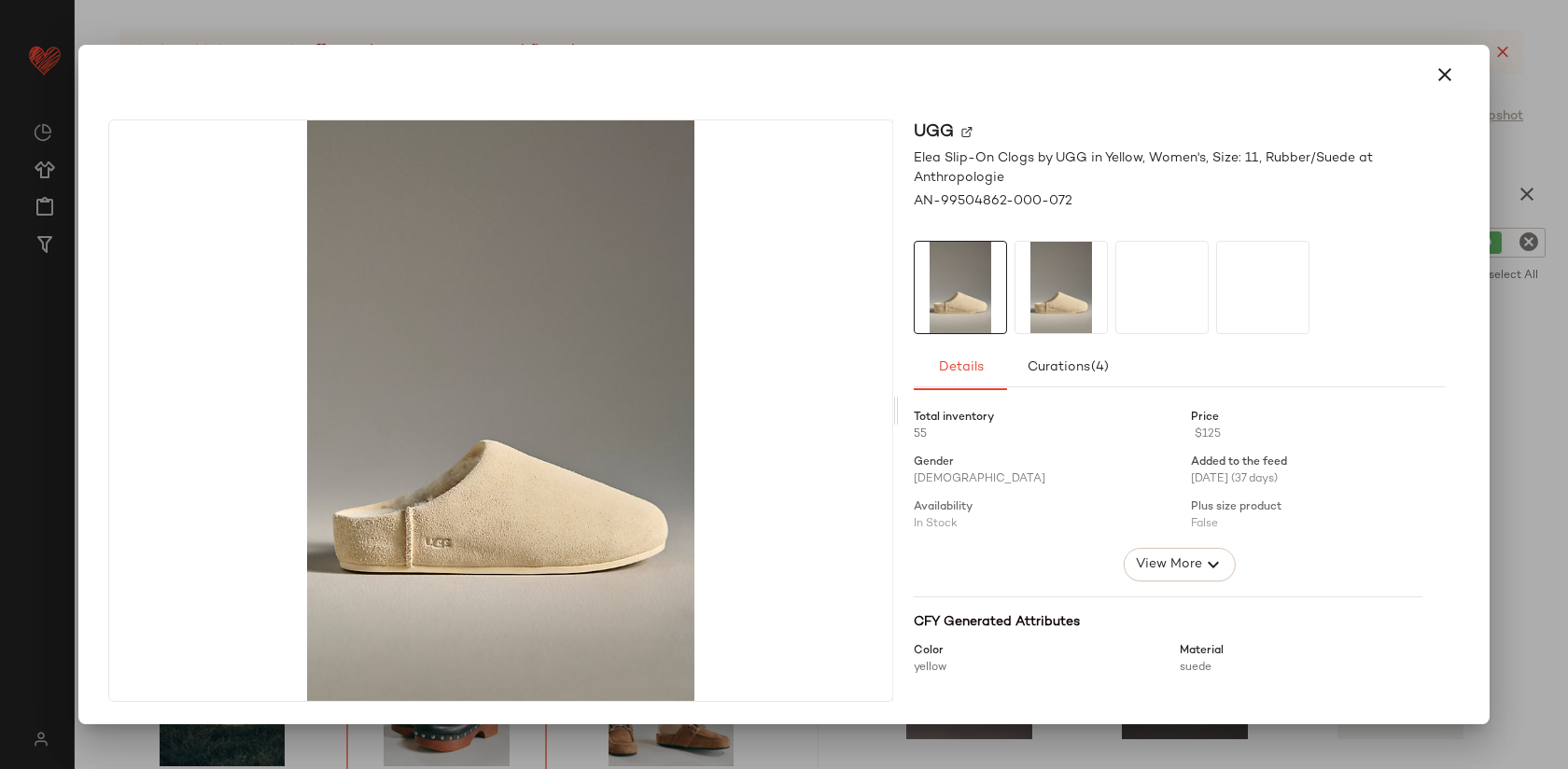
drag, startPoint x: 939, startPoint y: 453, endPoint x: 929, endPoint y: 458, distance: 11.2
click at [925, 33] on div at bounding box center [784, 384] width 1568 height 769
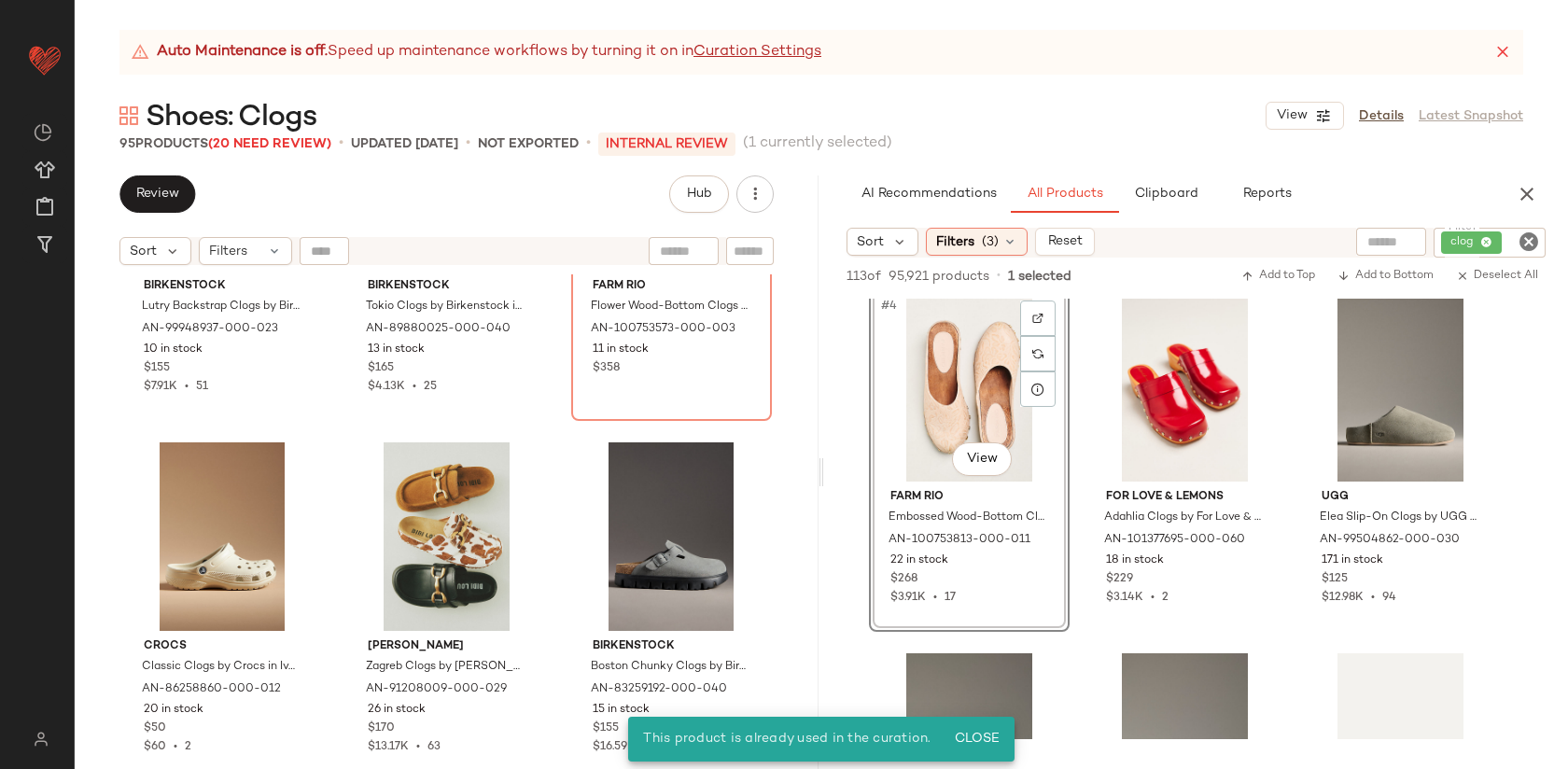
scroll to position [5633, 0]
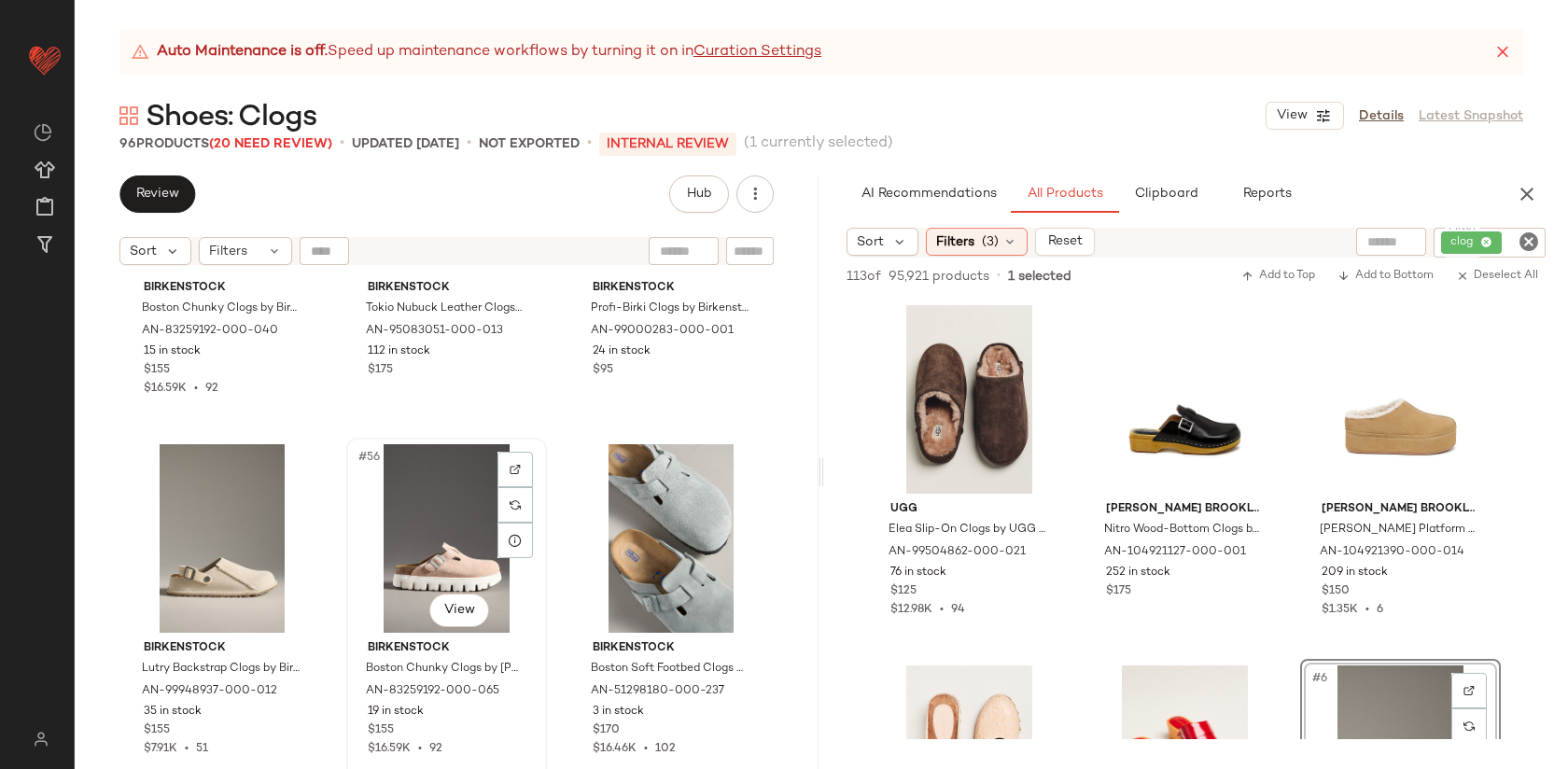
scroll to position [6343, 0]
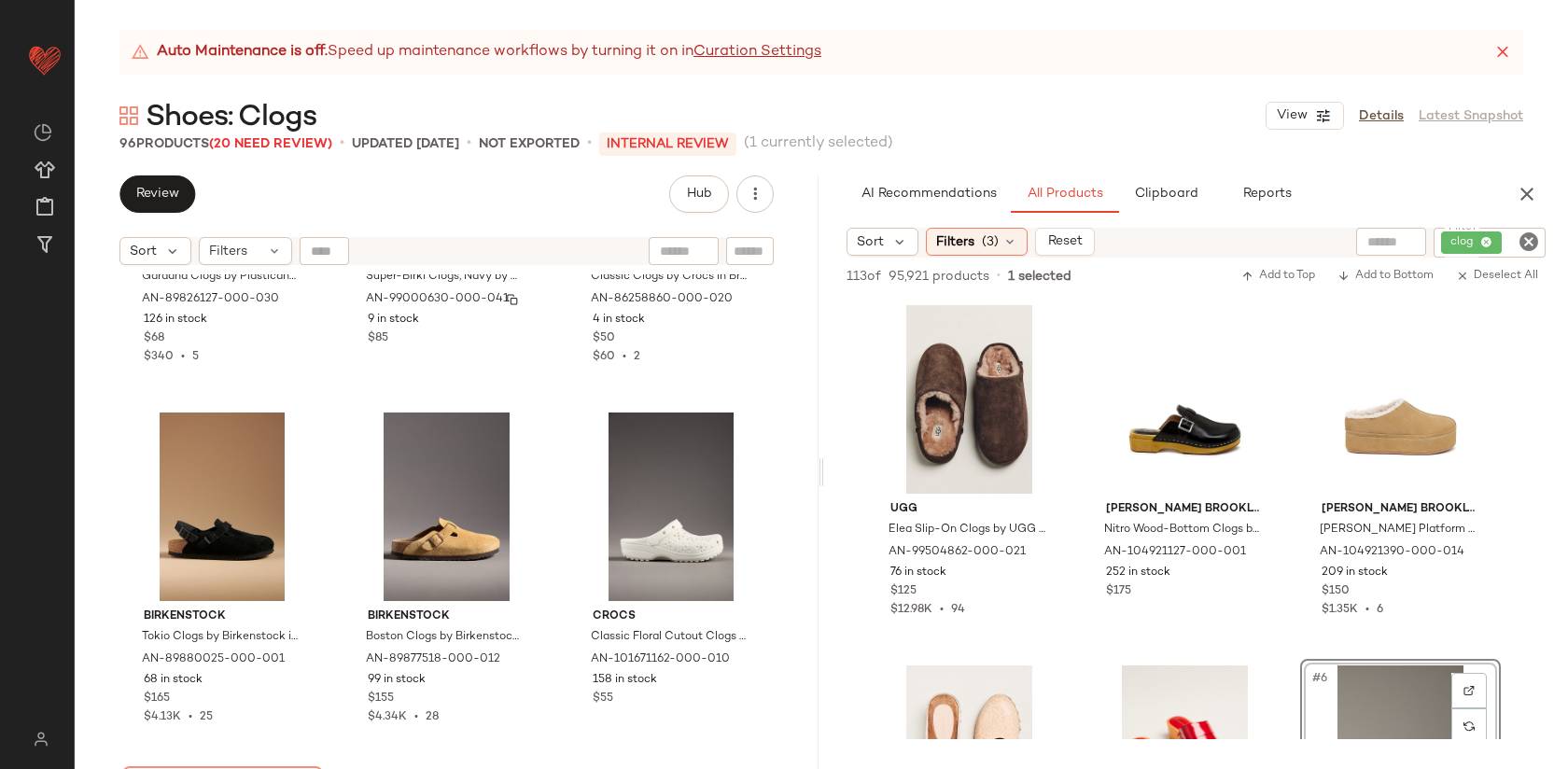
scroll to position [7097, 0]
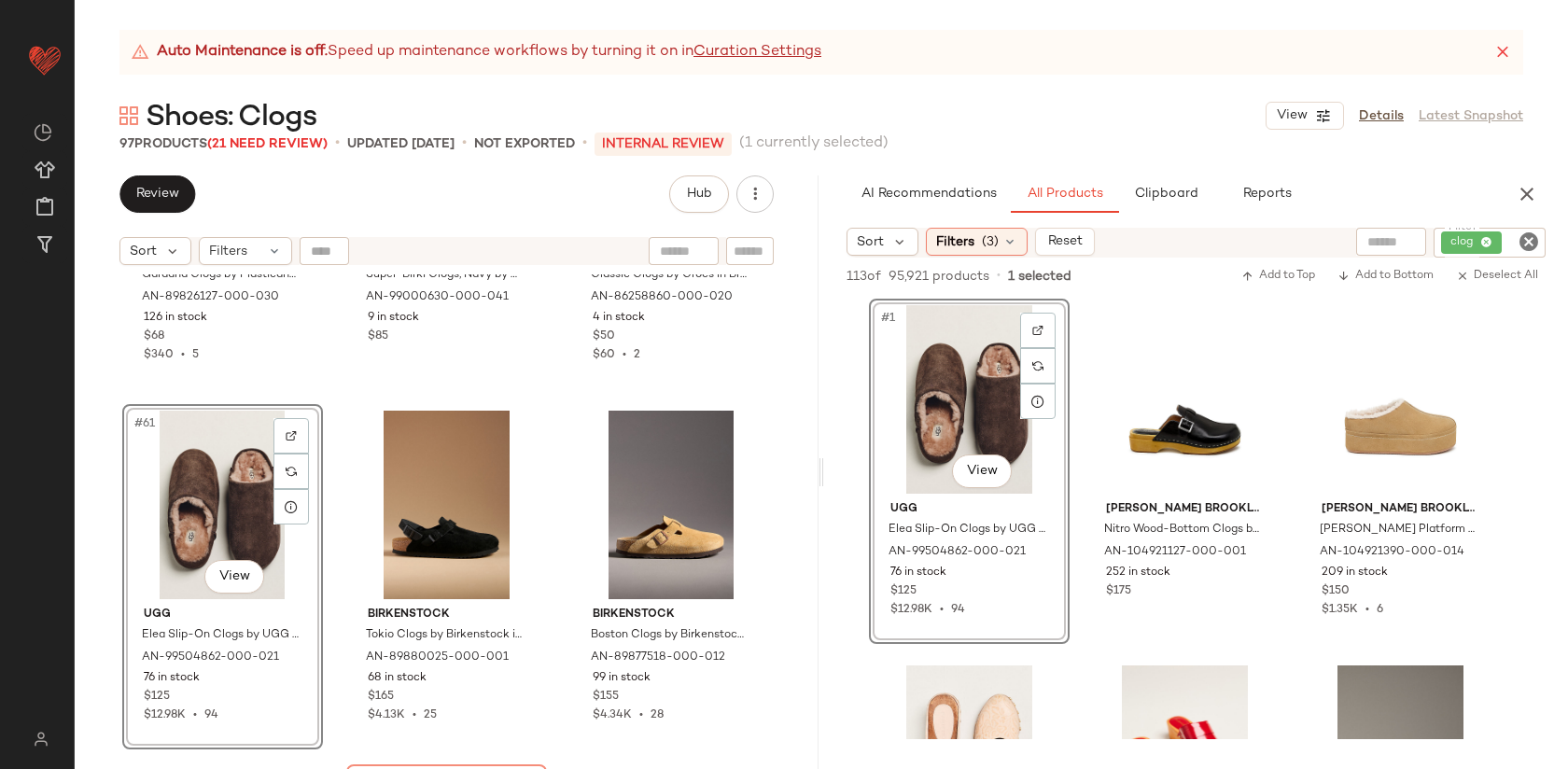
drag, startPoint x: 923, startPoint y: 418, endPoint x: 789, endPoint y: 5, distance: 434.2
